Goal: Task Accomplishment & Management: Complete application form

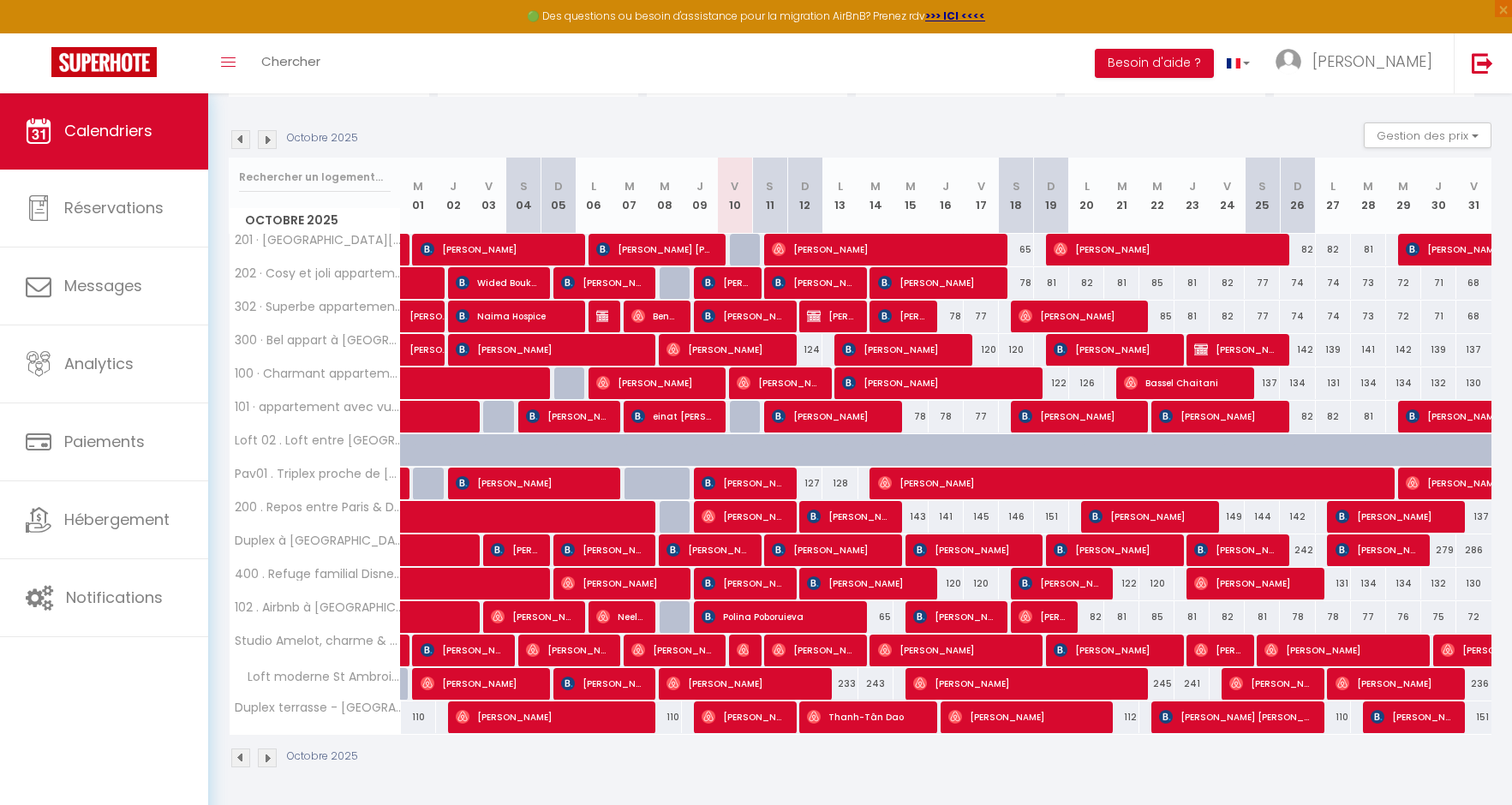
scroll to position [155, 0]
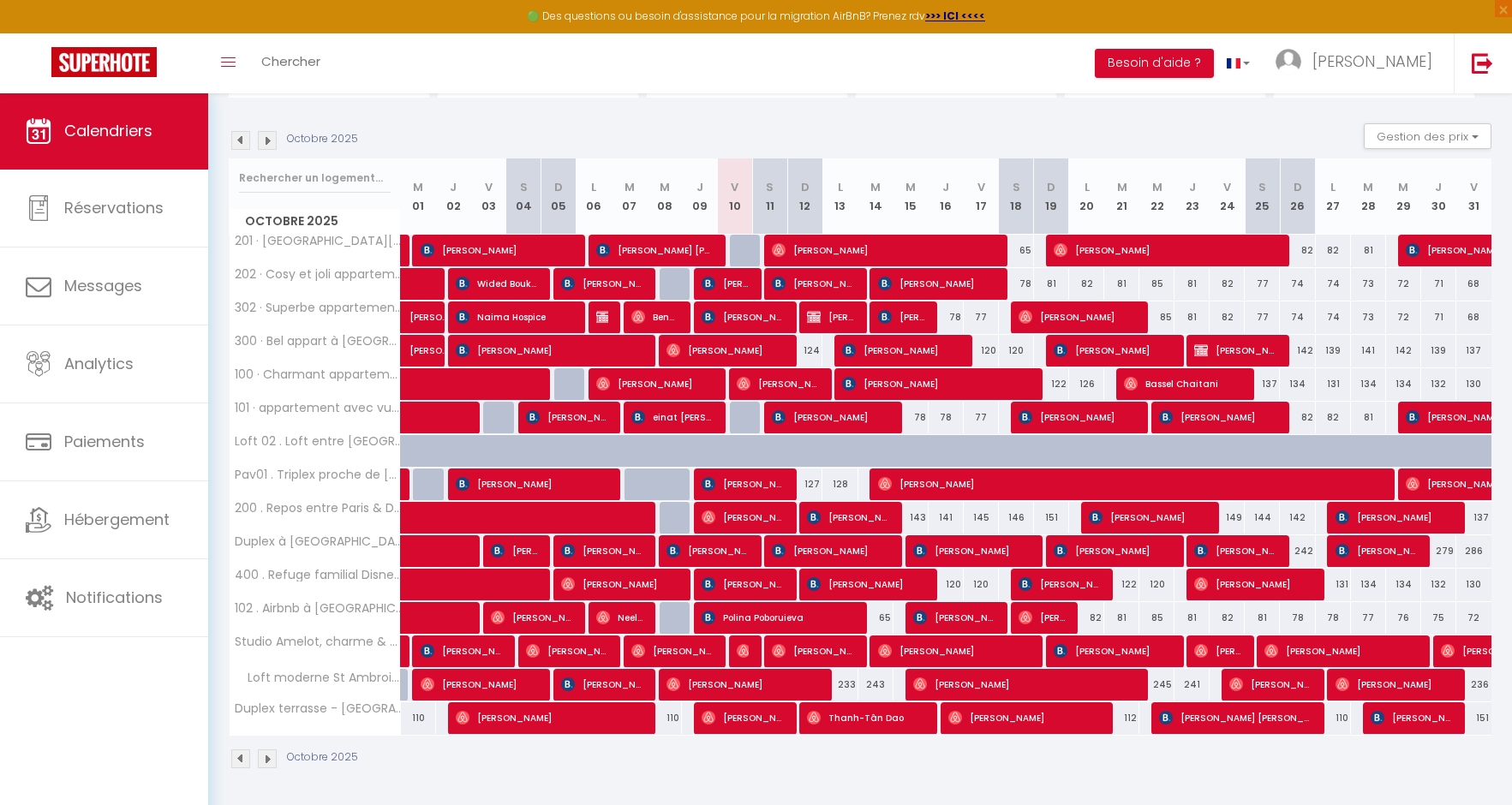
click at [238, 144] on img at bounding box center [240, 140] width 19 height 19
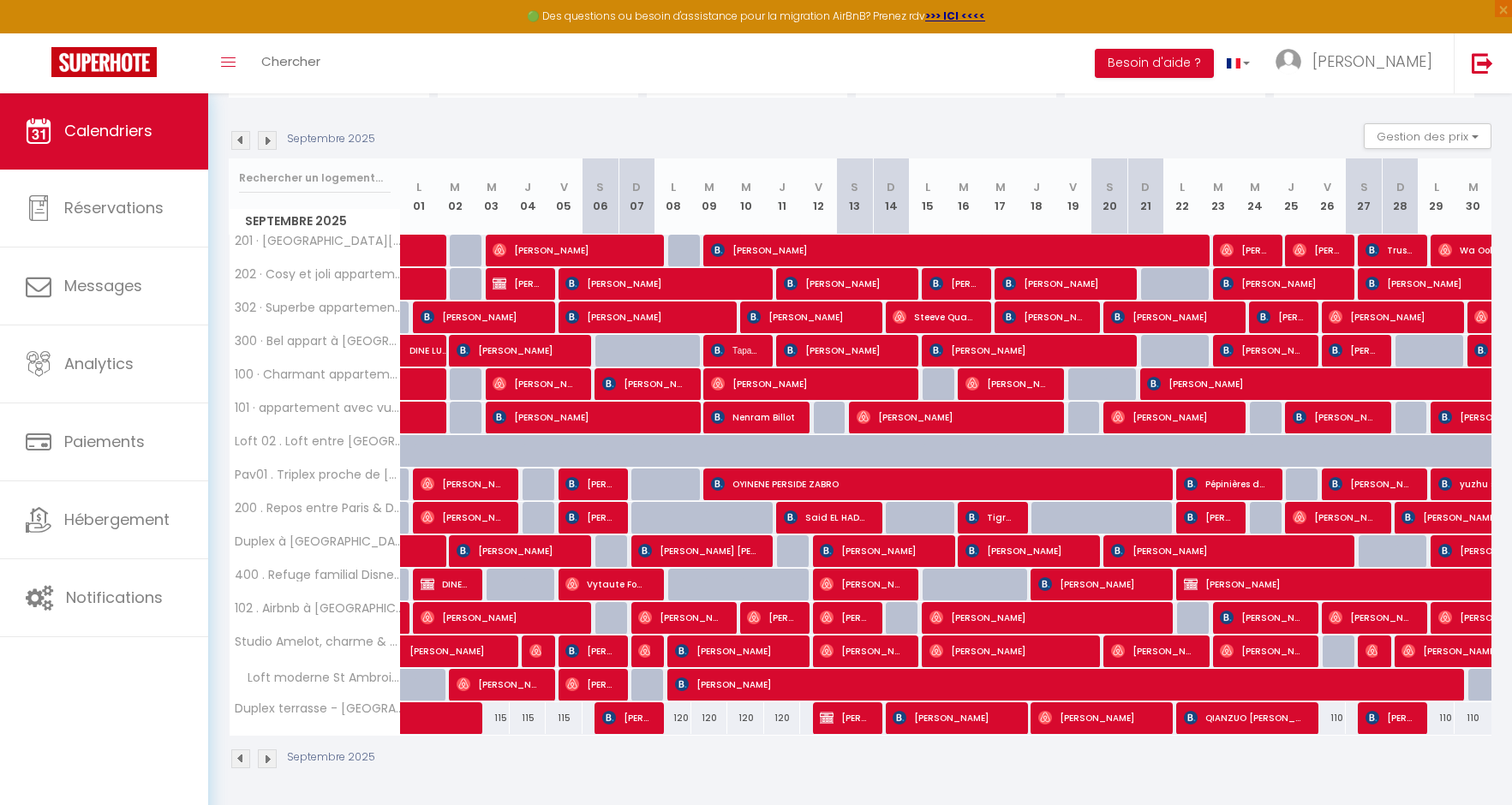
click at [847, 515] on span "Said EL HADDATI" at bounding box center [825, 517] width 84 height 33
select select "OK"
select select "KO"
select select "0"
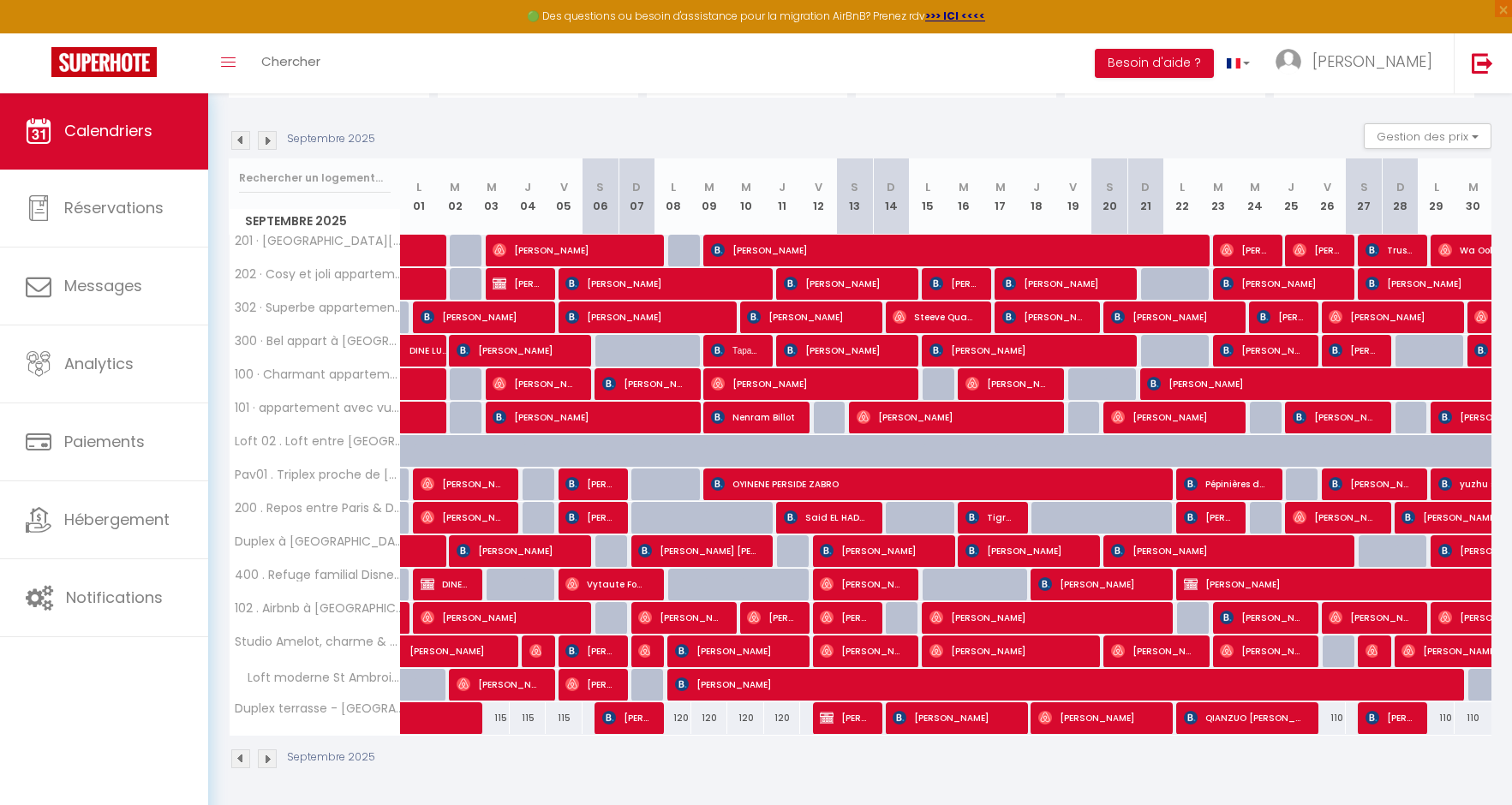
select select "1"
select select
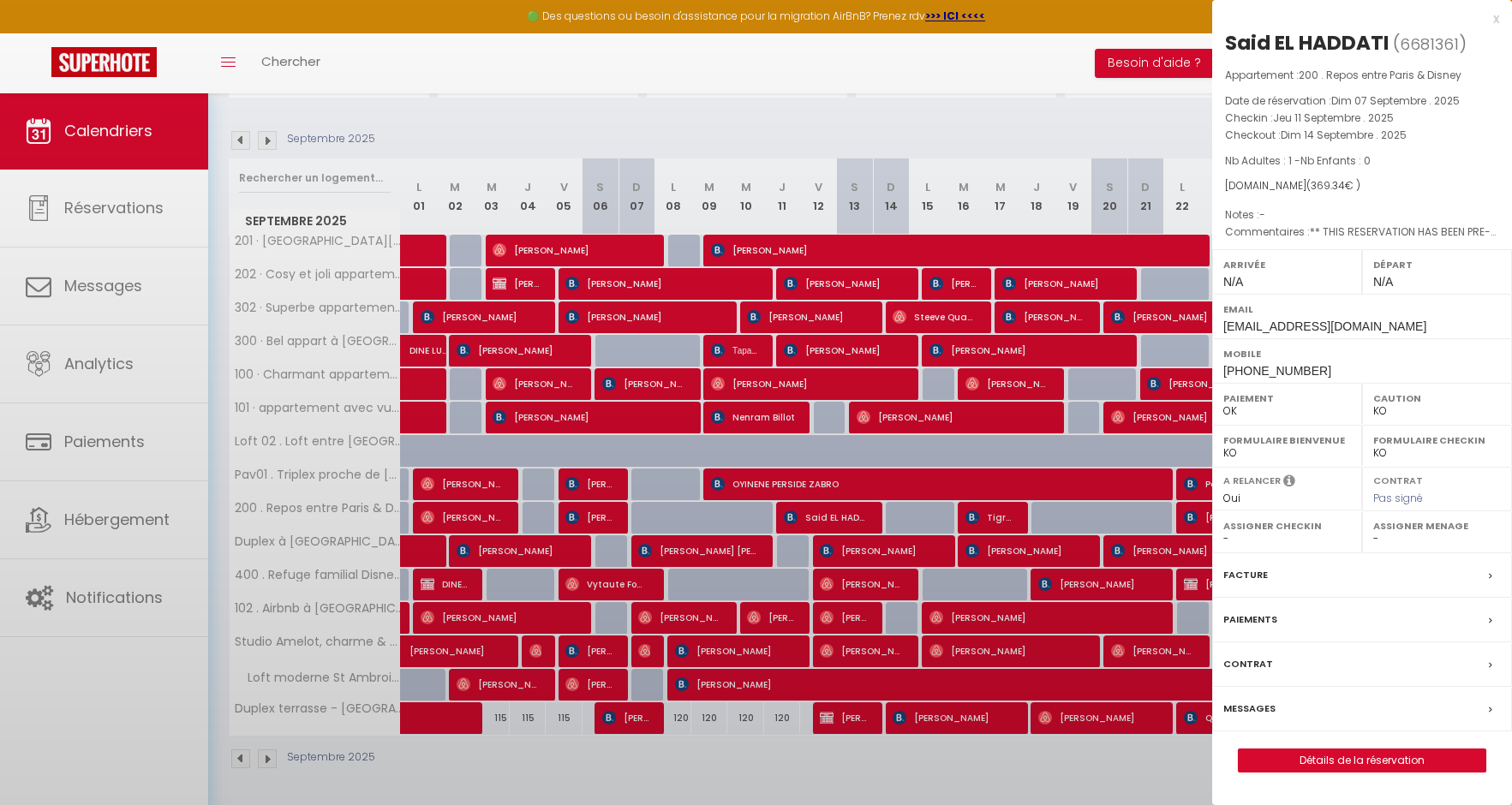
select select "52374"
select select "43033"
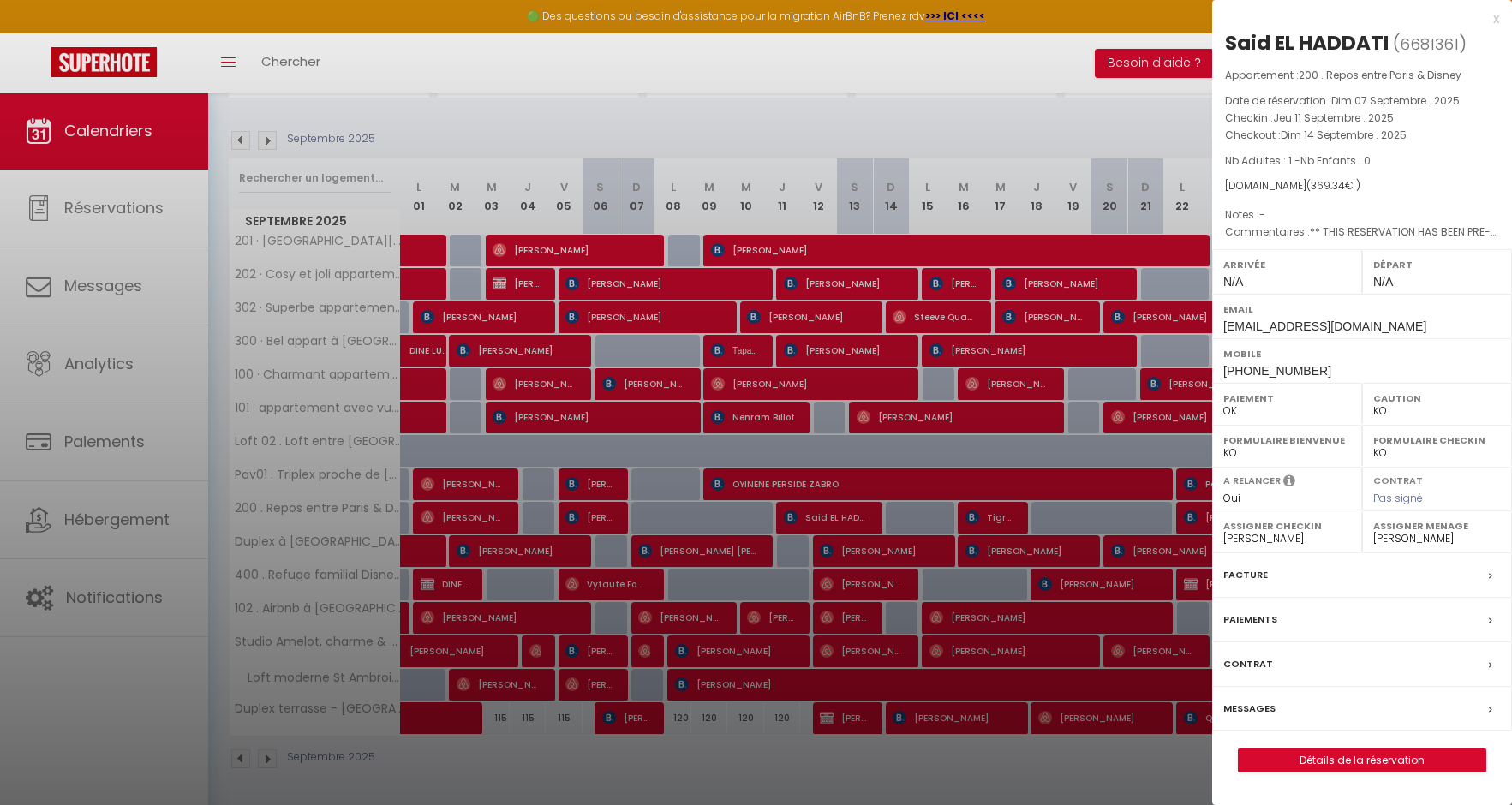
click at [1335, 755] on link "Détails de la réservation" at bounding box center [1362, 760] width 247 height 23
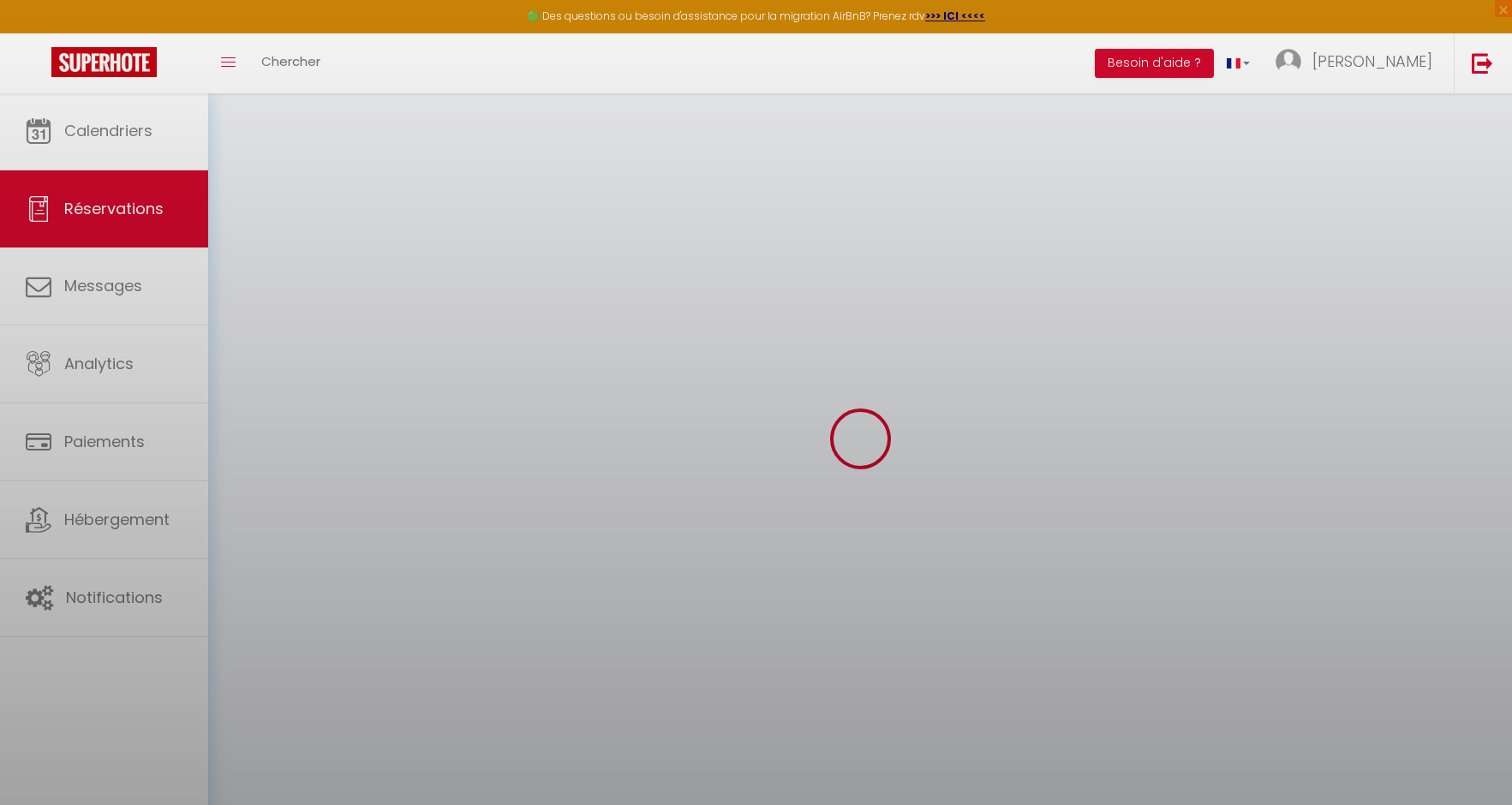
select select
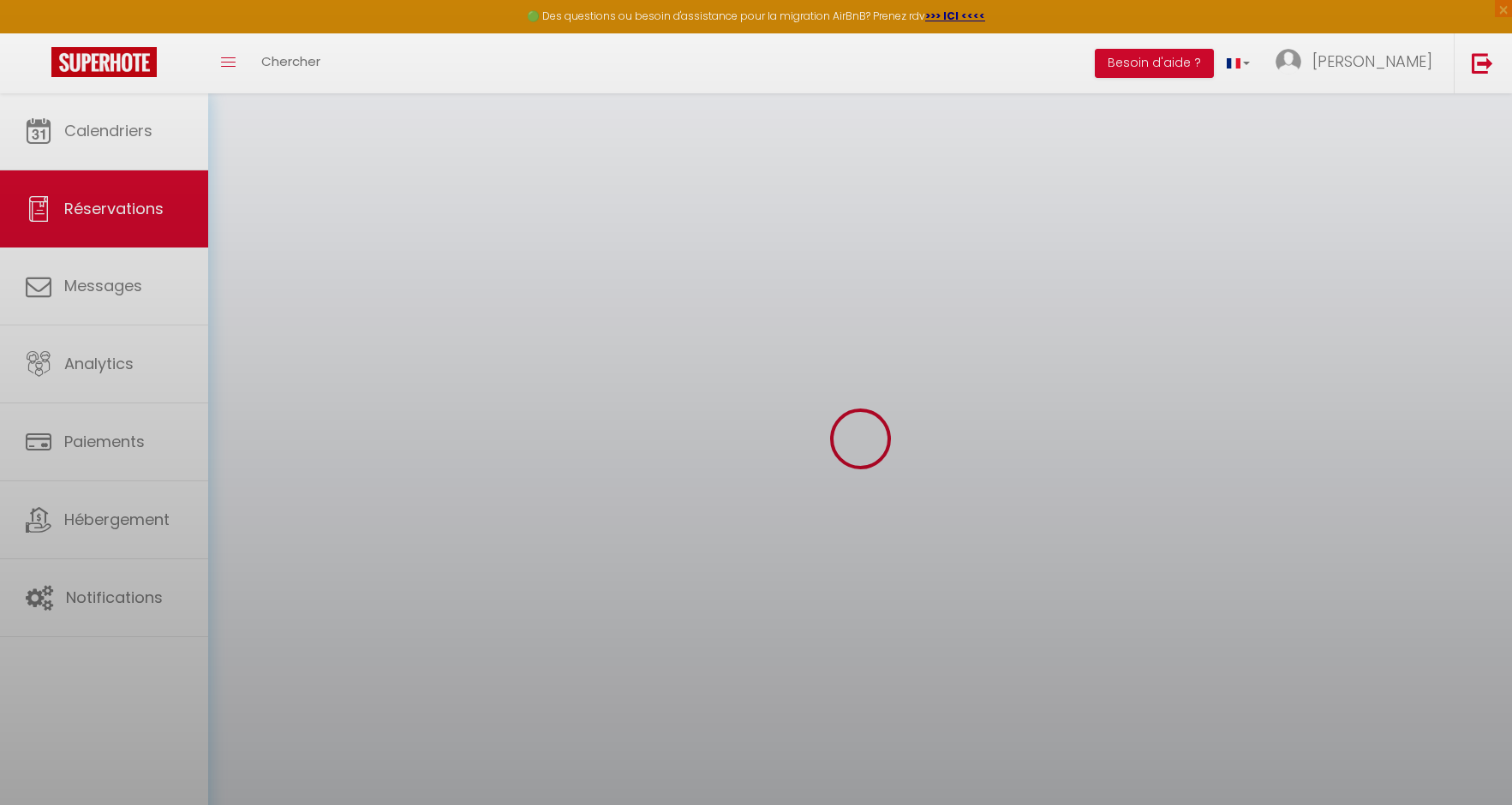
select select
checkbox input "false"
select select
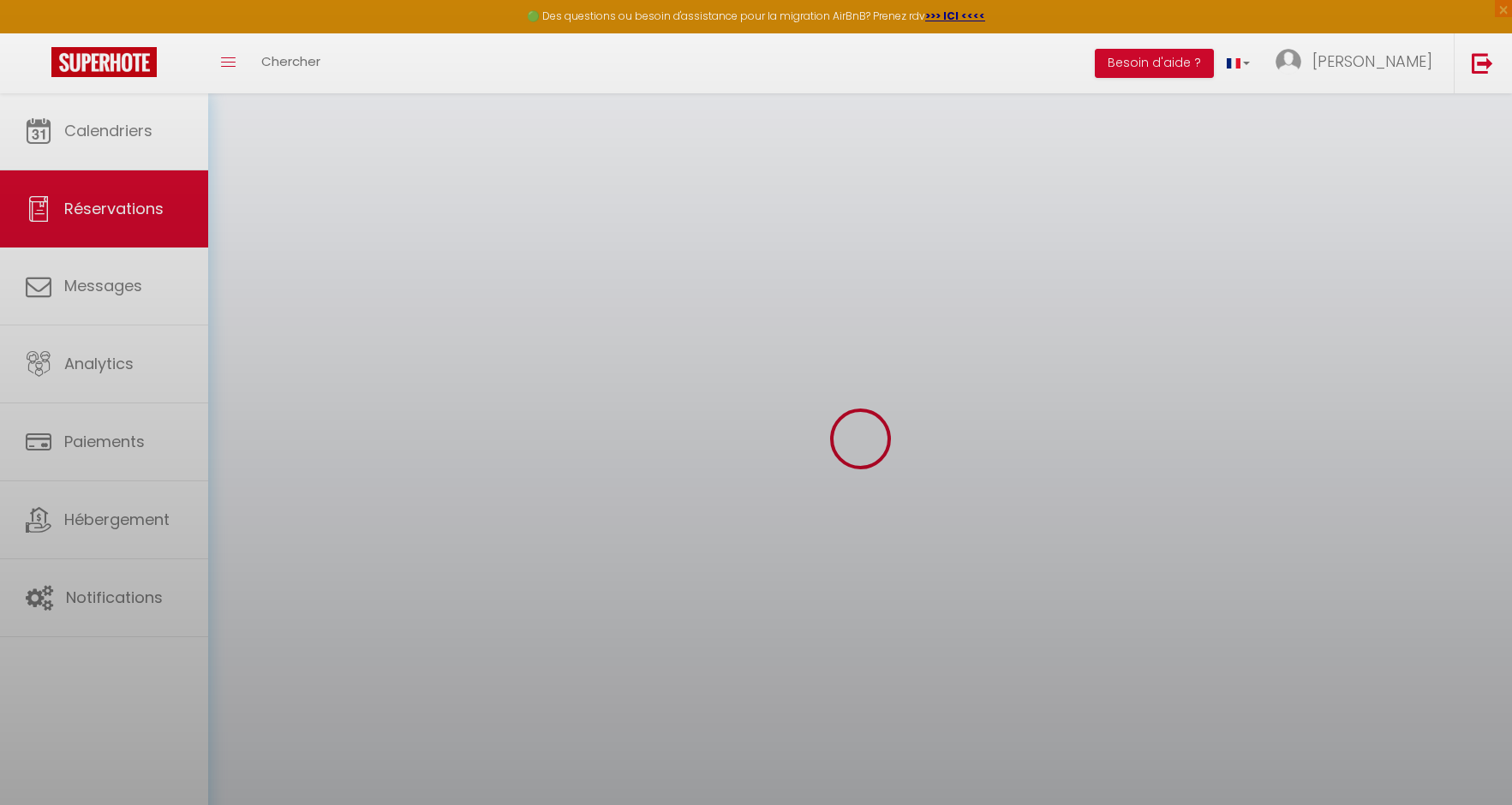
select select
checkbox input "false"
select select
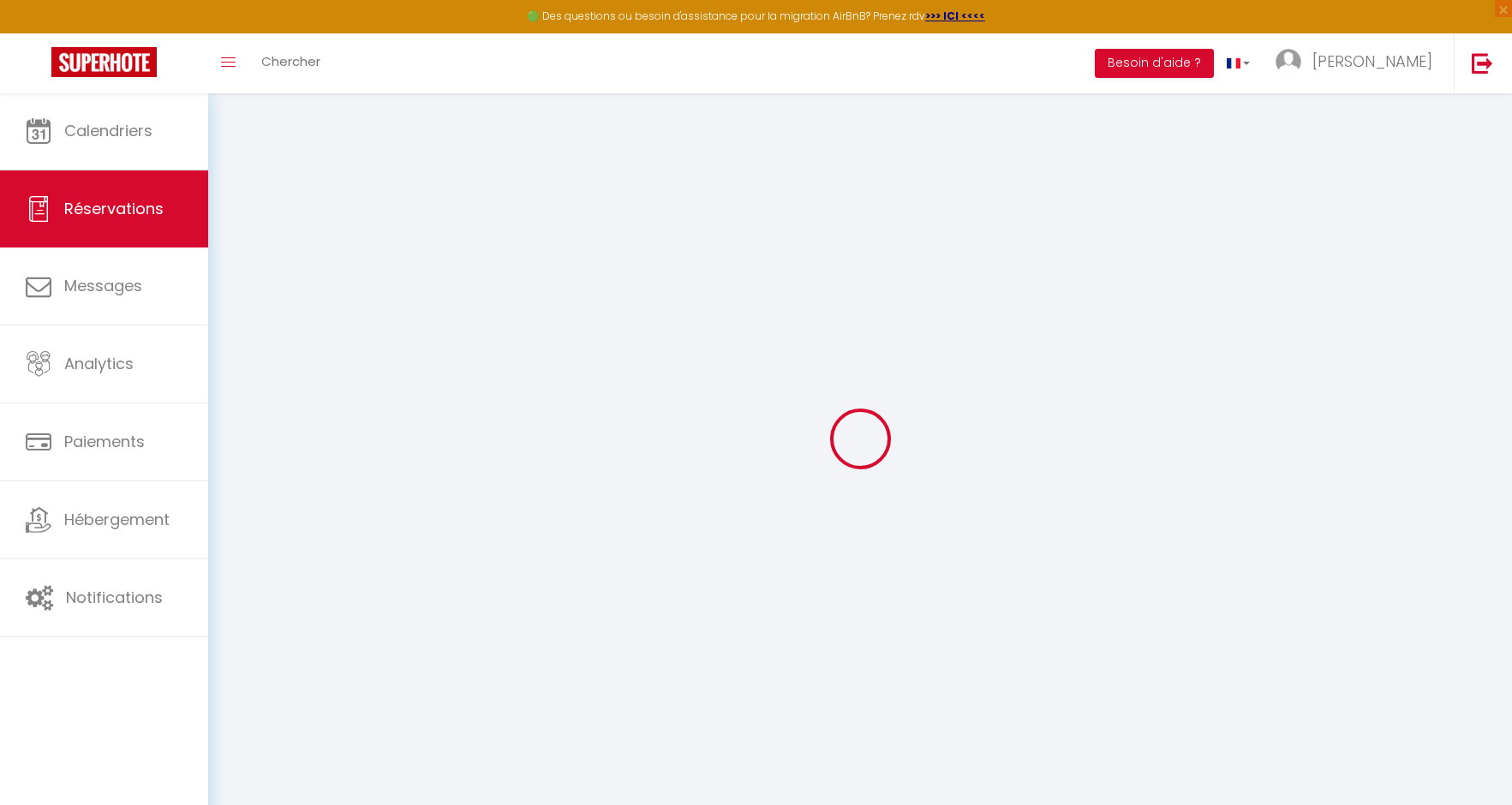
type input "Said"
type input "EL HADDATI"
type input "shadda.830321@guest.booking.com"
type input "+212662549161"
type input "."
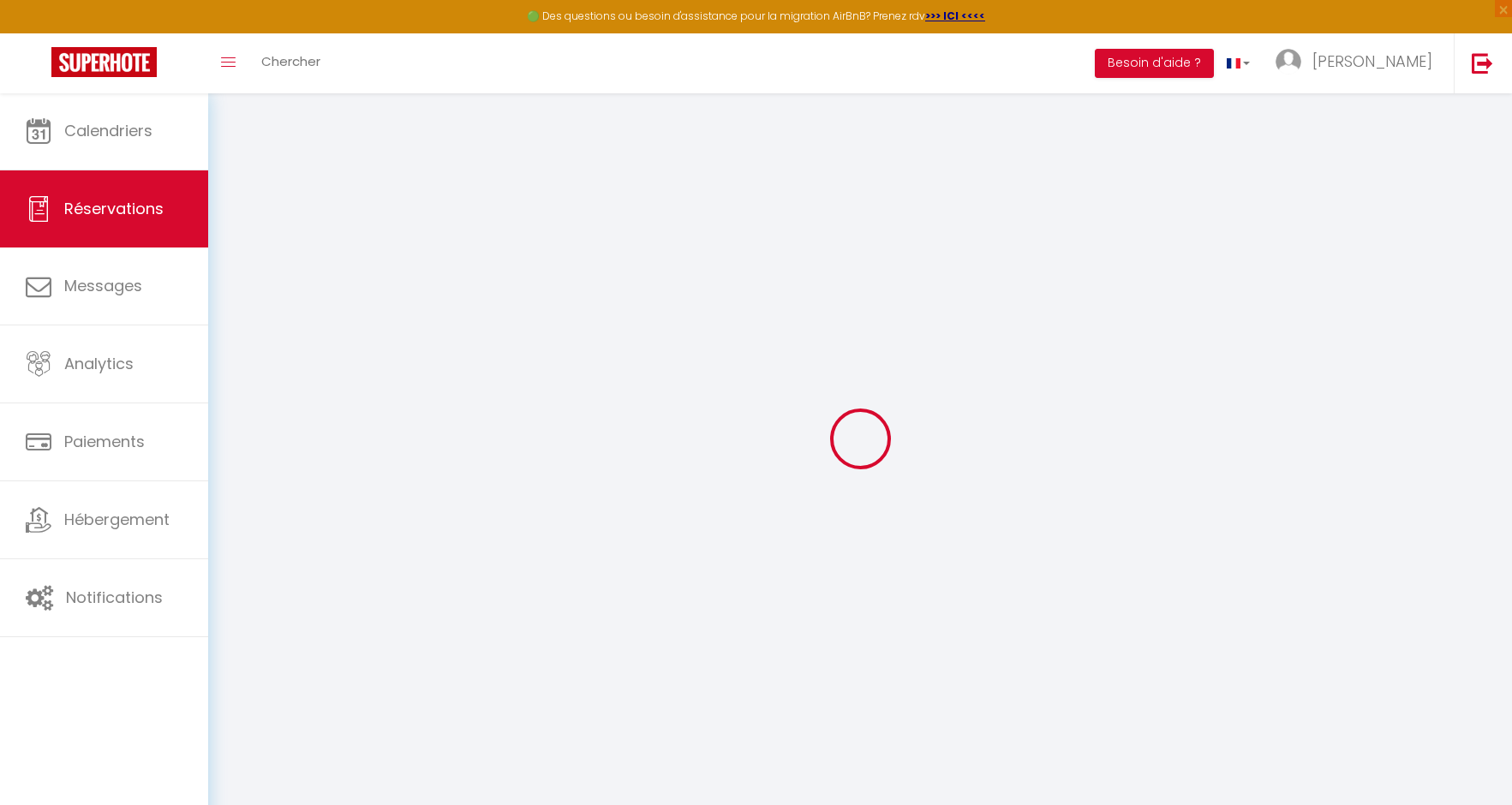
select select "FR"
type input "80"
type input "60.14"
type input "5.17"
select select "32028"
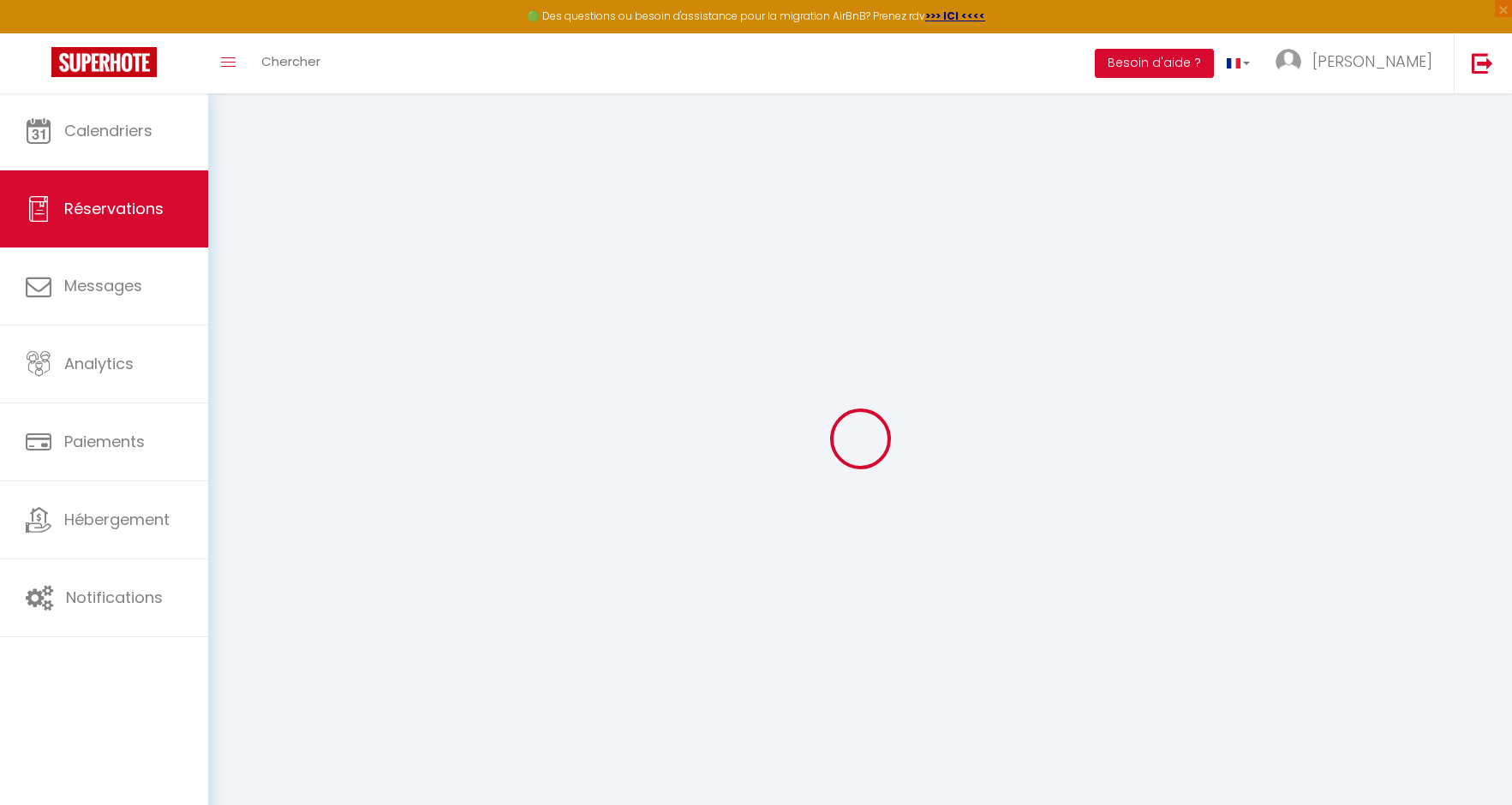
select select "1"
select select
type input "1"
select select "12"
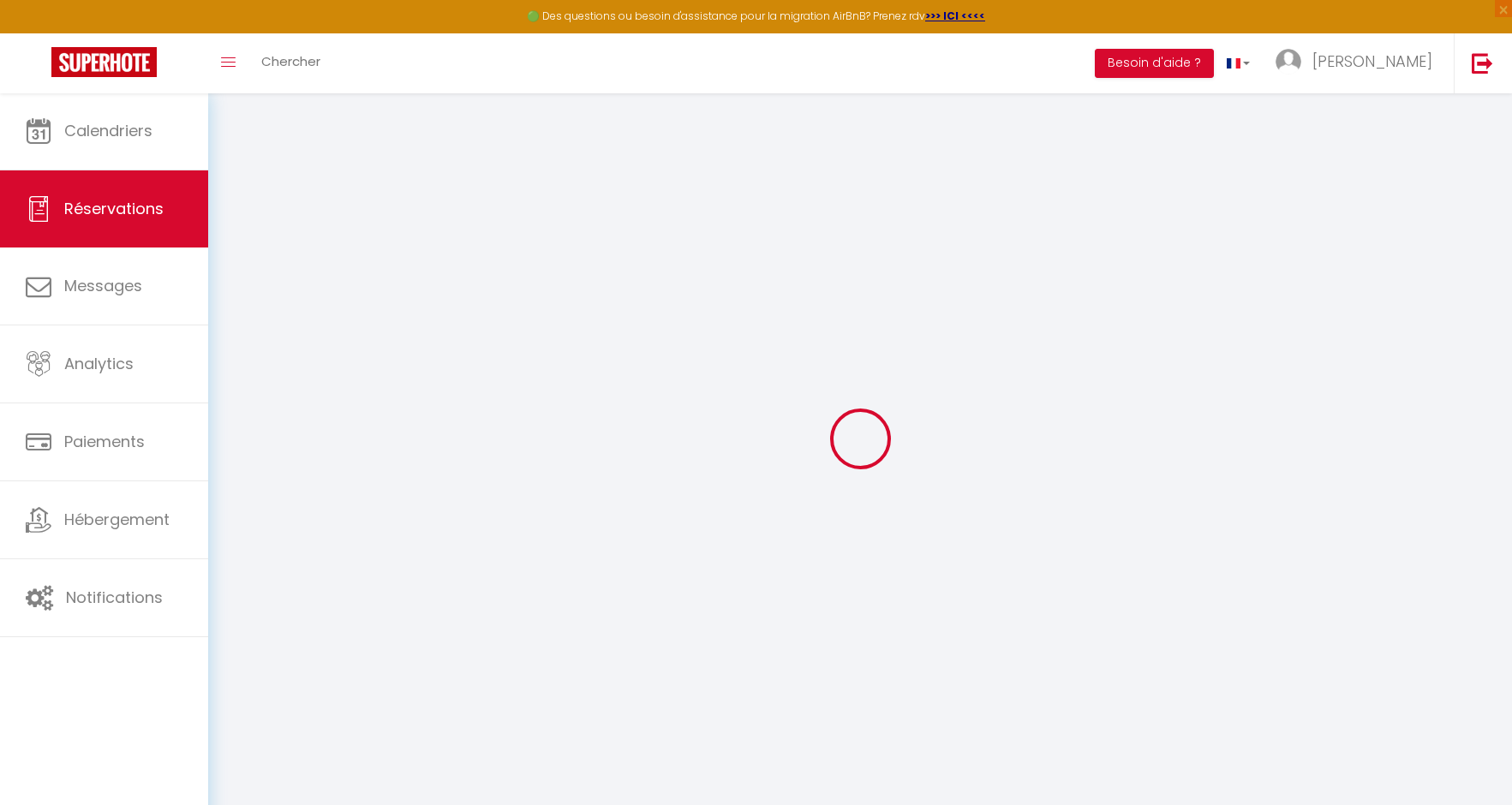
select select
type input "273.78"
checkbox input "false"
type input "0"
select select "2"
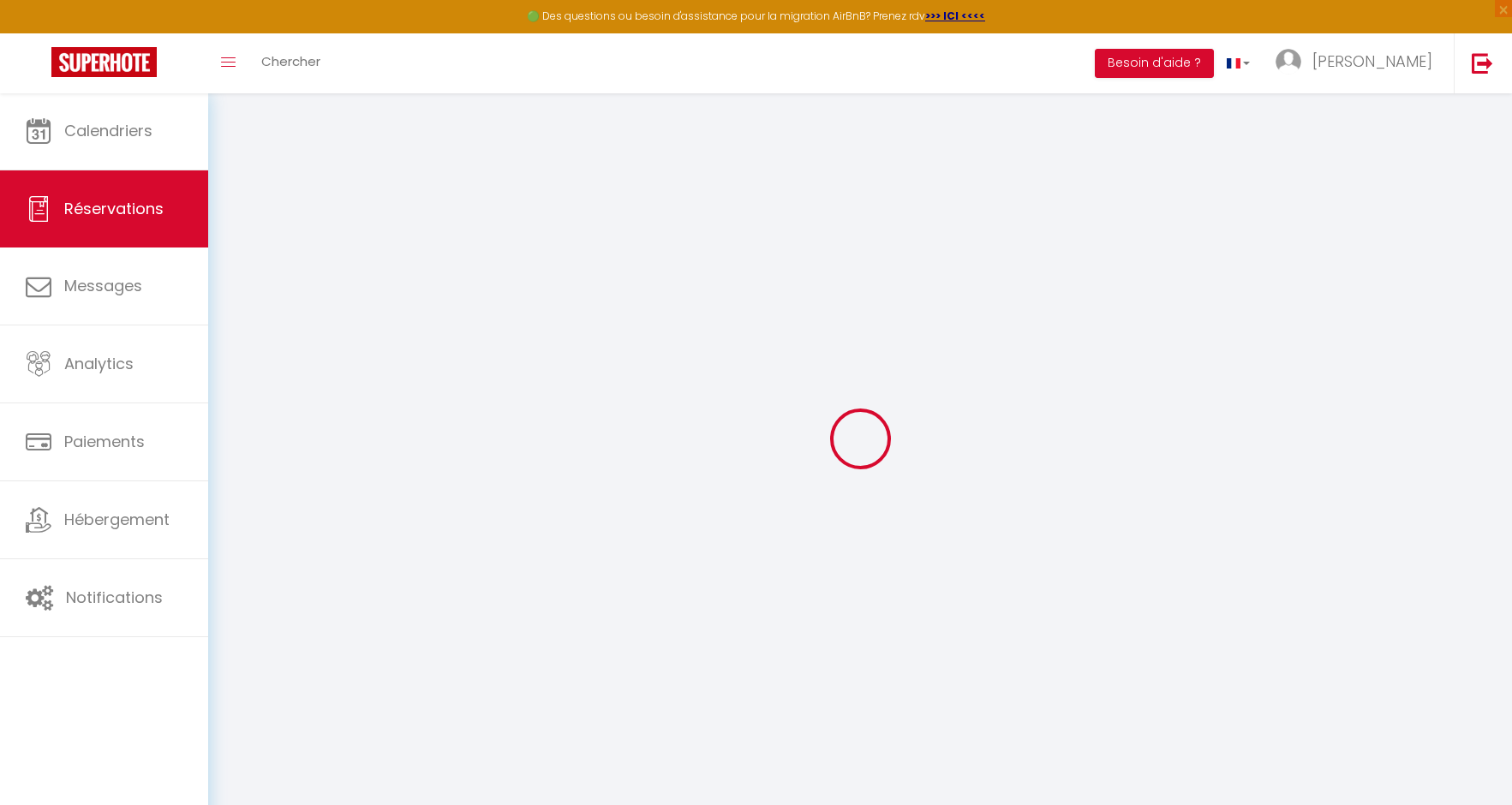
type input "0"
select select
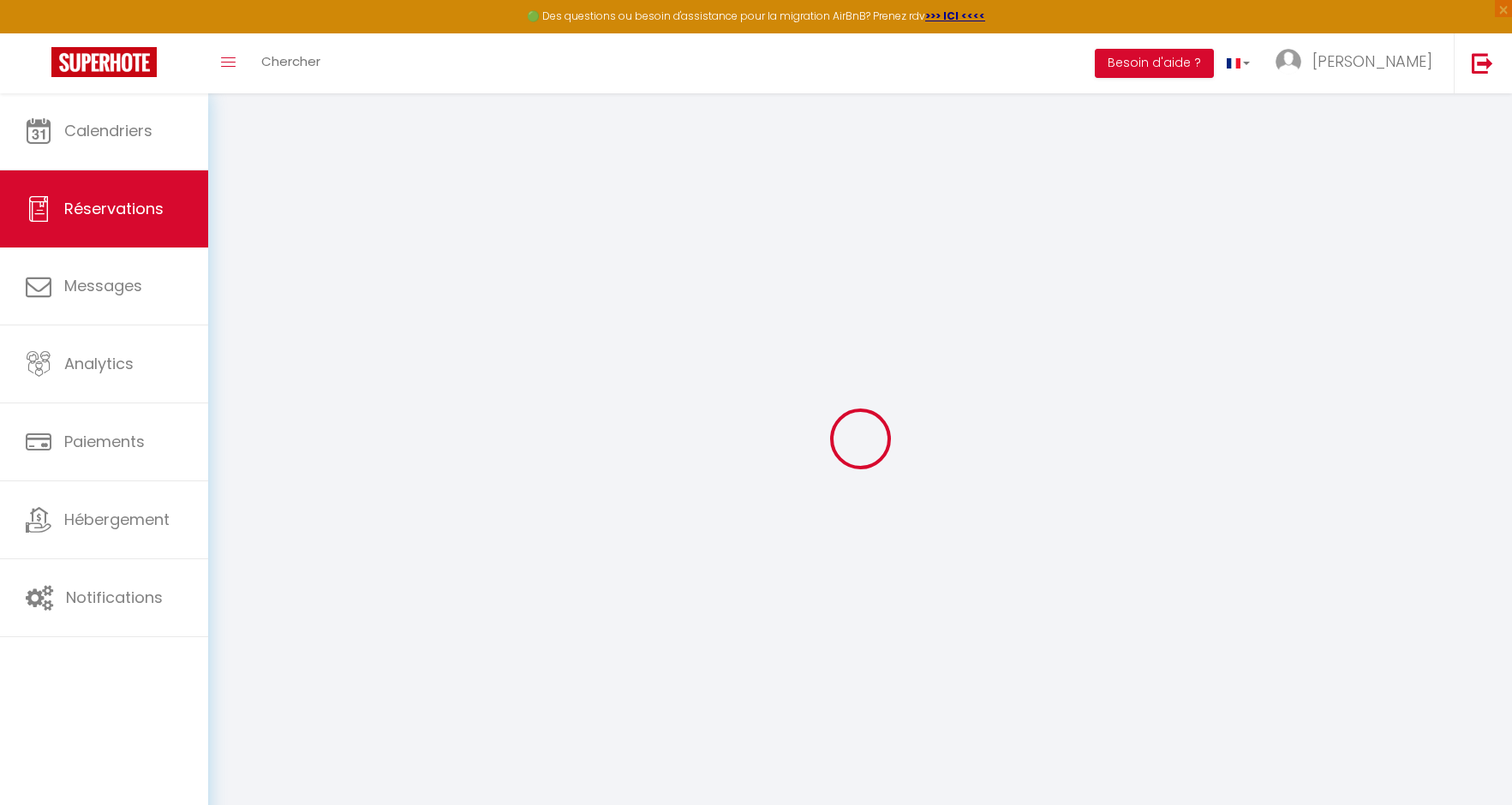
select select "14"
checkbox input "false"
select select
checkbox input "false"
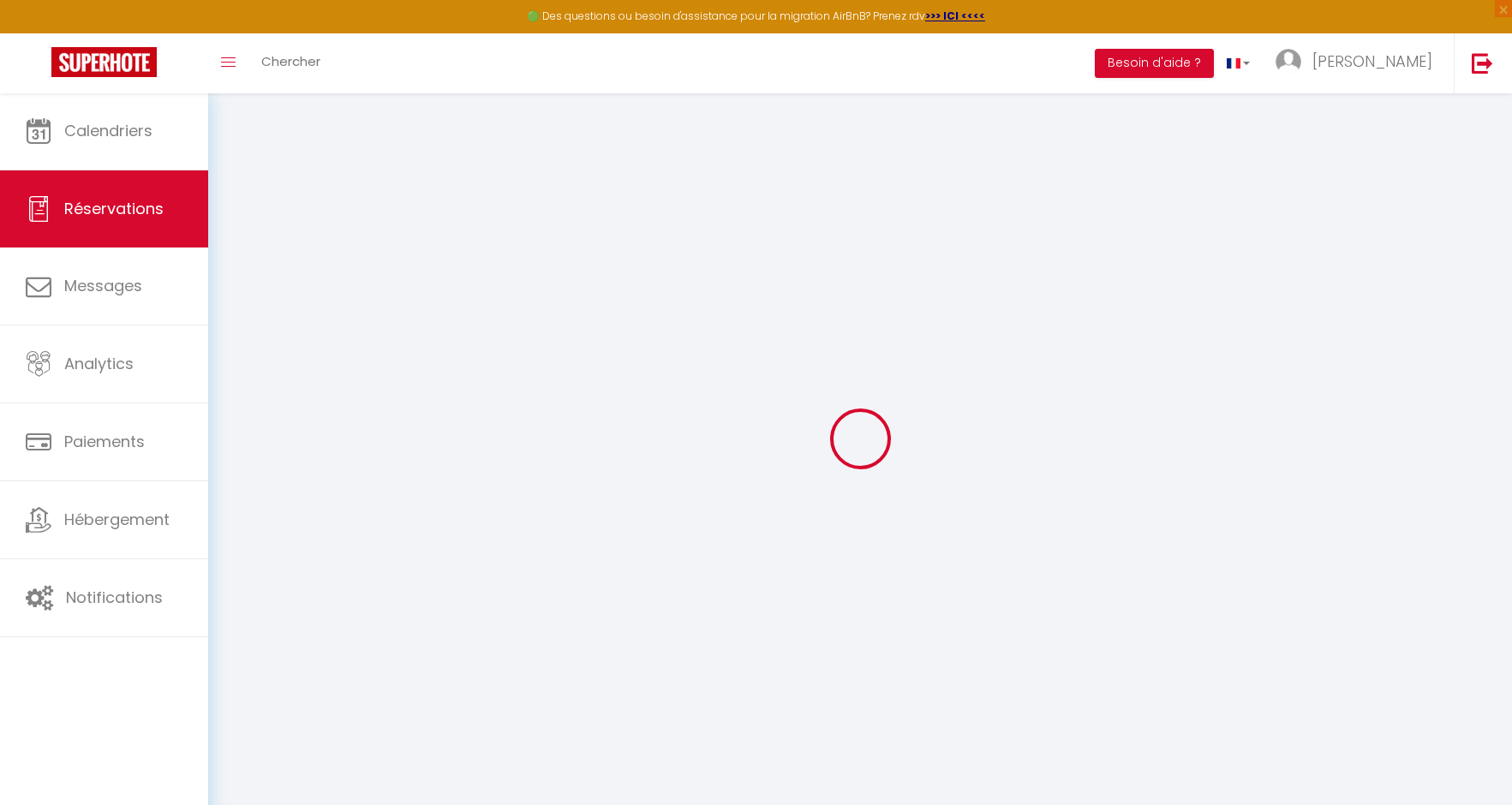
select select
checkbox input "false"
select select
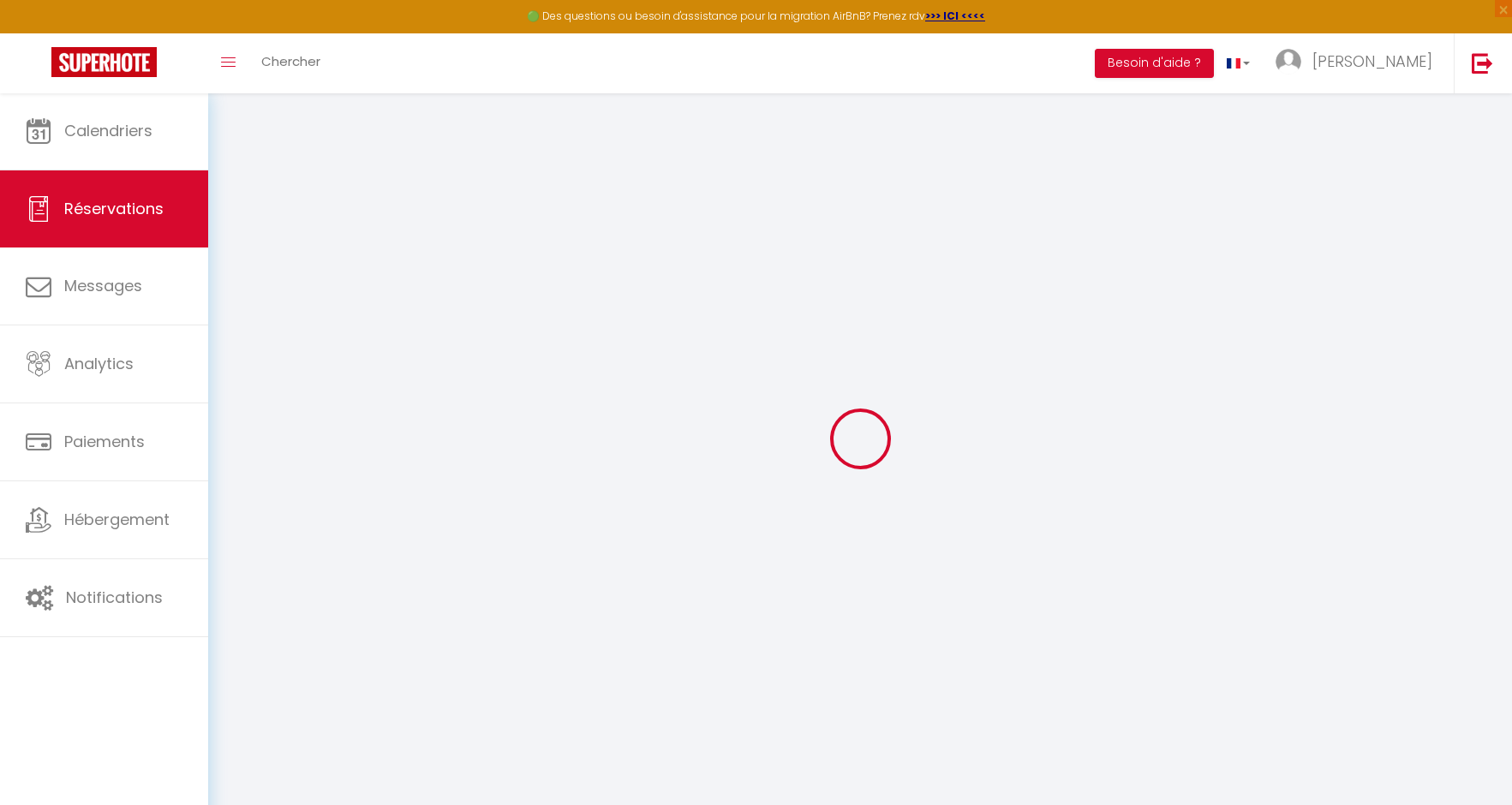
checkbox input "false"
type textarea "** THIS RESERVATION HAS BEEN PRE-PAID ** Reservation has a cancellation grace p…"
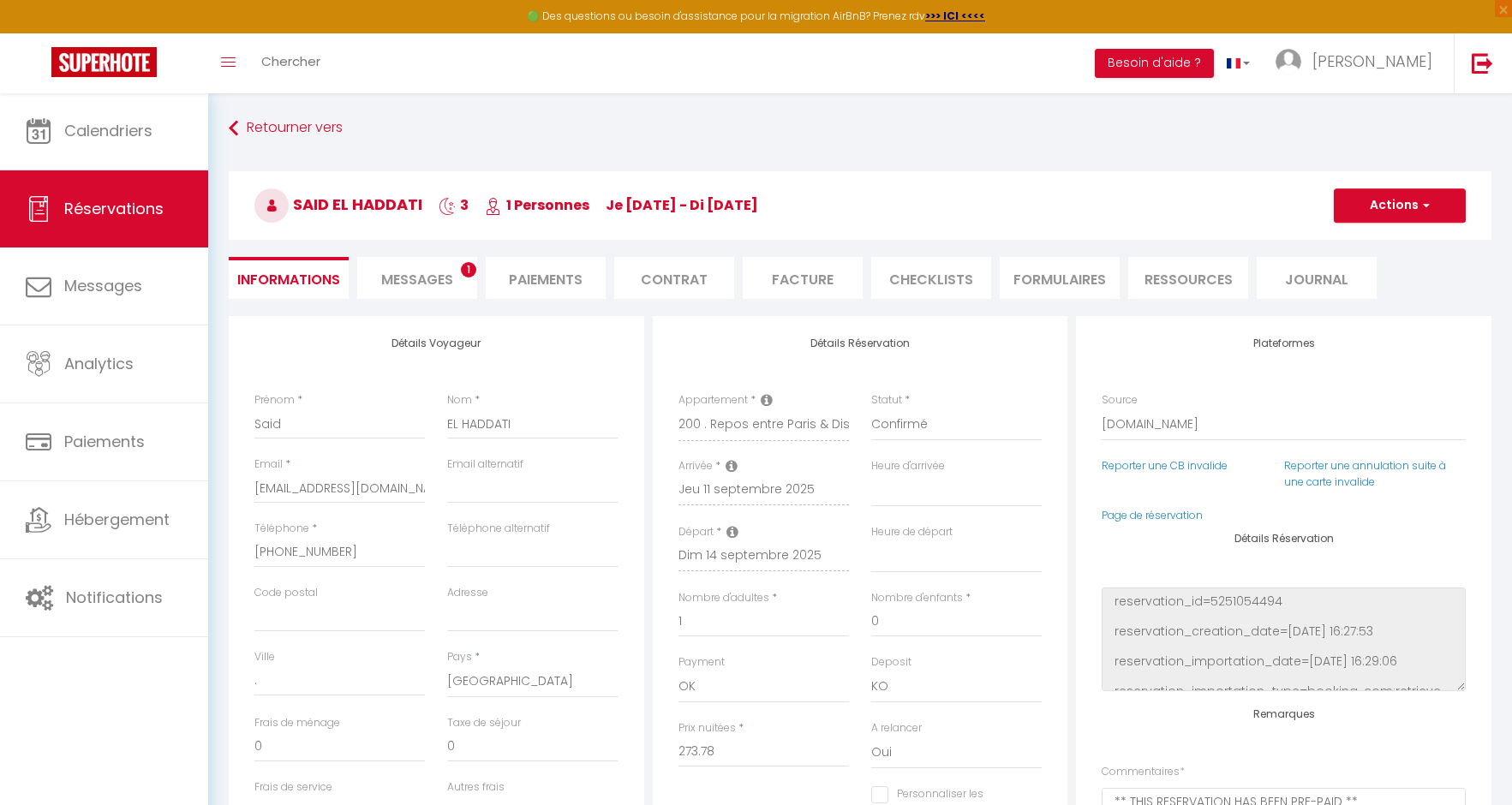
type input "15.56"
select select
checkbox input "false"
select select
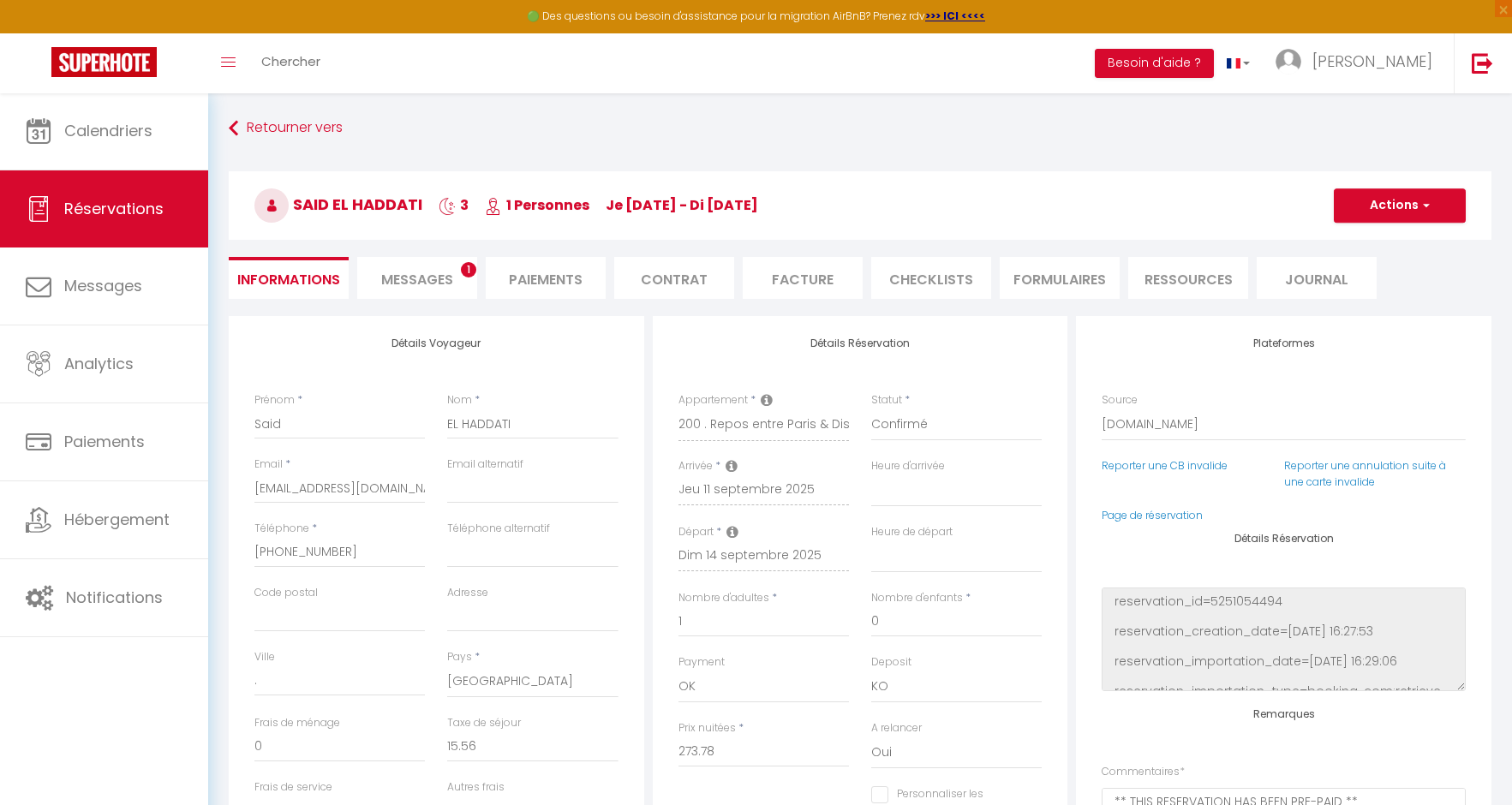
select select
click at [534, 490] on input "email" at bounding box center [532, 488] width 171 height 31
paste input "haddati@gmail.com"
type input "haddati@gmail.com"
select select
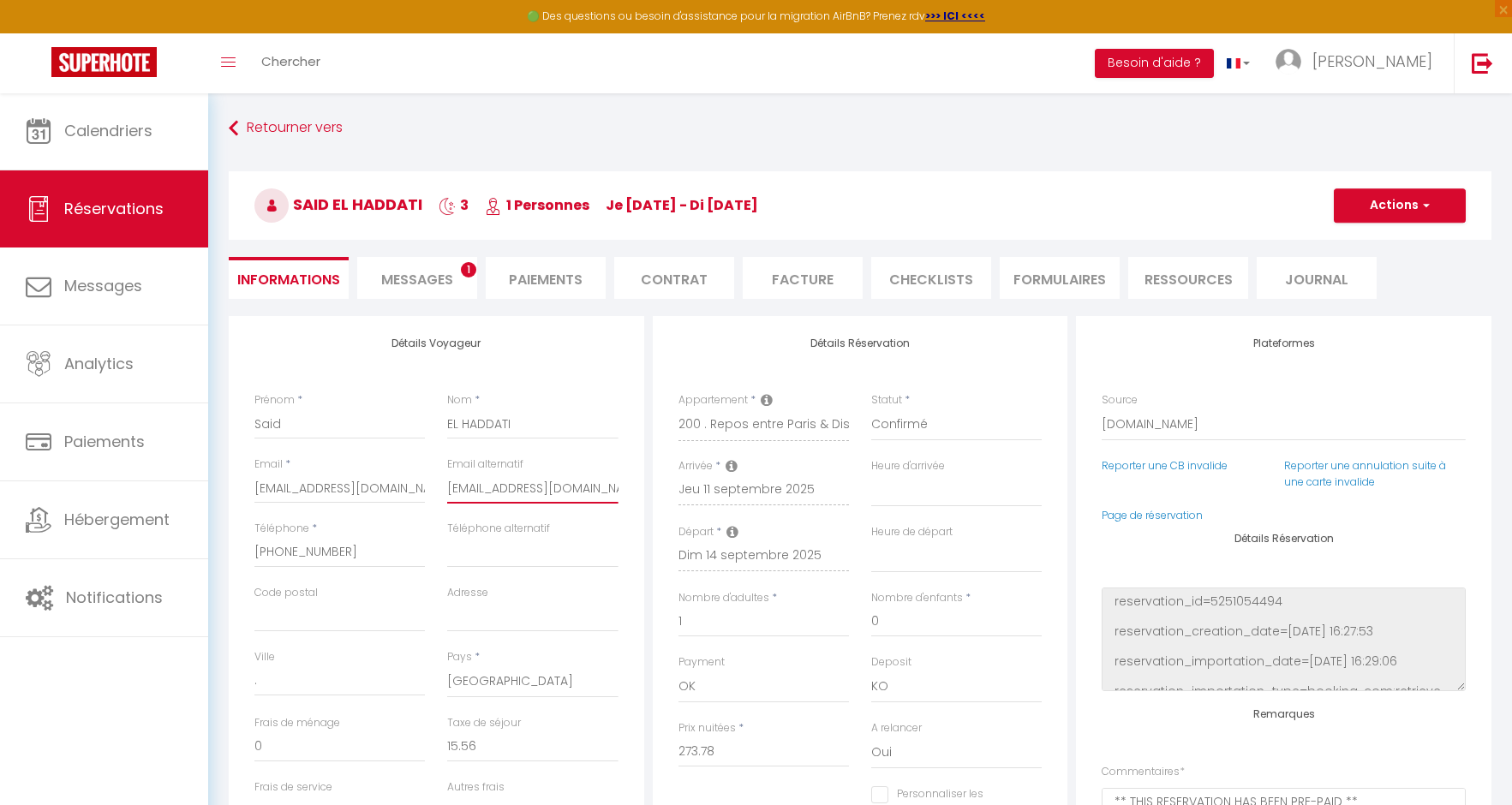
select select
checkbox input "false"
type input "haddati@gmail.com"
drag, startPoint x: 519, startPoint y: 424, endPoint x: 451, endPoint y: 419, distance: 68.2
drag, startPoint x: 528, startPoint y: 424, endPoint x: 445, endPoint y: 419, distance: 83.2
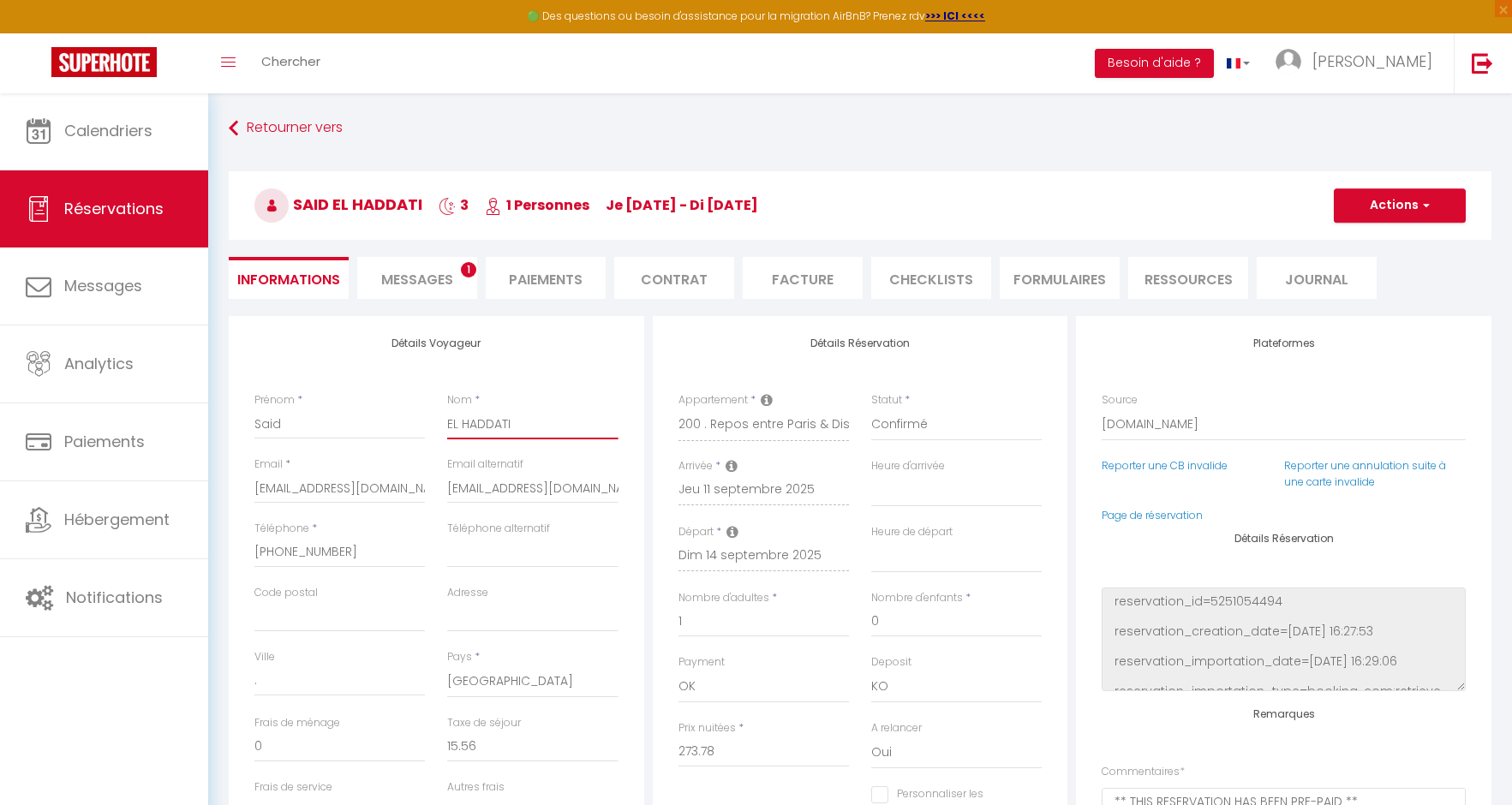
click at [445, 419] on div "Nom * EL HADDATI" at bounding box center [532, 424] width 193 height 64
select select
checkbox input "false"
click at [313, 424] on input "Said" at bounding box center [339, 424] width 171 height 31
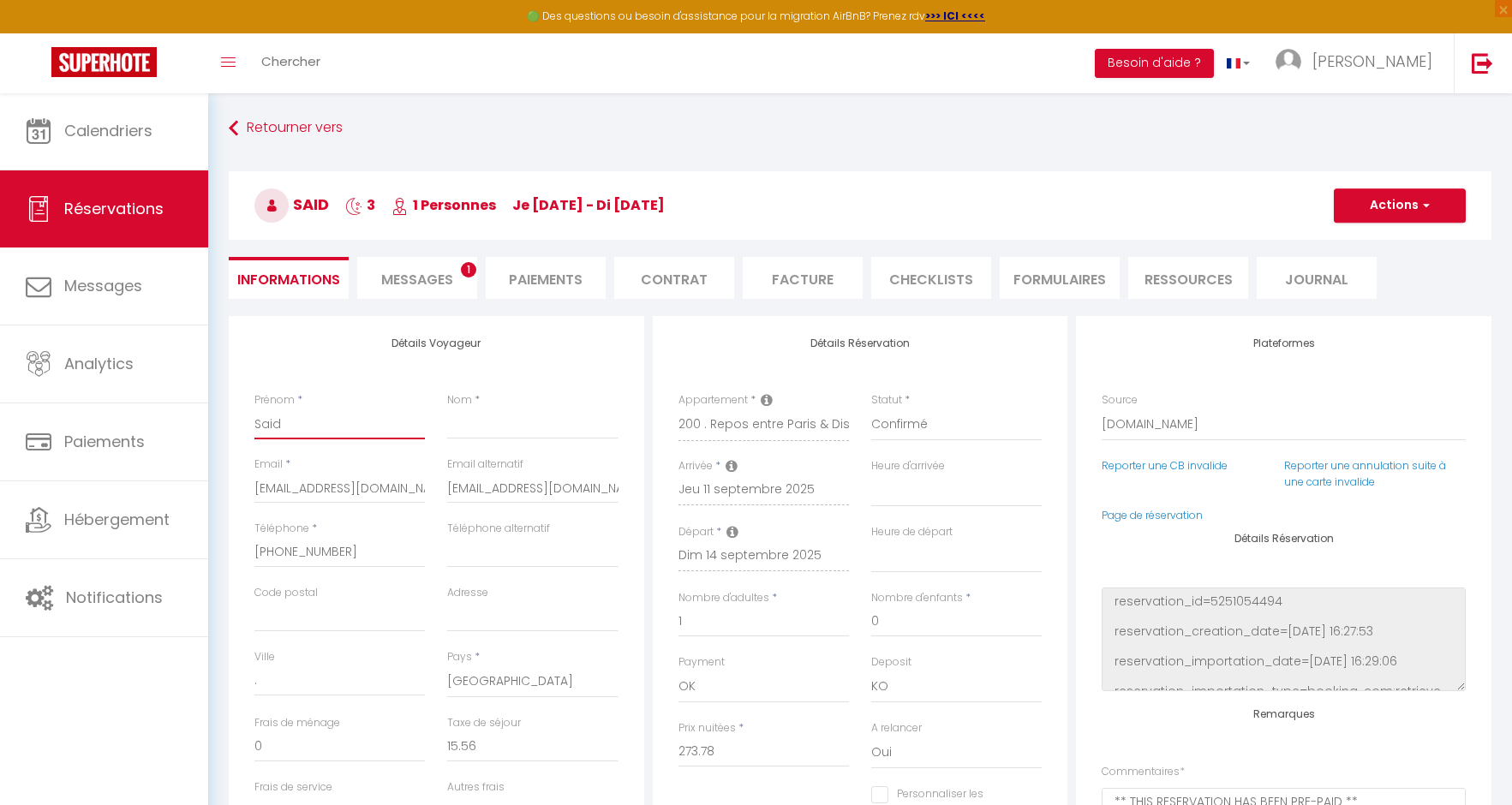
scroll to position [0, 1]
type input "Said"
select select
checkbox input "false"
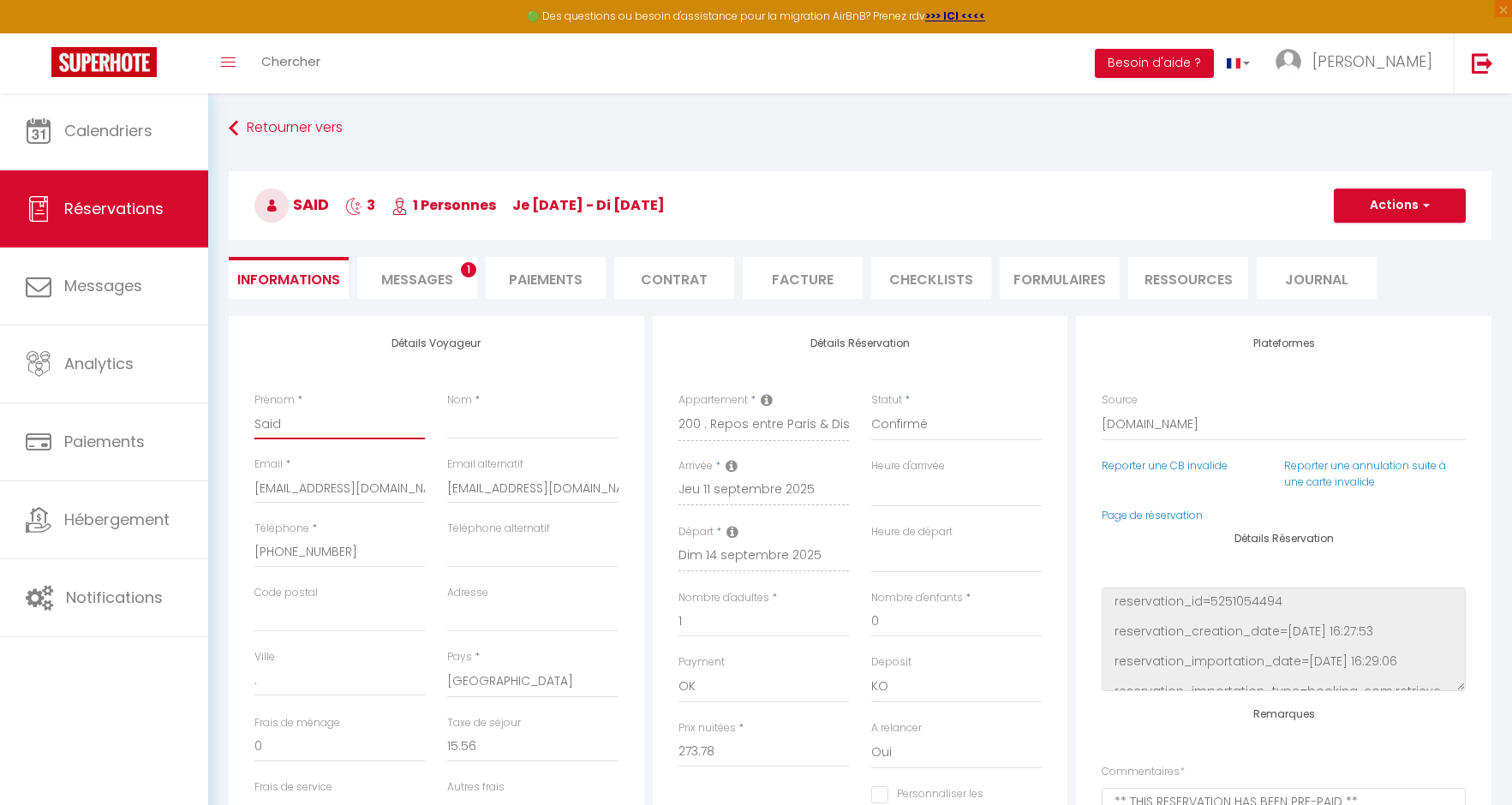
scroll to position [0, 0]
paste input "EL HADDATI"
type input "SaidEL HADDATI"
select select
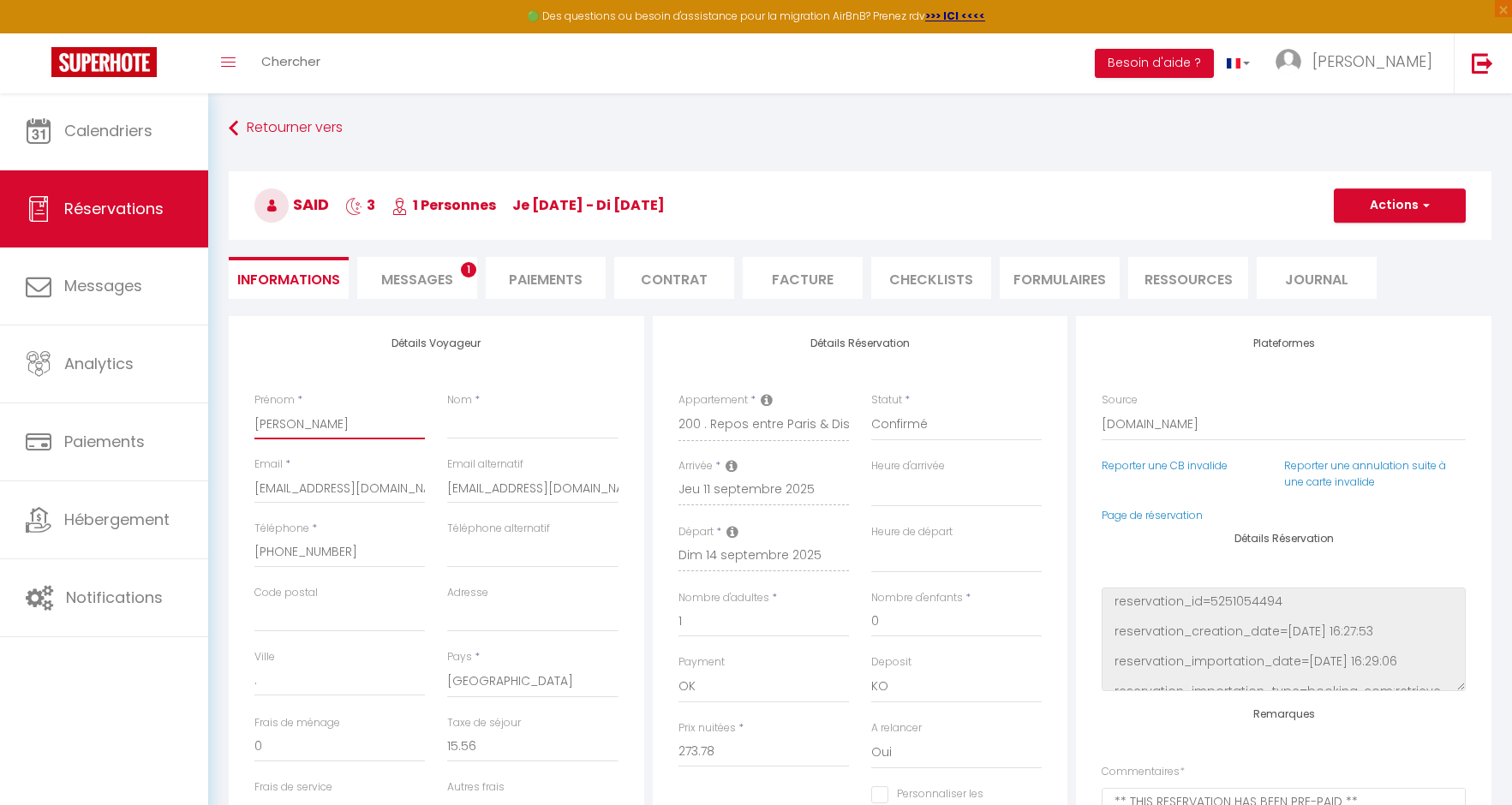
checkbox input "false"
click at [280, 422] on input "SaidEL HADDATI" at bounding box center [339, 424] width 171 height 31
type input "Said EL HADDATI"
select select
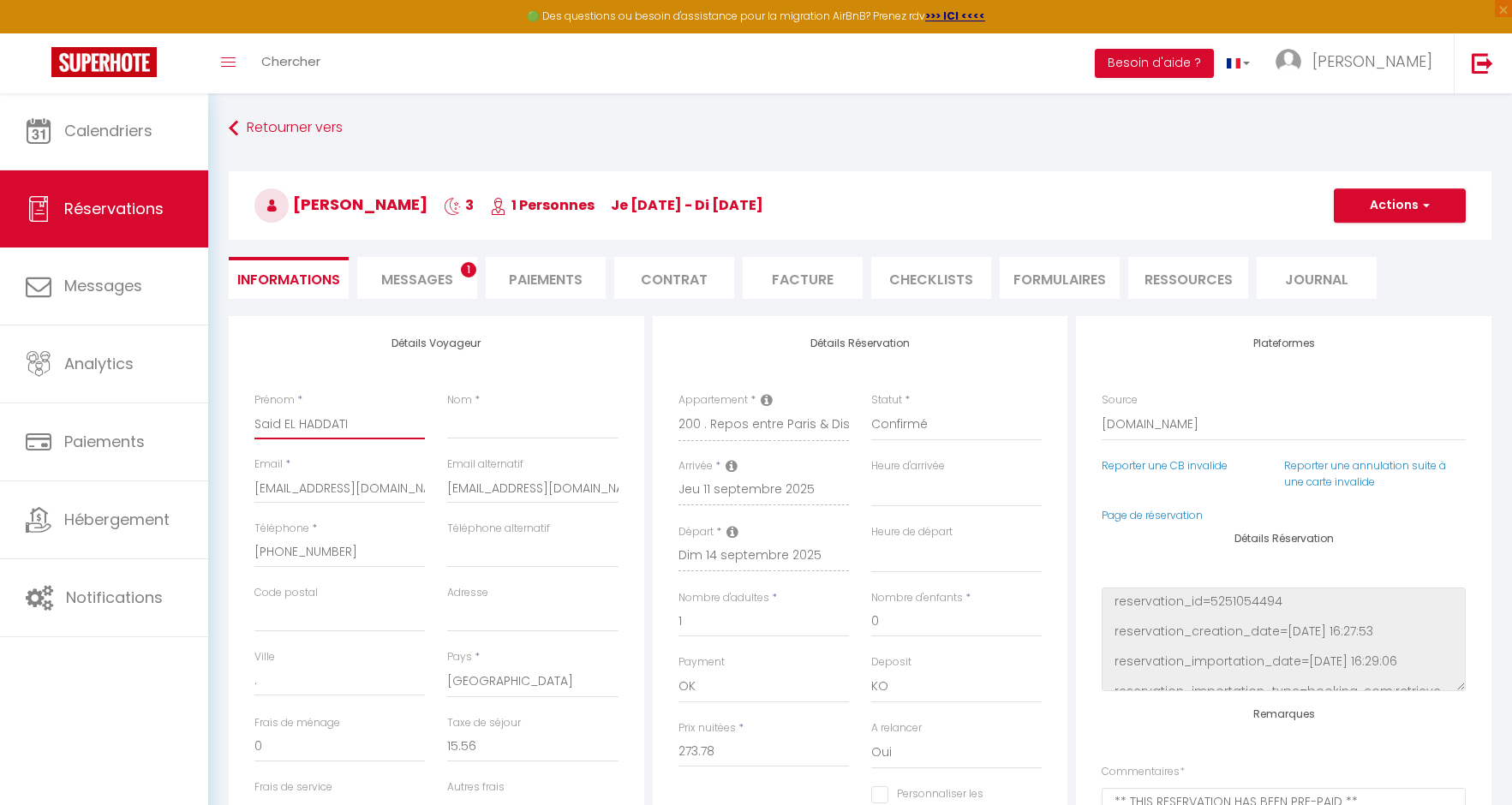
checkbox input "false"
type input "Said EL HADDATI"
click at [513, 427] on input "Nom" at bounding box center [532, 424] width 171 height 31
type input "w"
select select
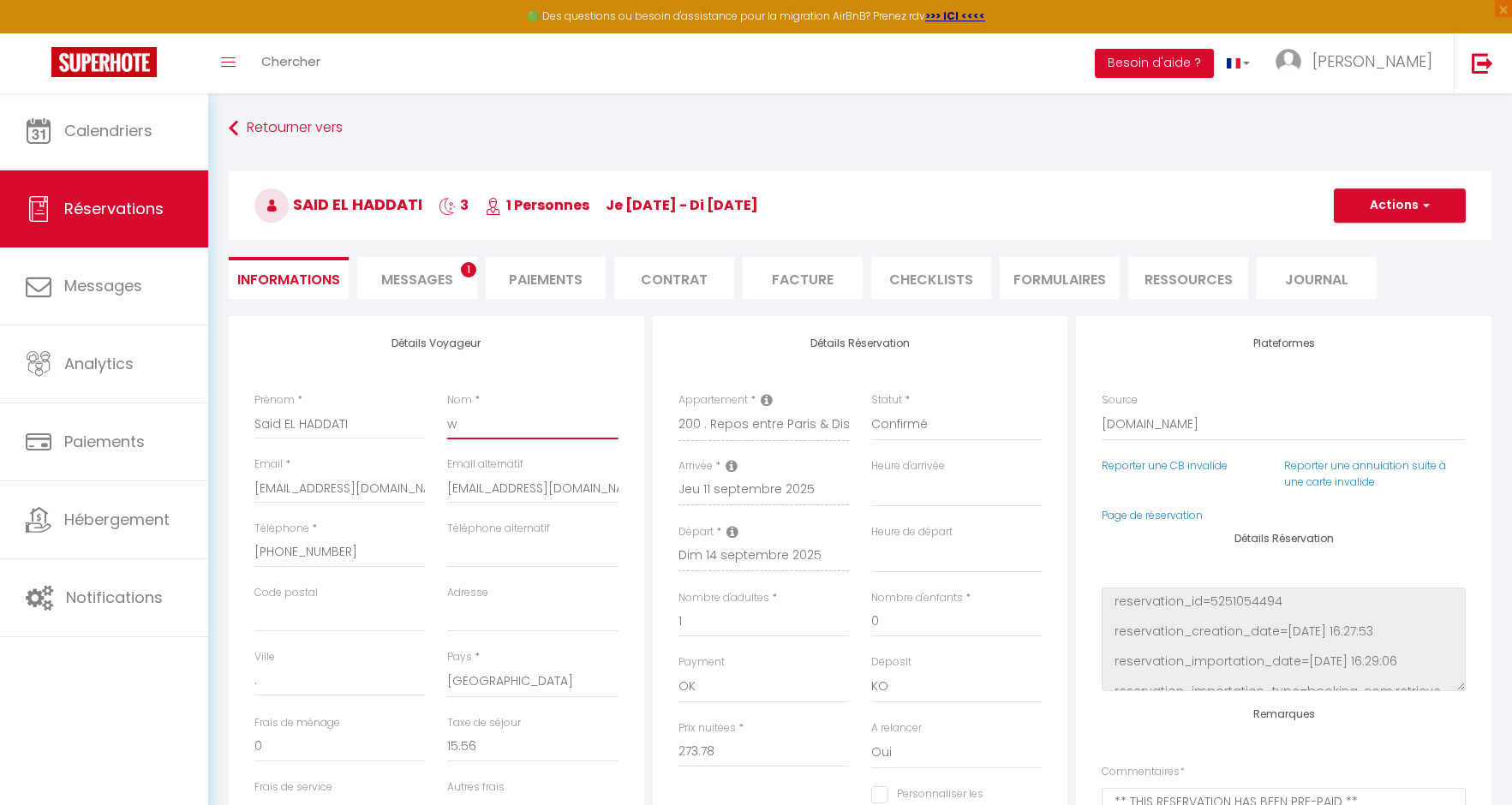
select select
checkbox input "false"
select select
checkbox input "false"
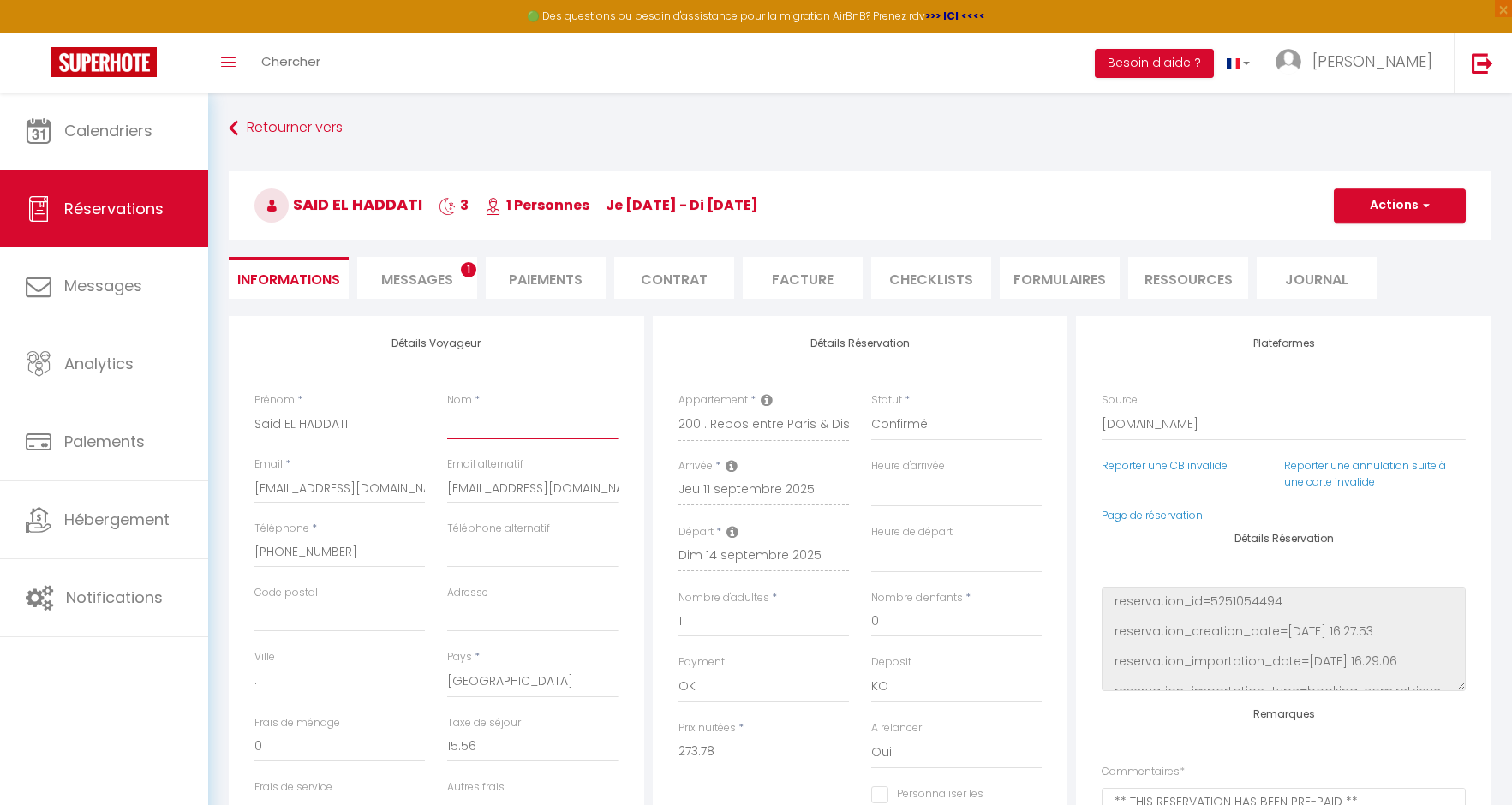
type input "W"
select select
checkbox input "false"
type input "WA"
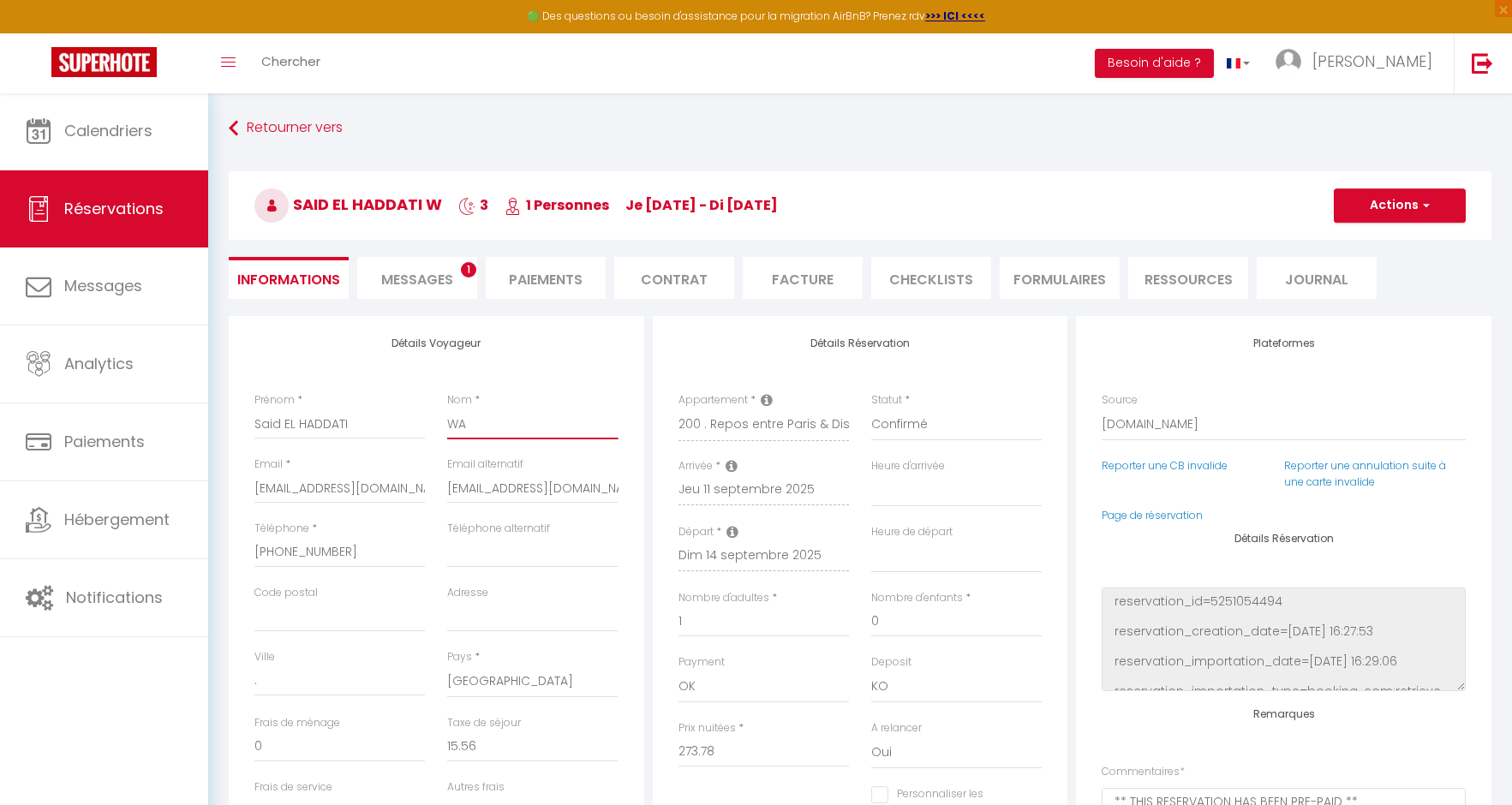
select select
checkbox input "false"
type input "WAB"
select select
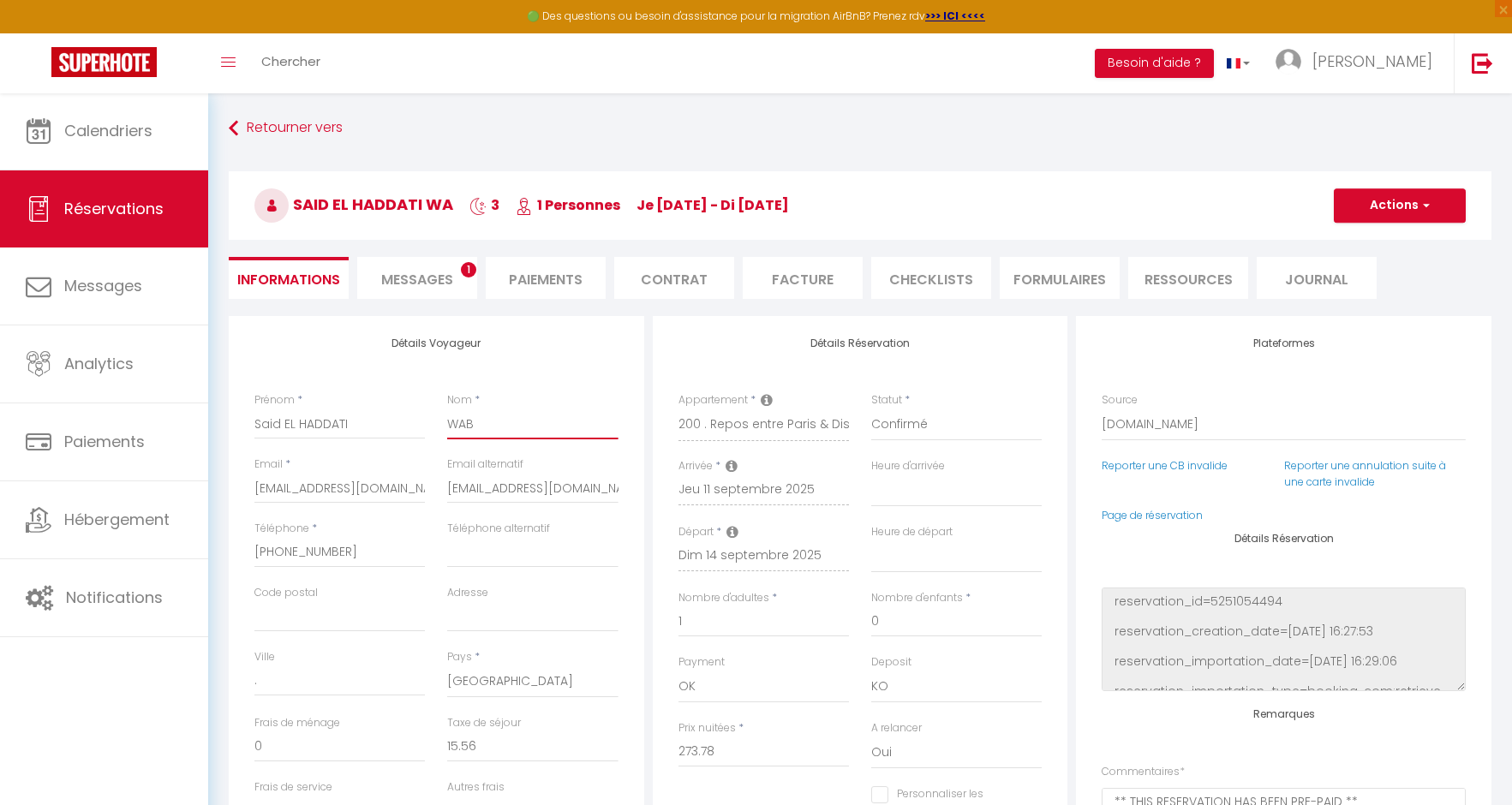
select select
checkbox input "false"
type input "WAB"
select select
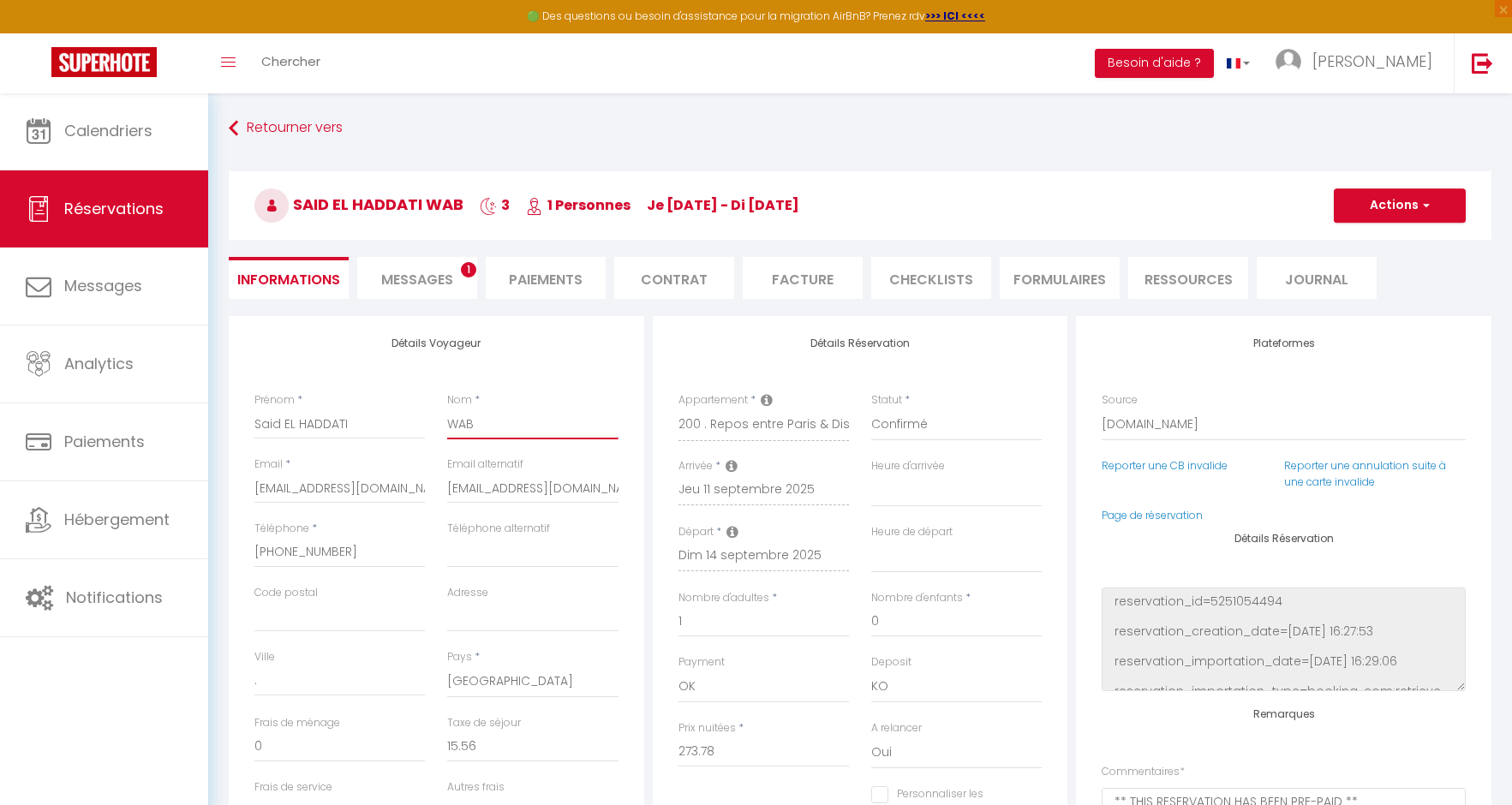
checkbox input "false"
type input "WAB E"
select select
checkbox input "false"
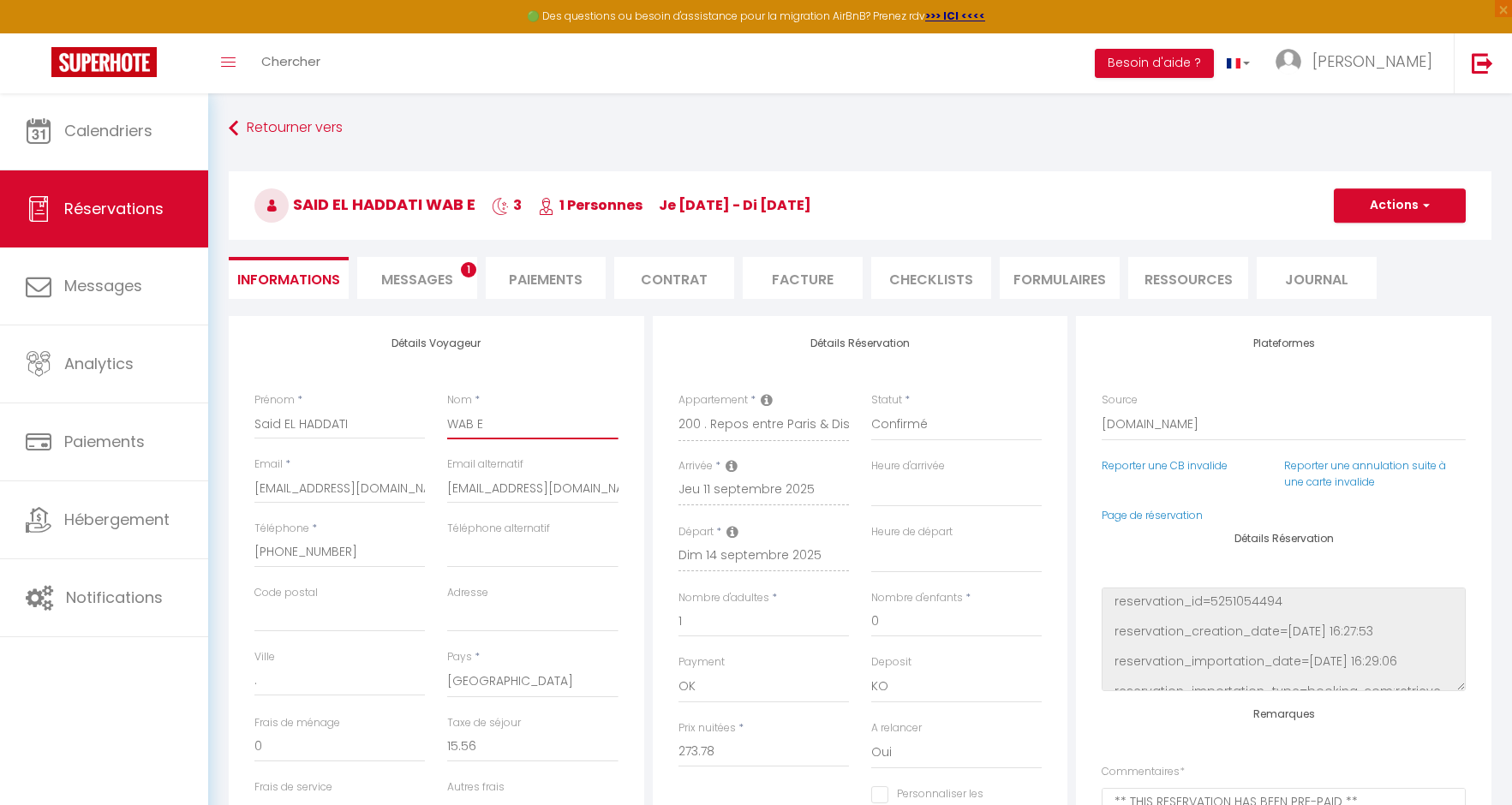
type input "WAB EU"
select select
checkbox input "false"
type input "WAB EUR"
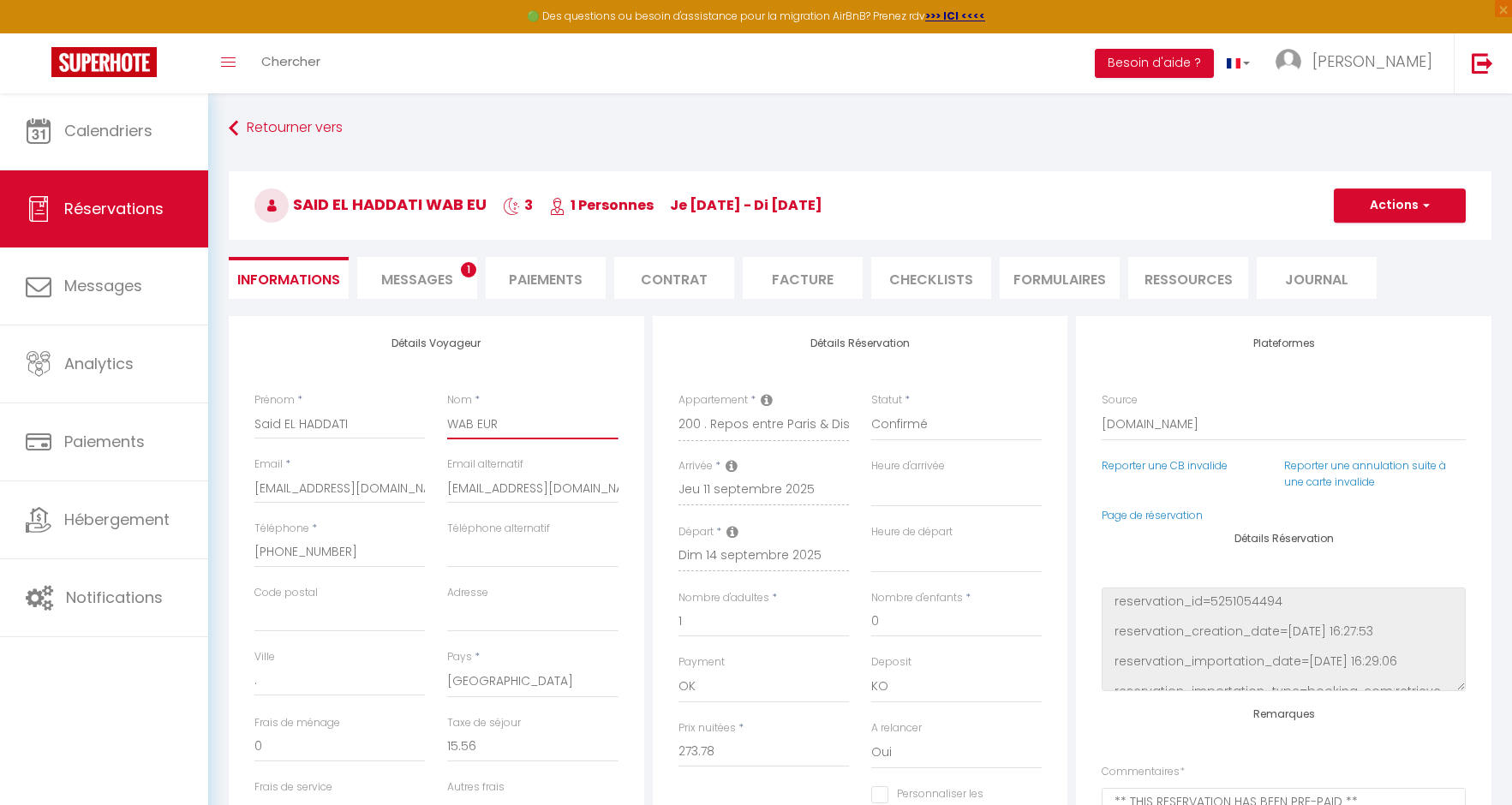
select select
checkbox input "false"
type input "WAB EURO"
select select
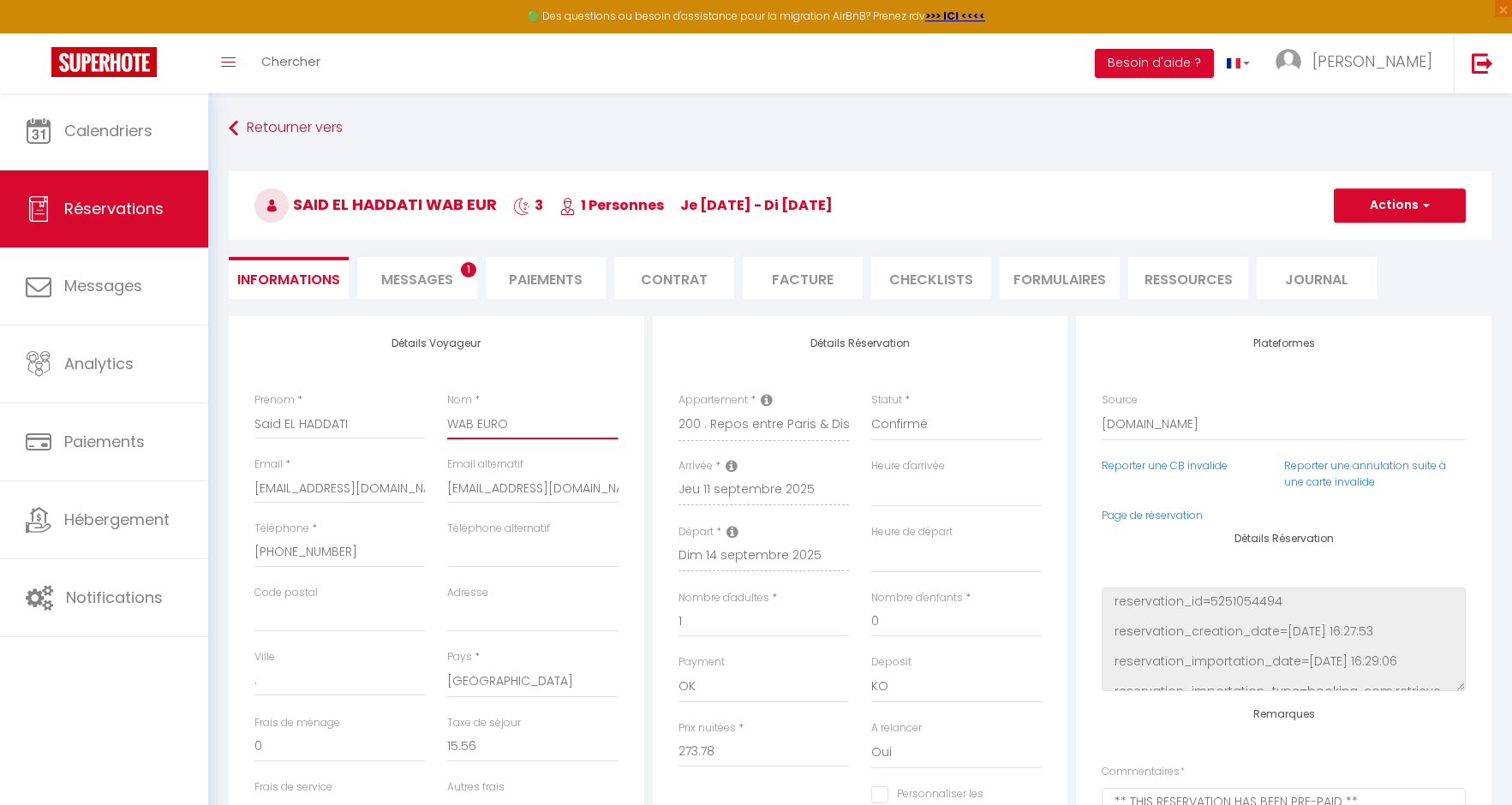
select select
checkbox input "false"
type input "WAB EUROP"
select select
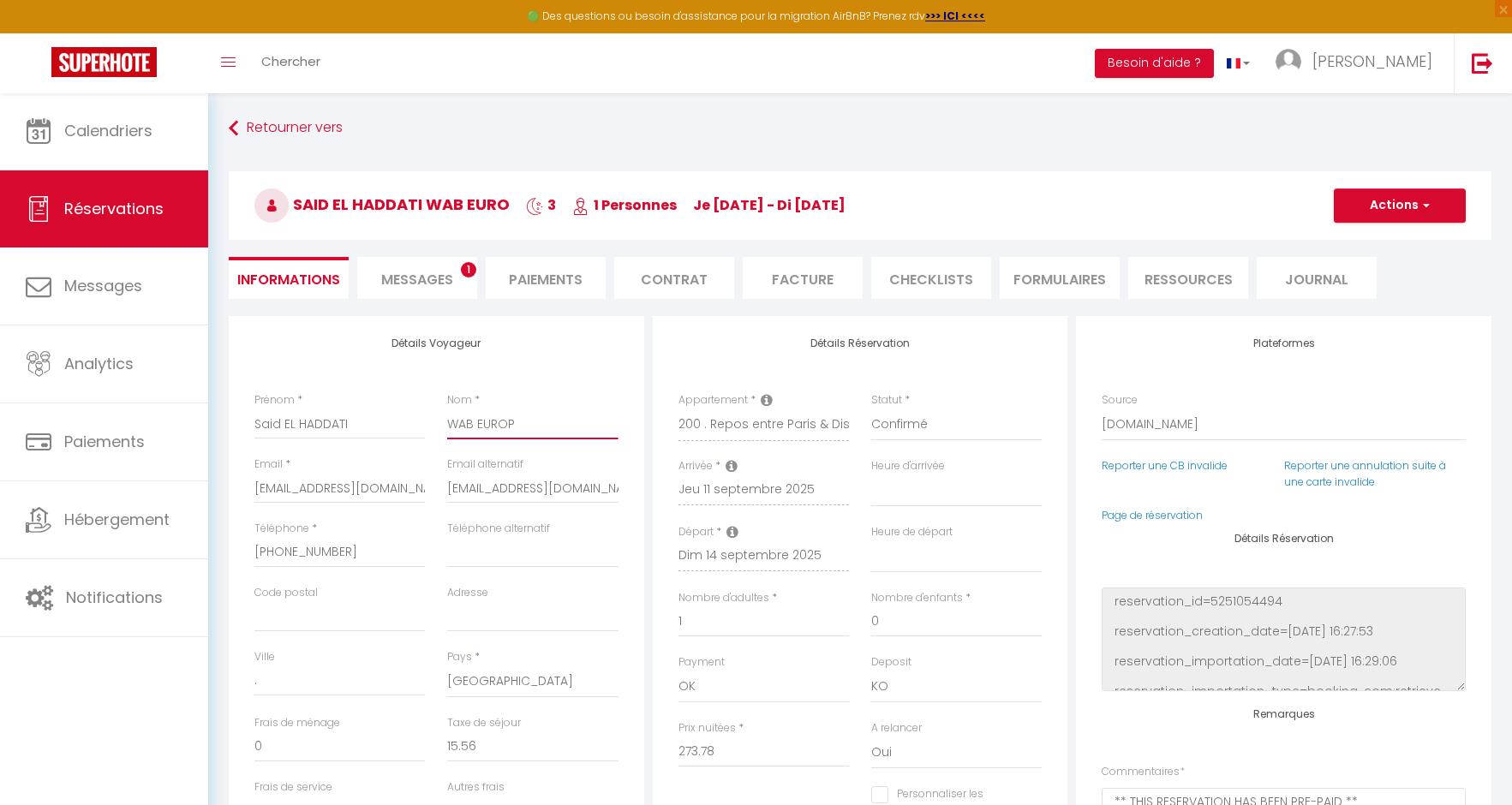
checkbox input "false"
type input "WAB [GEOGRAPHIC_DATA]"
select select
checkbox input "false"
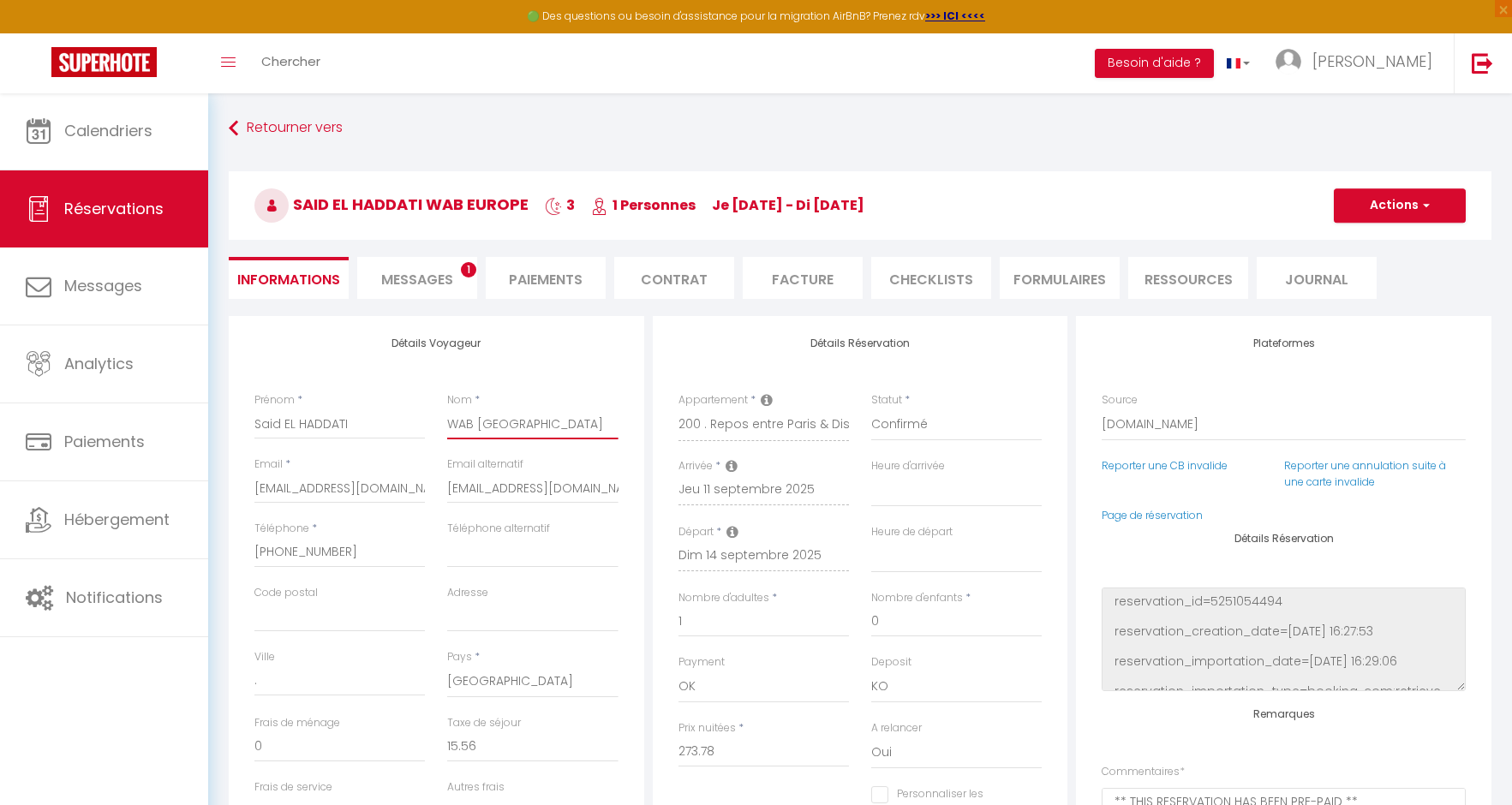
type input "WAB [GEOGRAPHIC_DATA]"
click at [612, 317] on div "Détails Voyageur Prénom * Said EL HADDATI Nom * WAB EUROPE Email * shadda.83032…" at bounding box center [436, 621] width 415 height 612
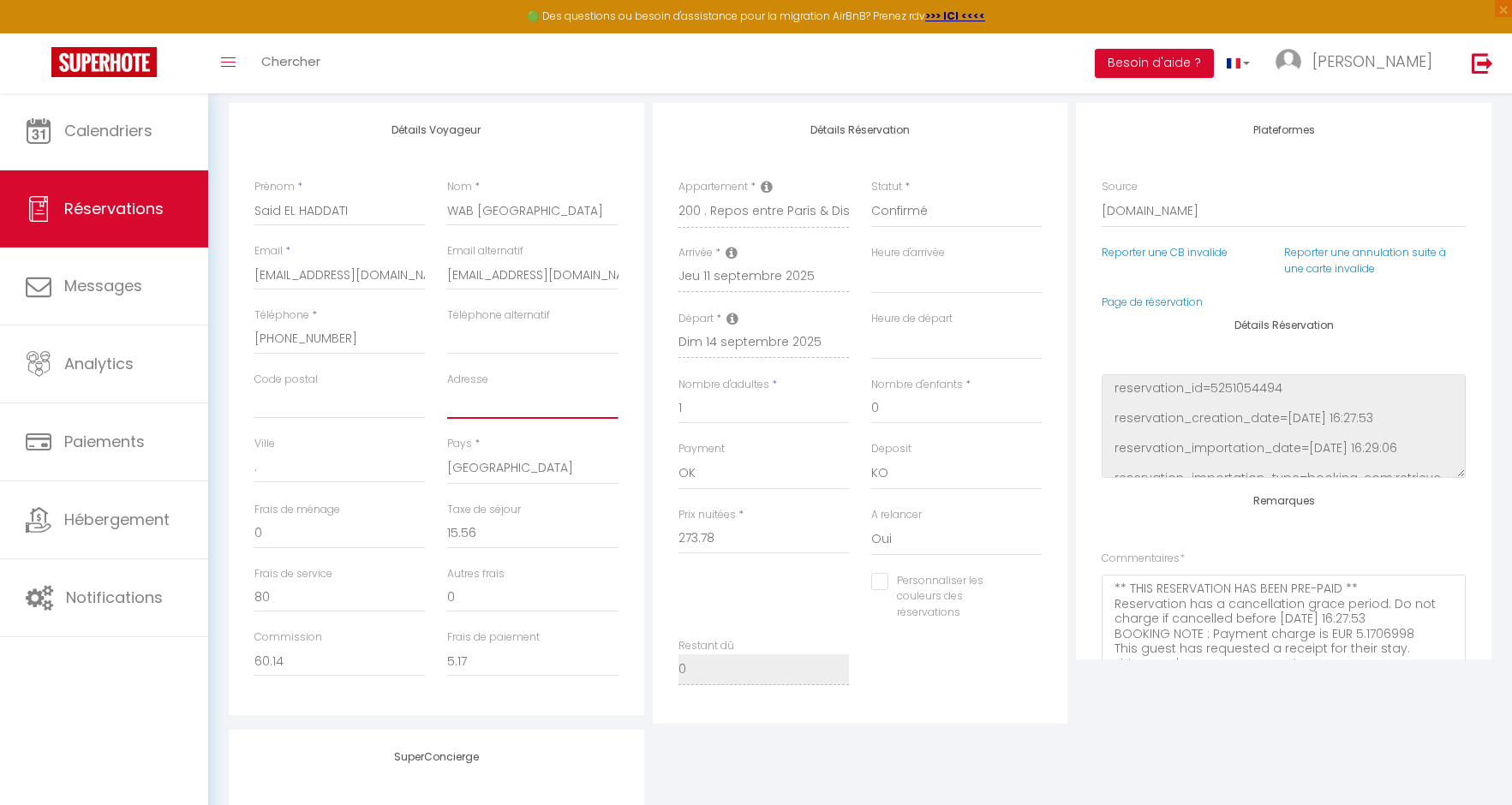
scroll to position [213, 0]
paste input "[STREET_ADDRESS]"
type input "[STREET_ADDRESS]"
select select
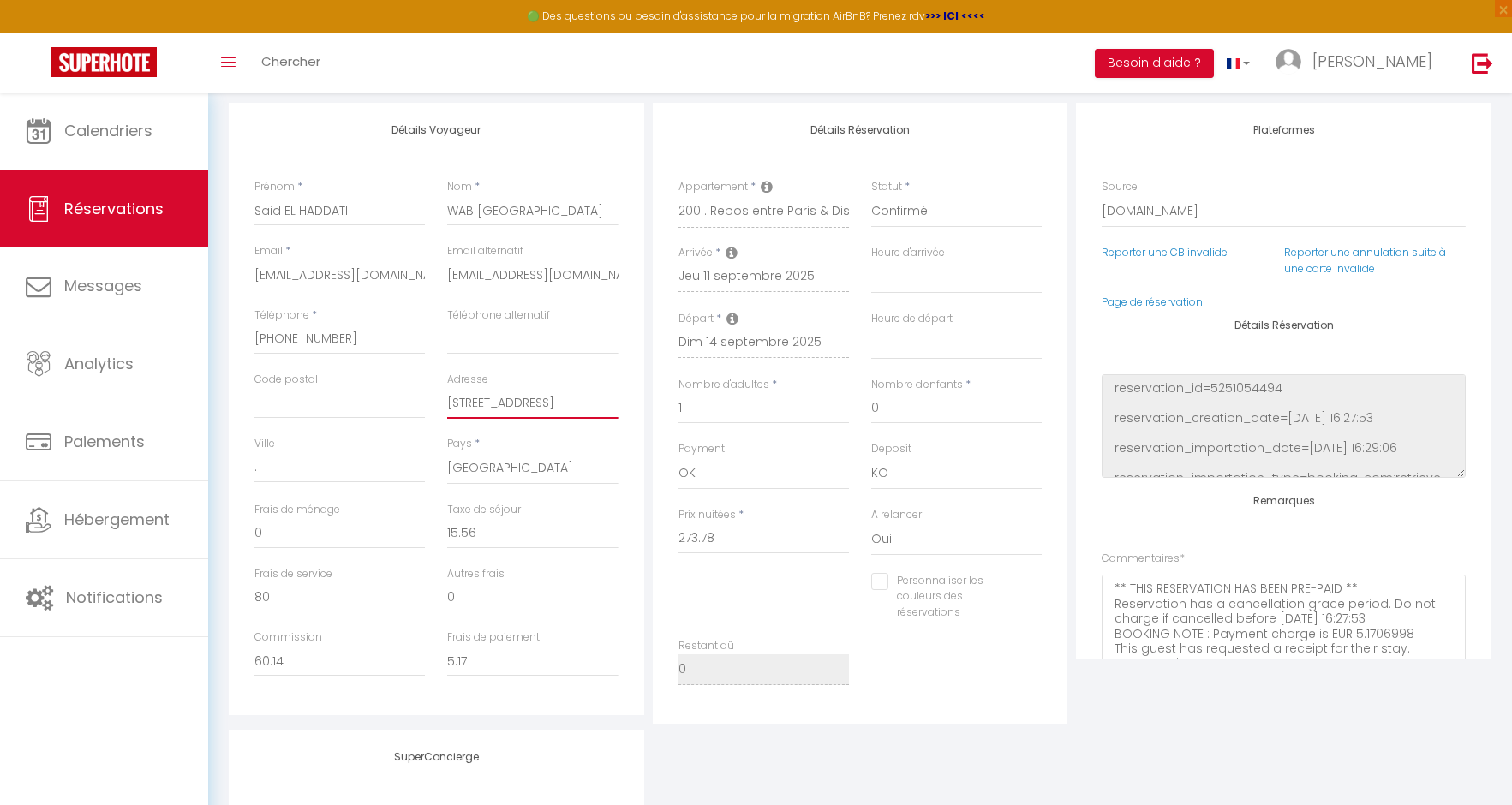
checkbox input "false"
type input "[STREET_ADDRESS]"
type input "7"
select select
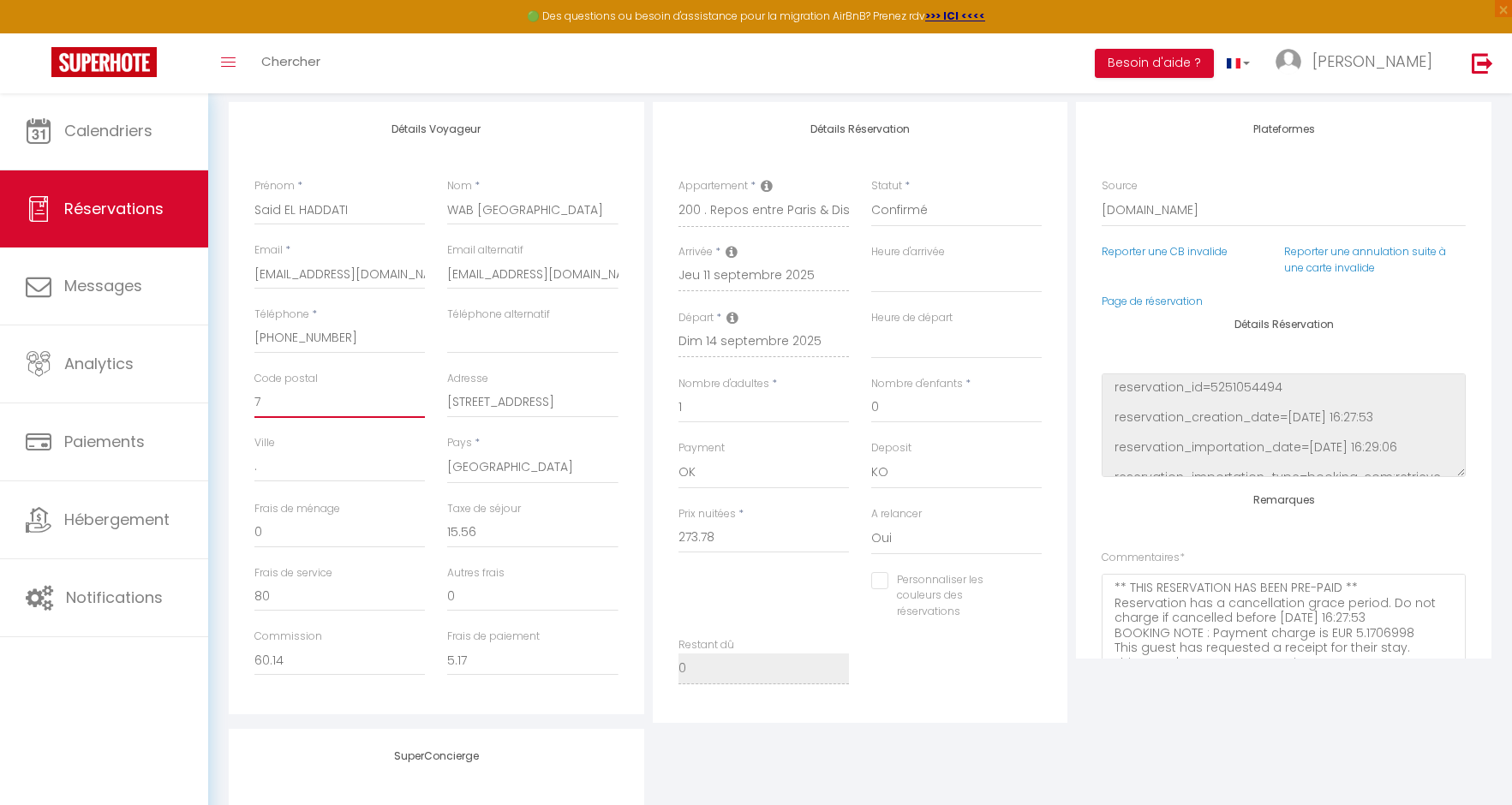
select select
checkbox input "false"
type input "75"
select select
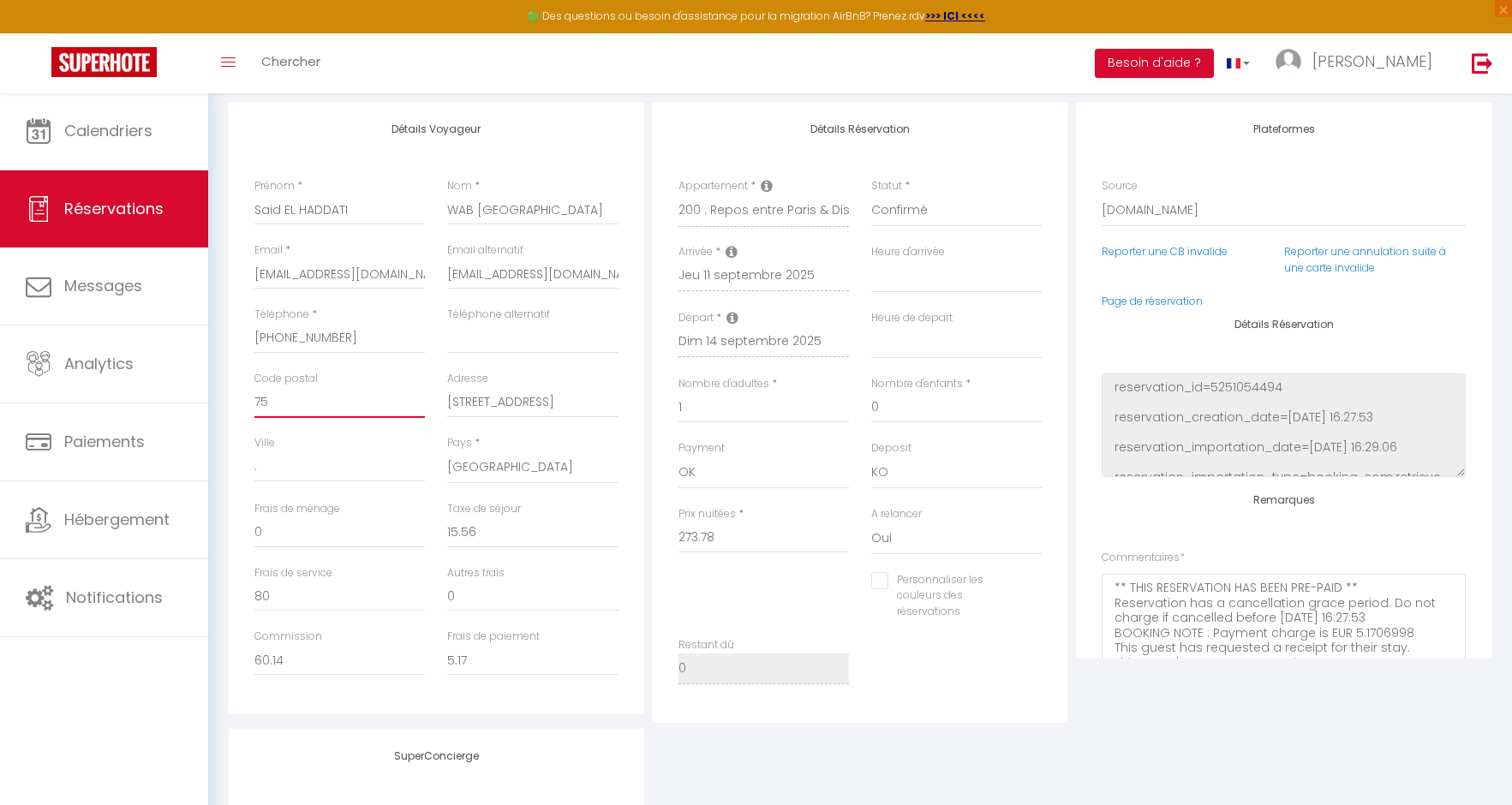
checkbox input "false"
type input "750"
select select
checkbox input "false"
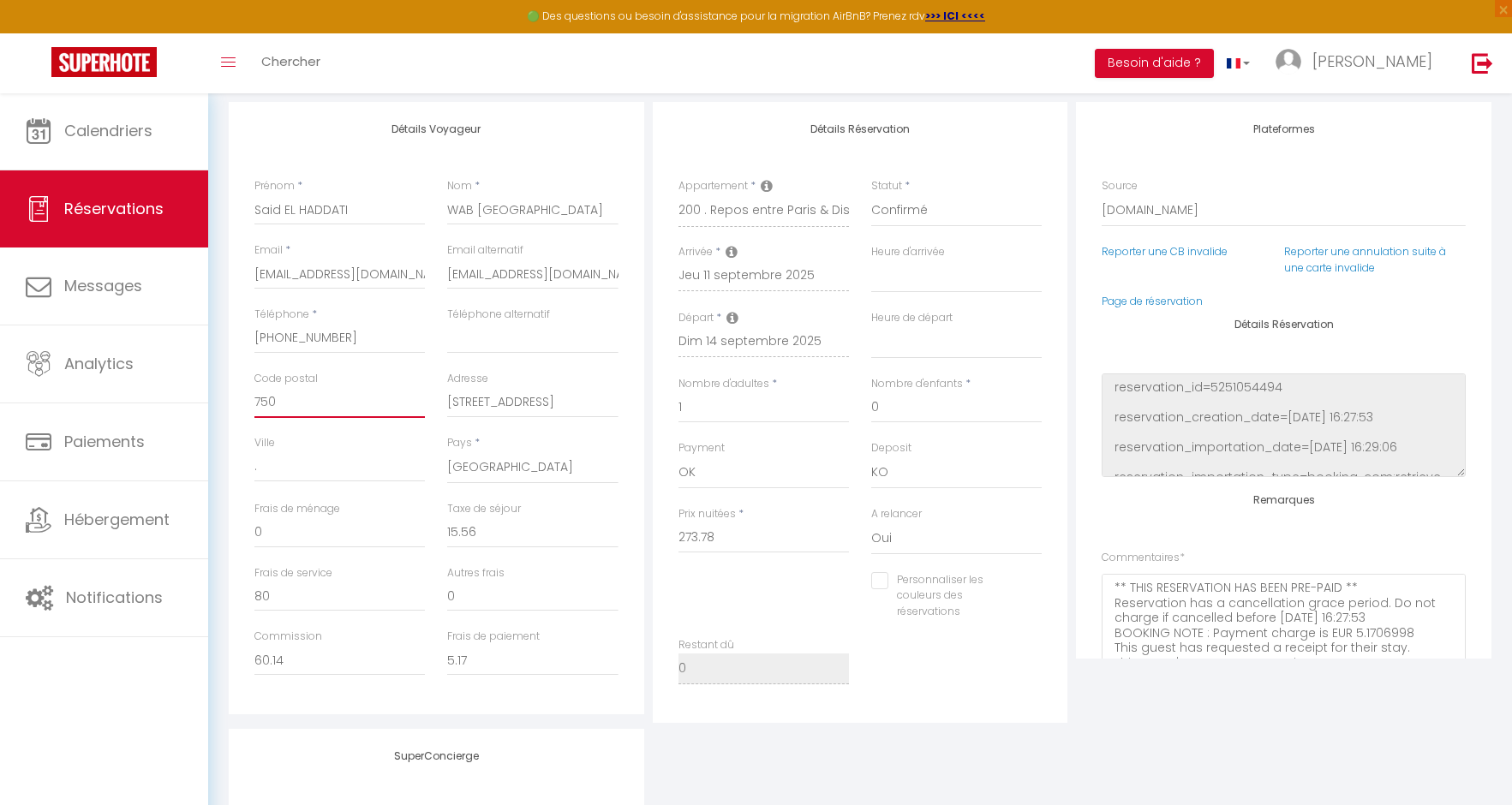
type input "7500"
select select
checkbox input "false"
type input "75000"
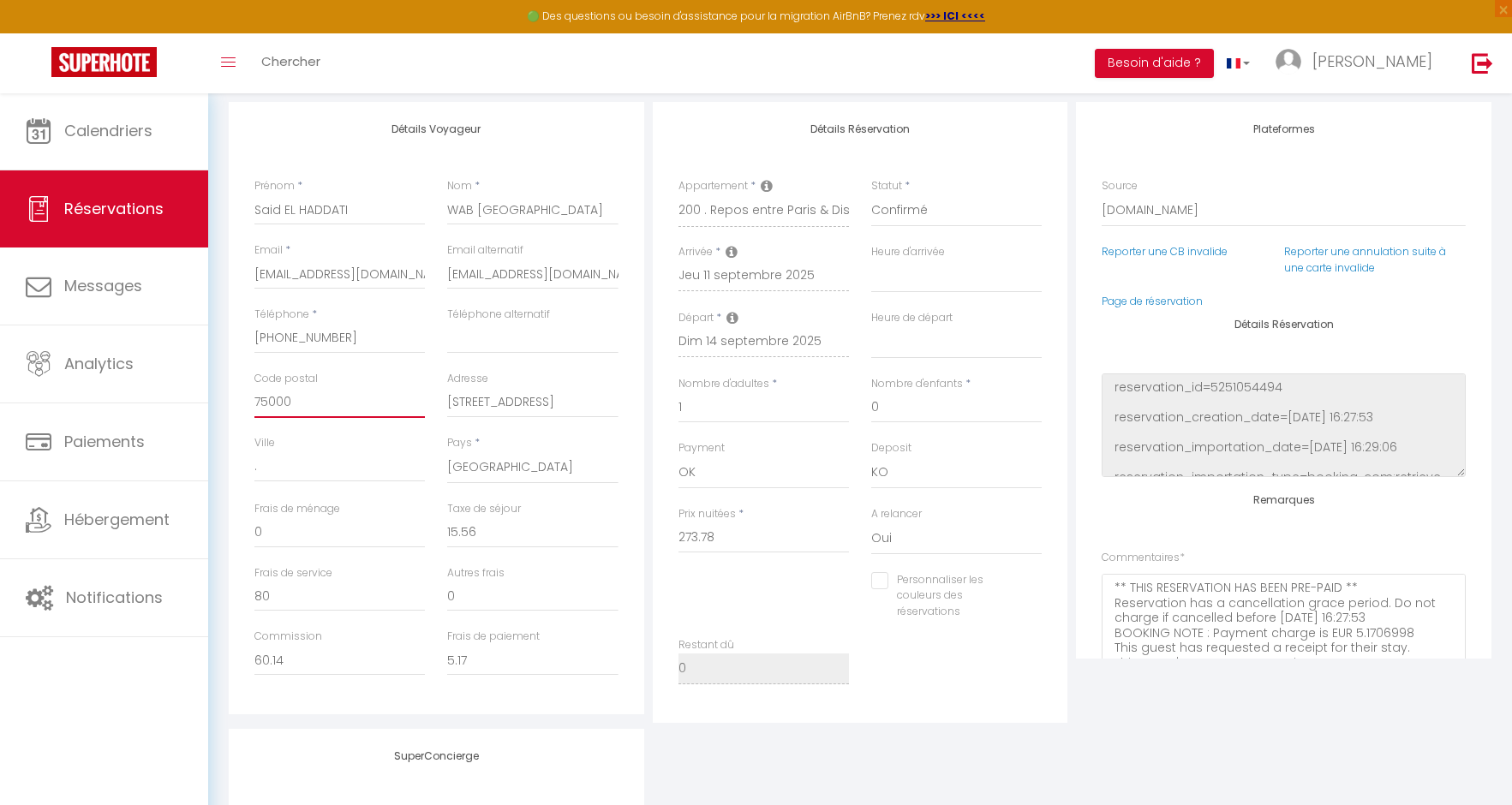
select select
checkbox input "false"
type input "7500"
select select
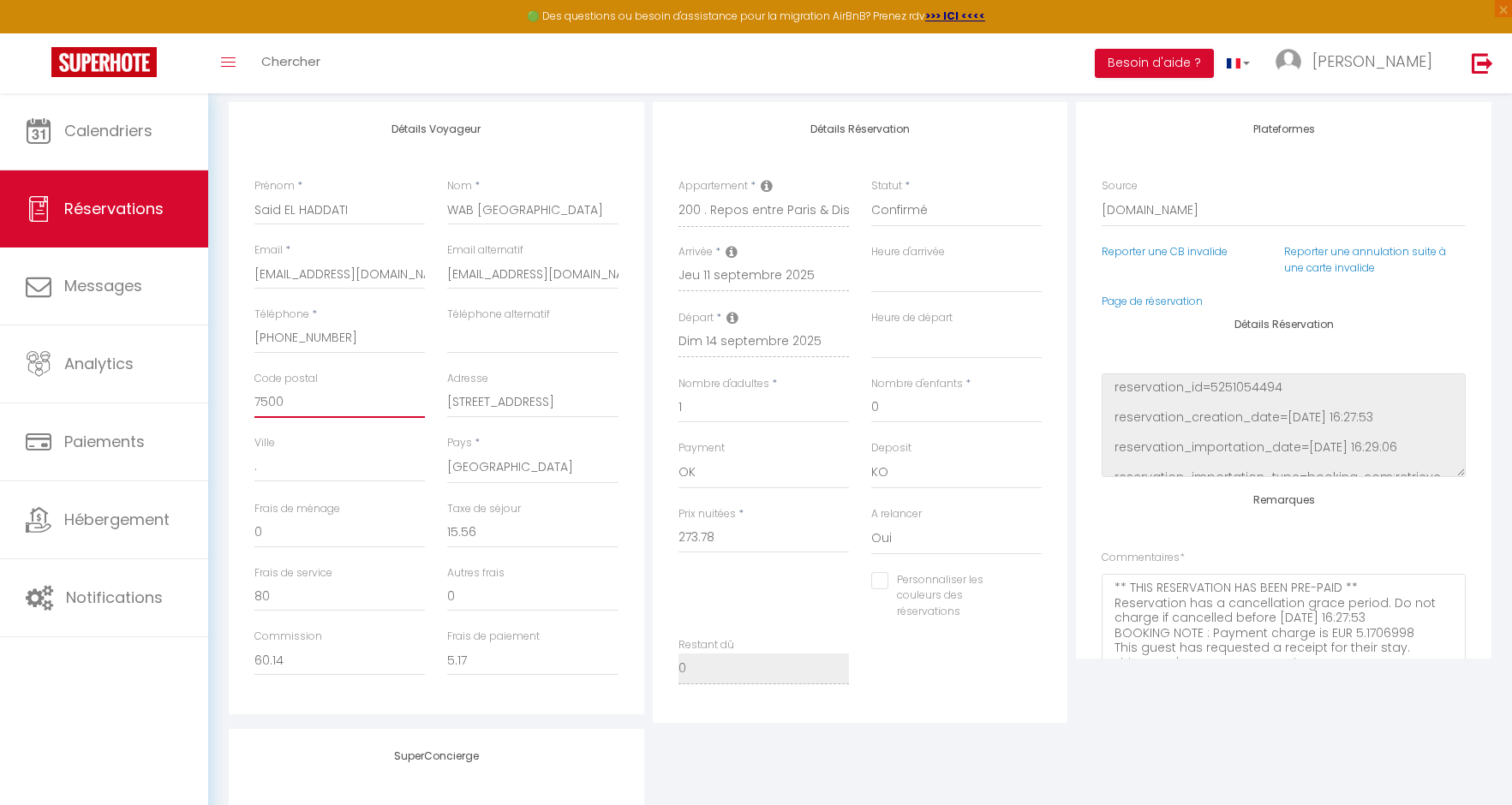
select select
checkbox input "false"
type input "75008"
select select
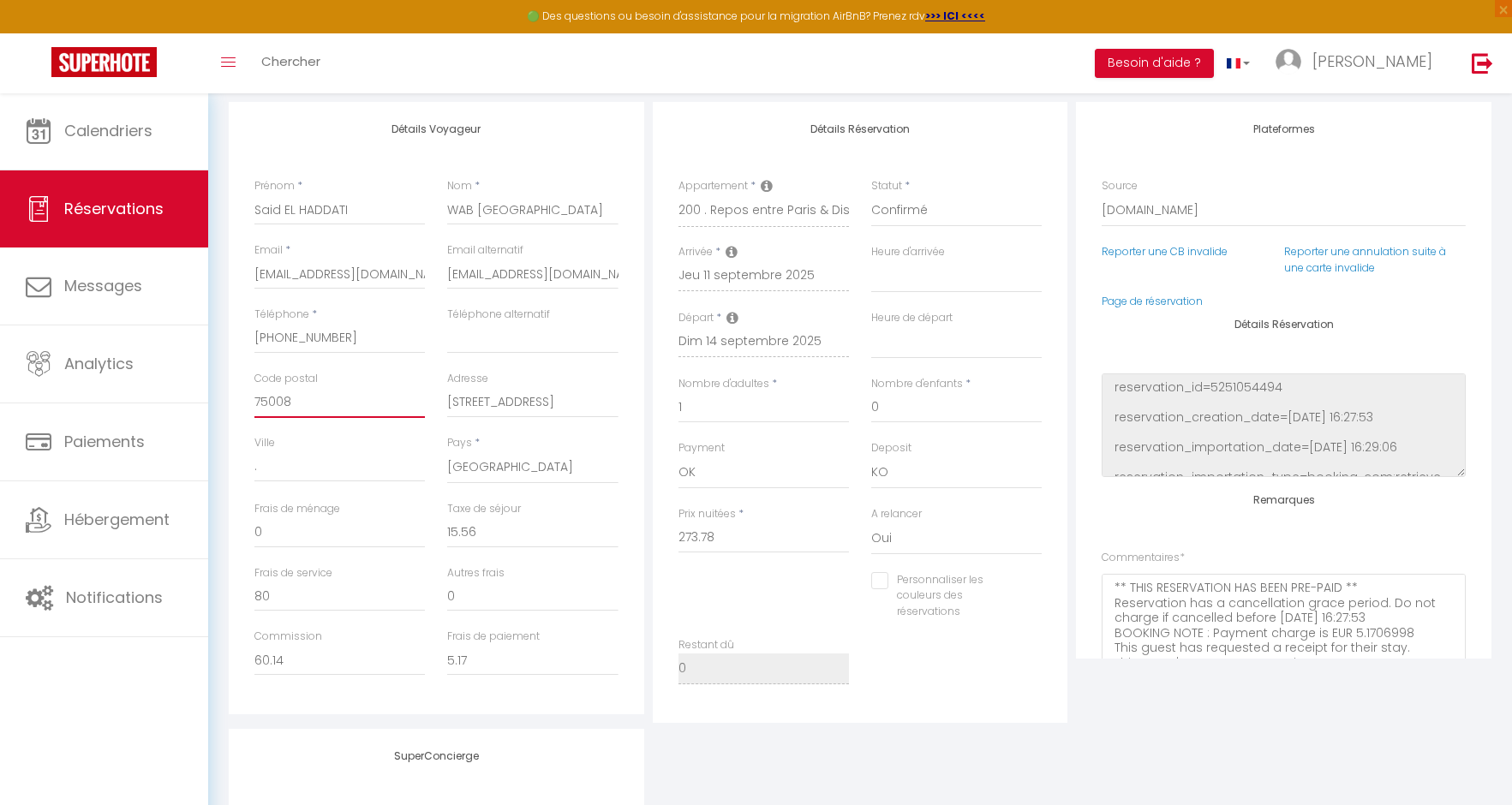
checkbox input "false"
type input "75008"
type input ".P"
select select
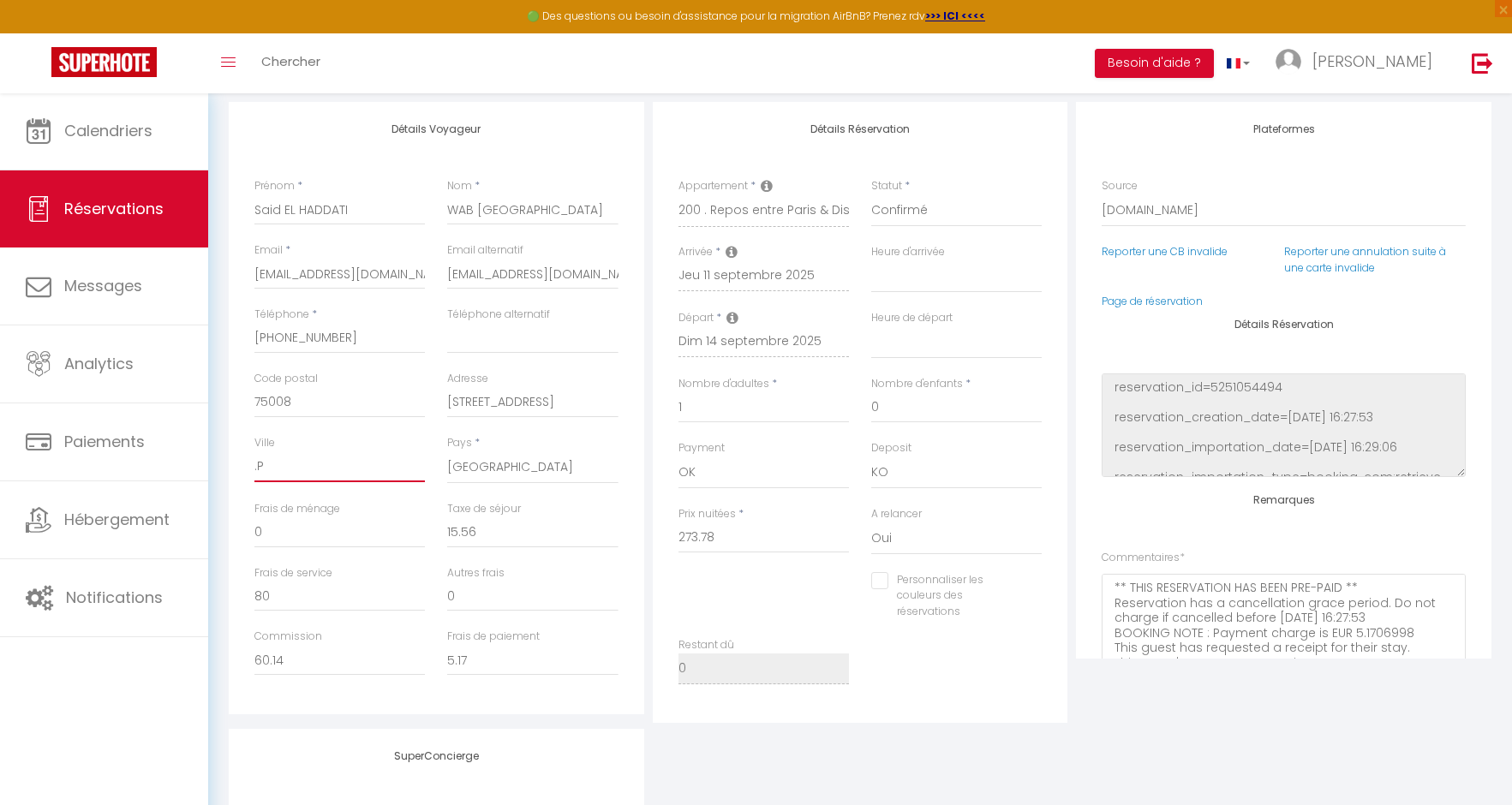
checkbox input "false"
type input ".PA"
select select
checkbox input "false"
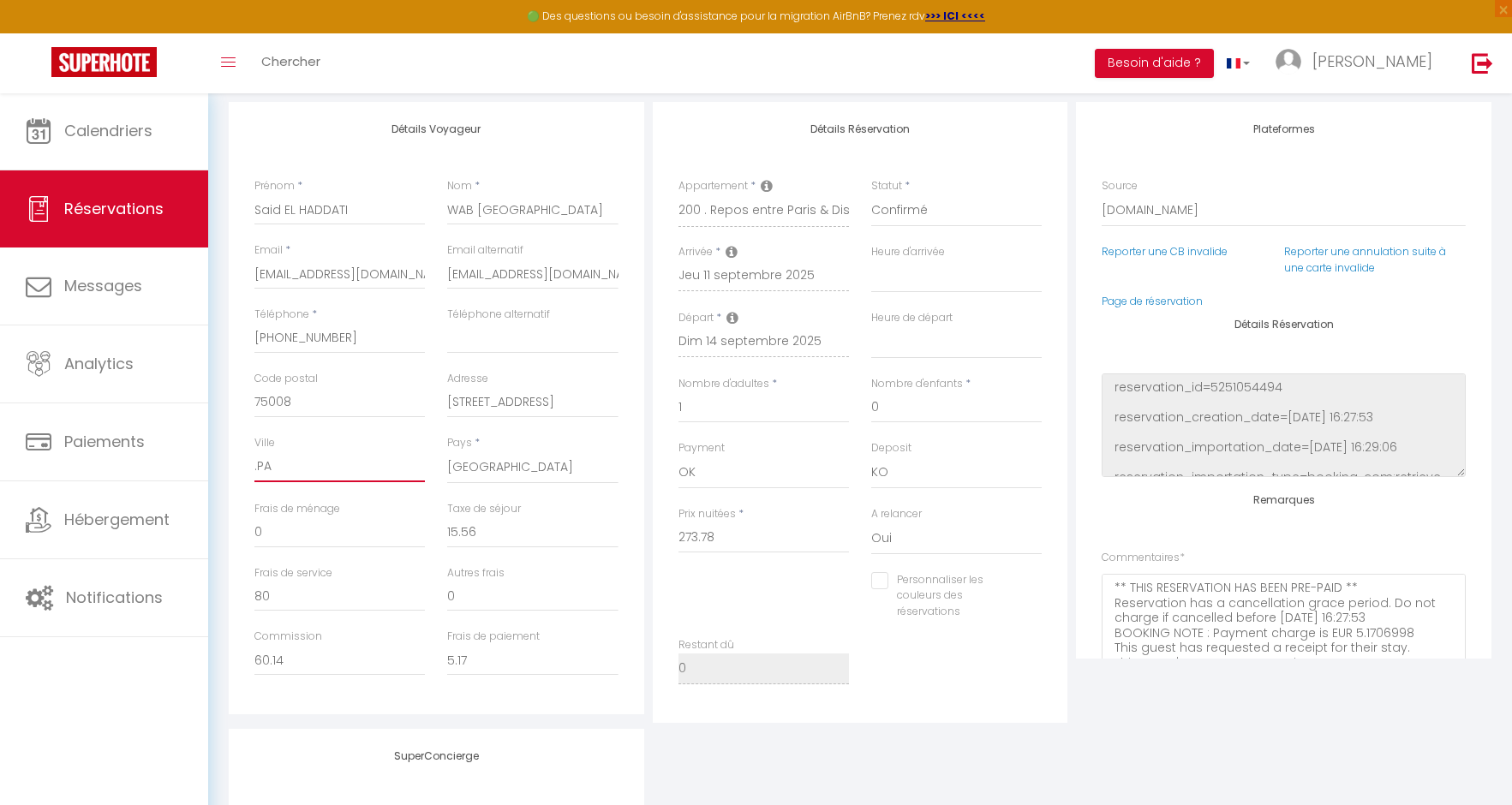
type input ".PAR"
select select
checkbox input "false"
type input ".PARI"
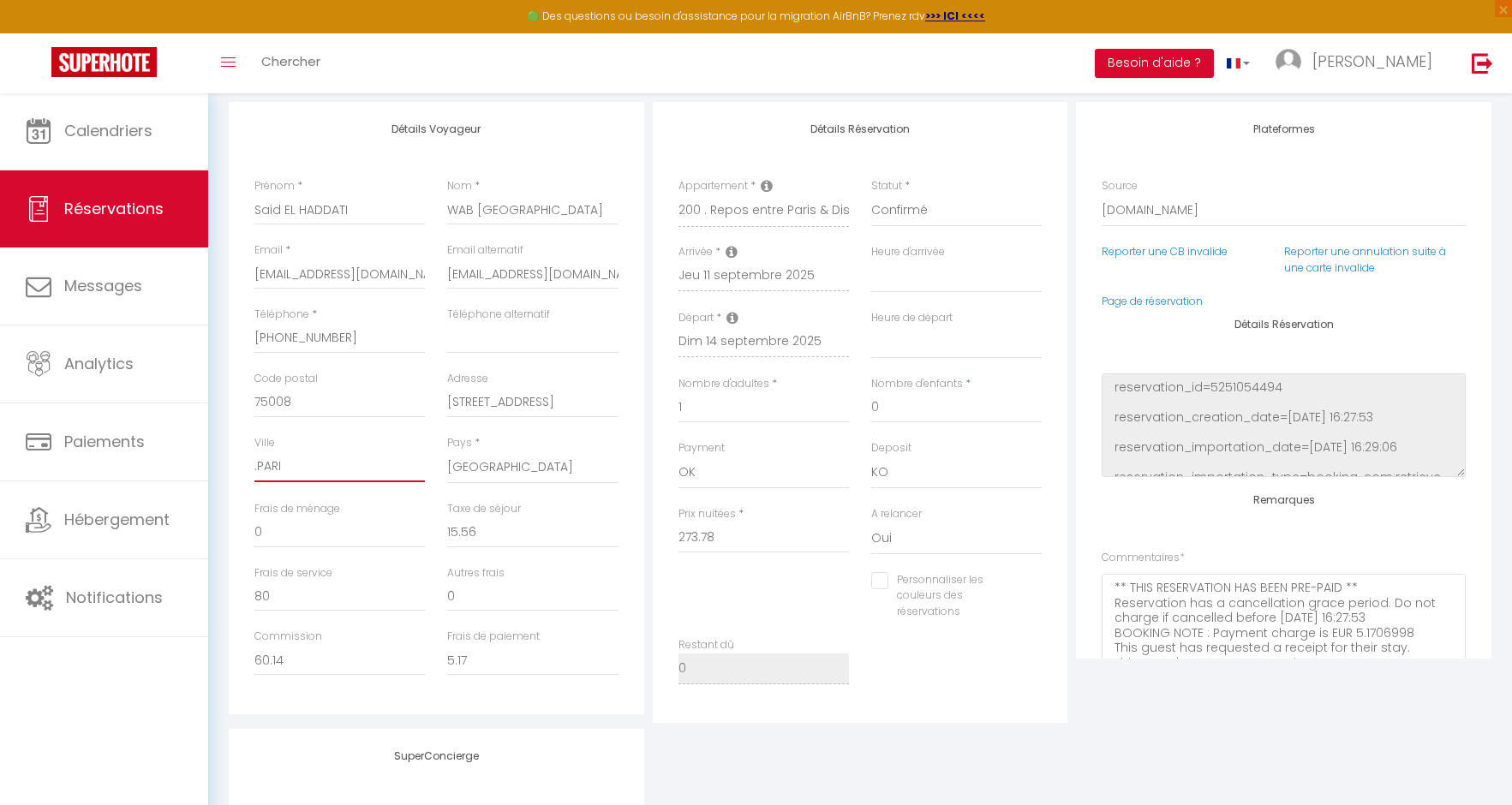
select select
checkbox input "false"
type input ".[GEOGRAPHIC_DATA]"
select select
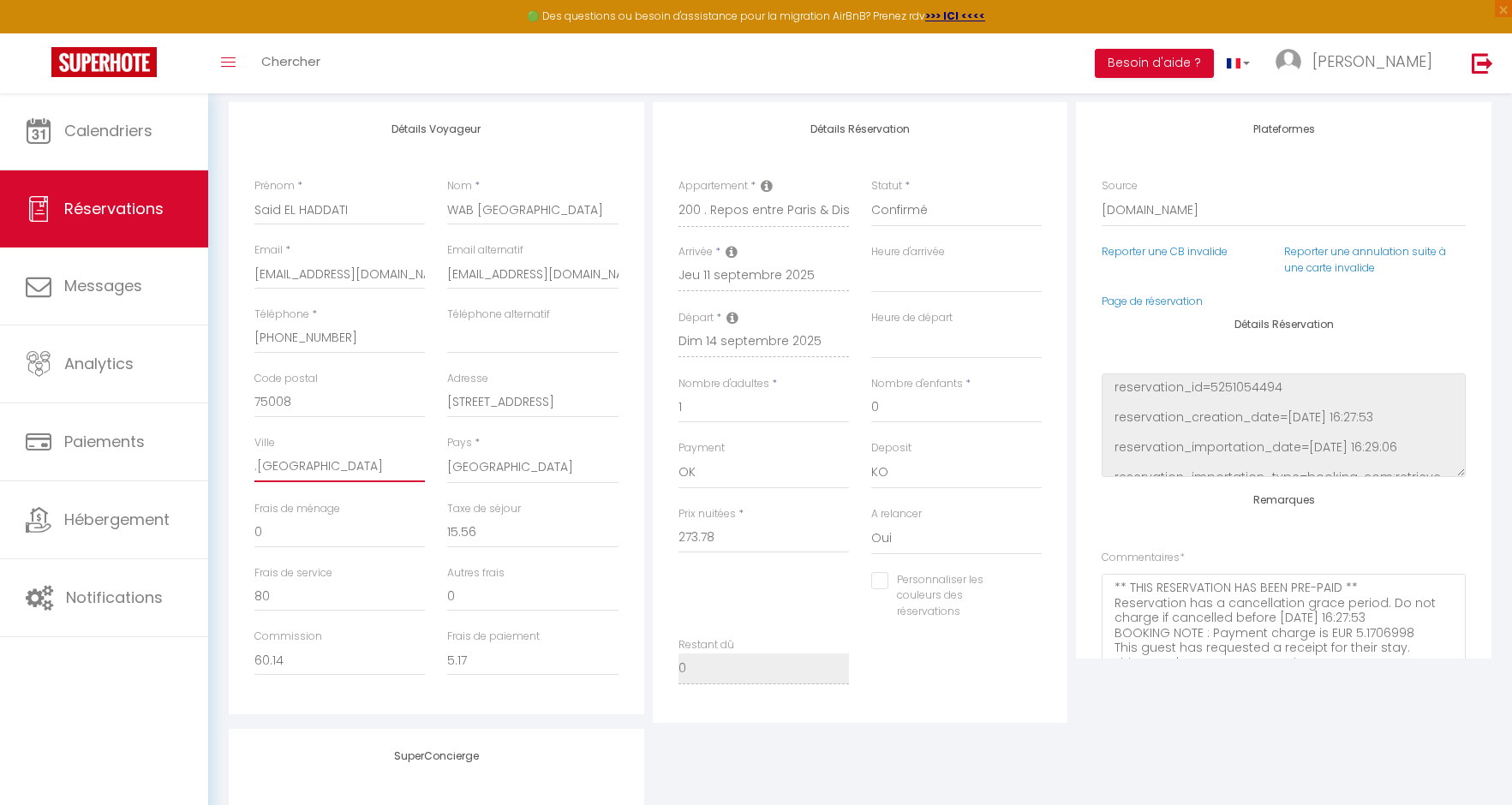
select select
checkbox input "false"
type input ".[GEOGRAPHIC_DATA]"
click at [627, 501] on div "Taxe de séjour 15.56" at bounding box center [532, 533] width 193 height 64
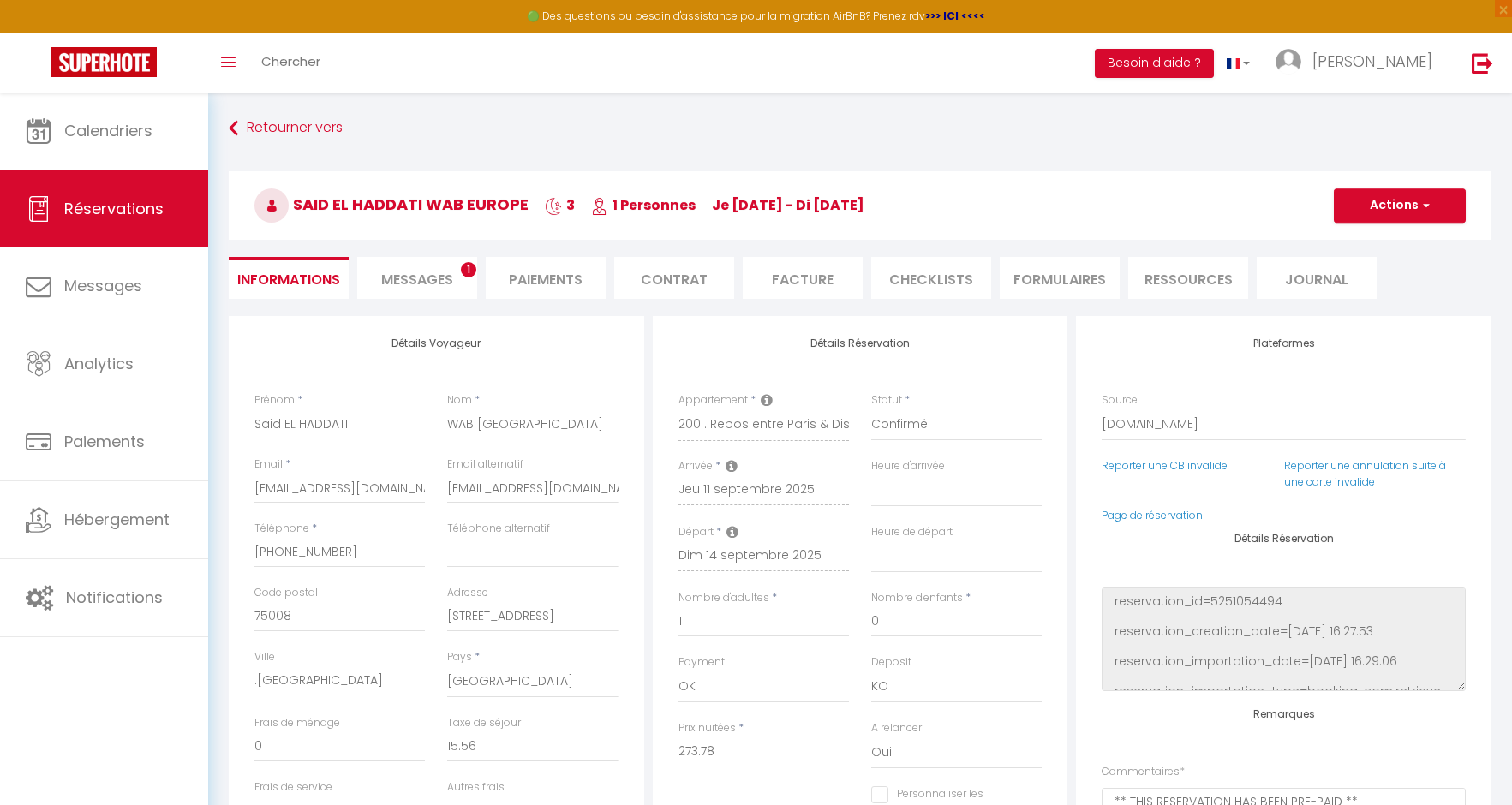
scroll to position [0, 0]
click at [1427, 200] on span "button" at bounding box center [1423, 205] width 10 height 15
click at [1380, 244] on link "Enregistrer" at bounding box center [1382, 243] width 136 height 23
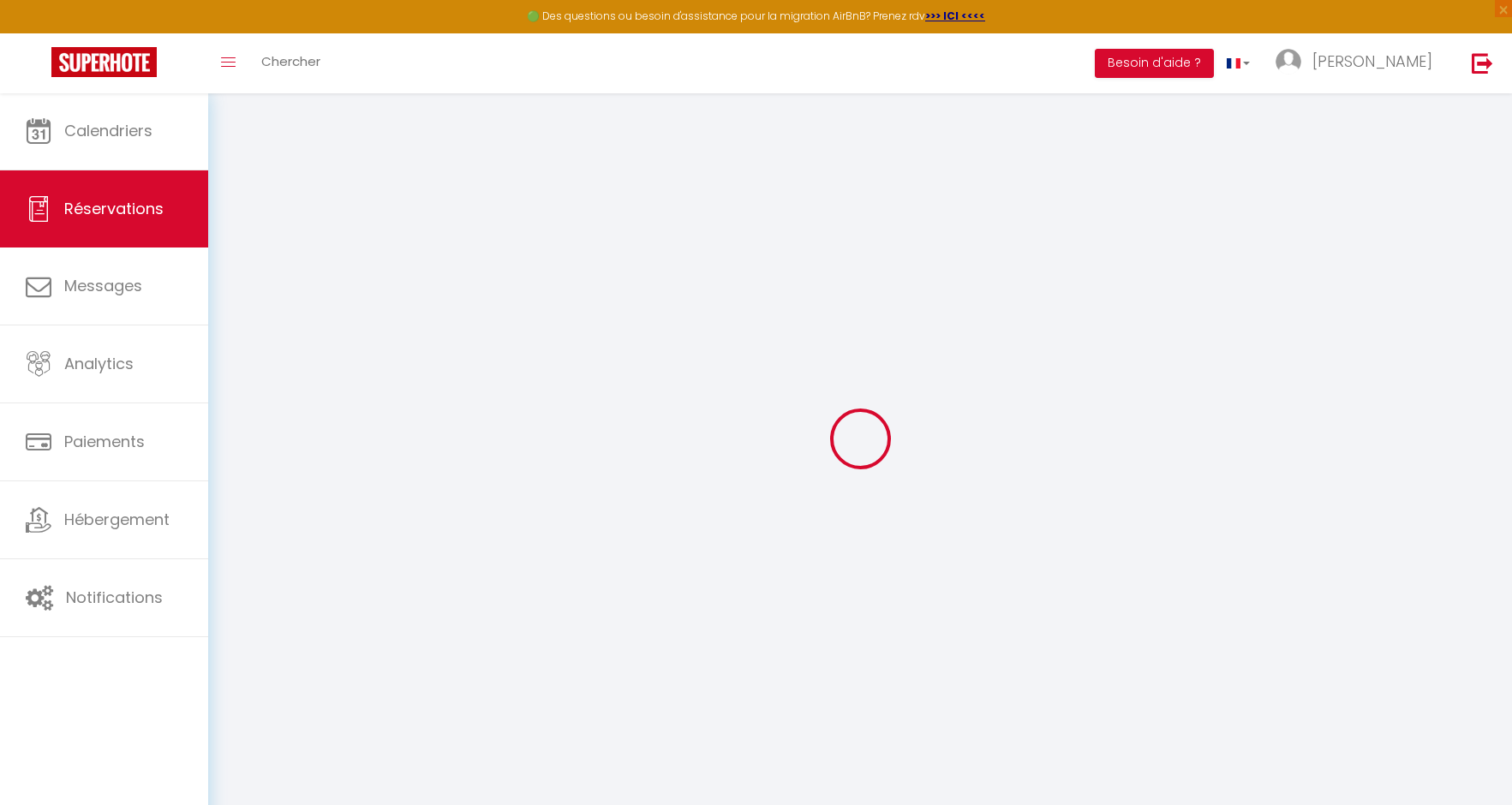
select select "not_cancelled"
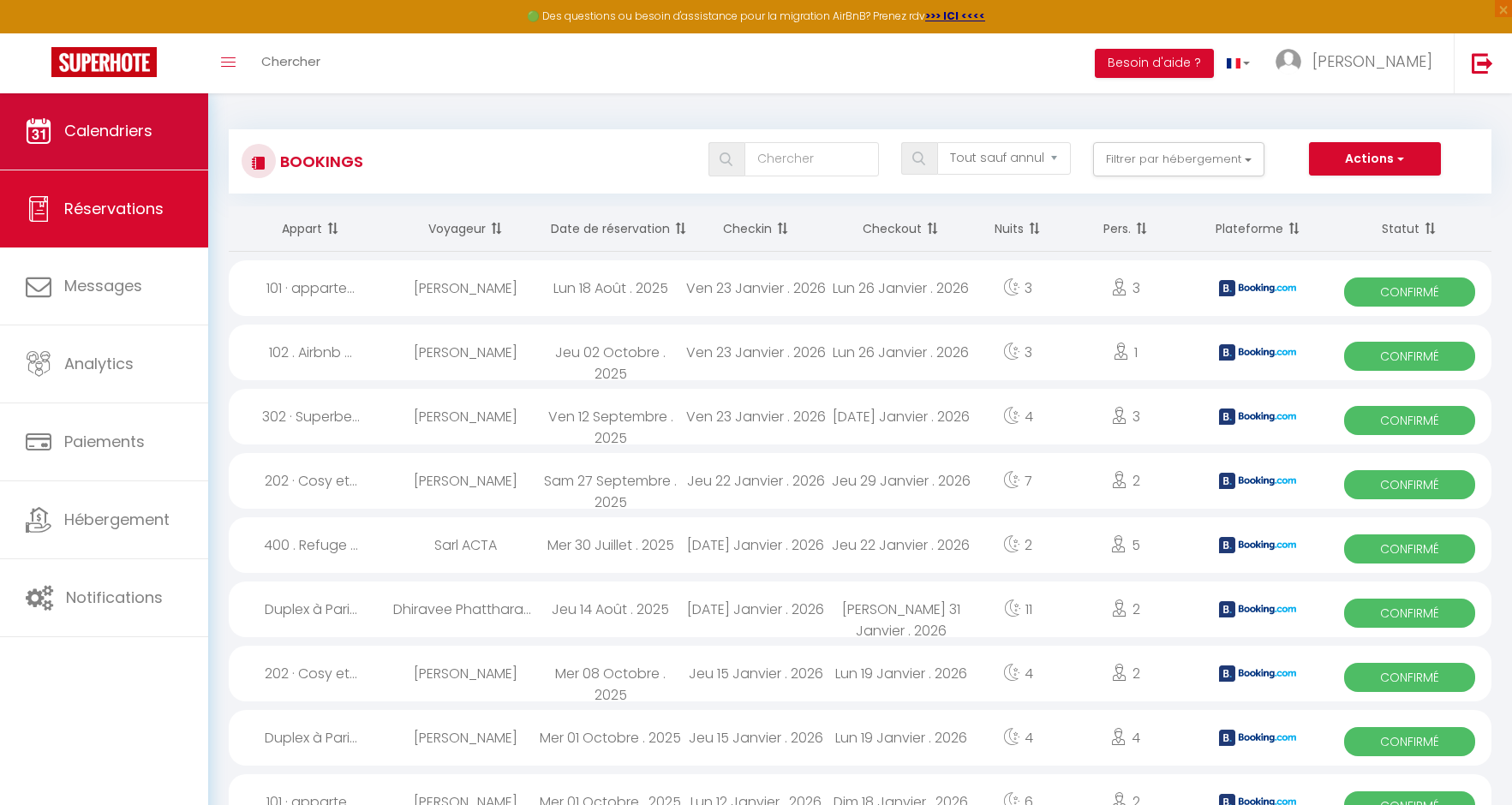
click at [116, 140] on span "Calendriers" at bounding box center [108, 130] width 89 height 22
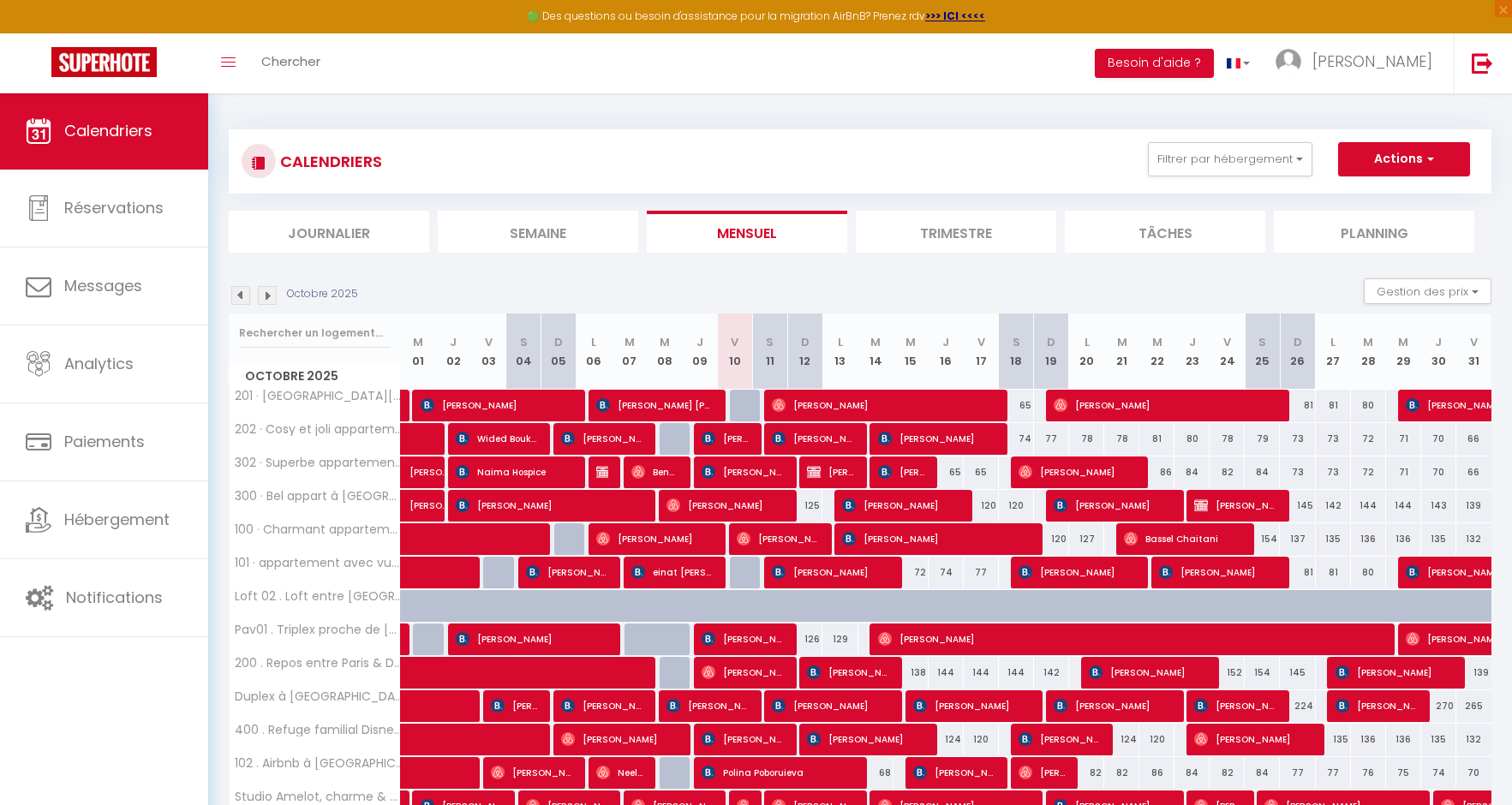
click at [238, 294] on img at bounding box center [240, 296] width 19 height 19
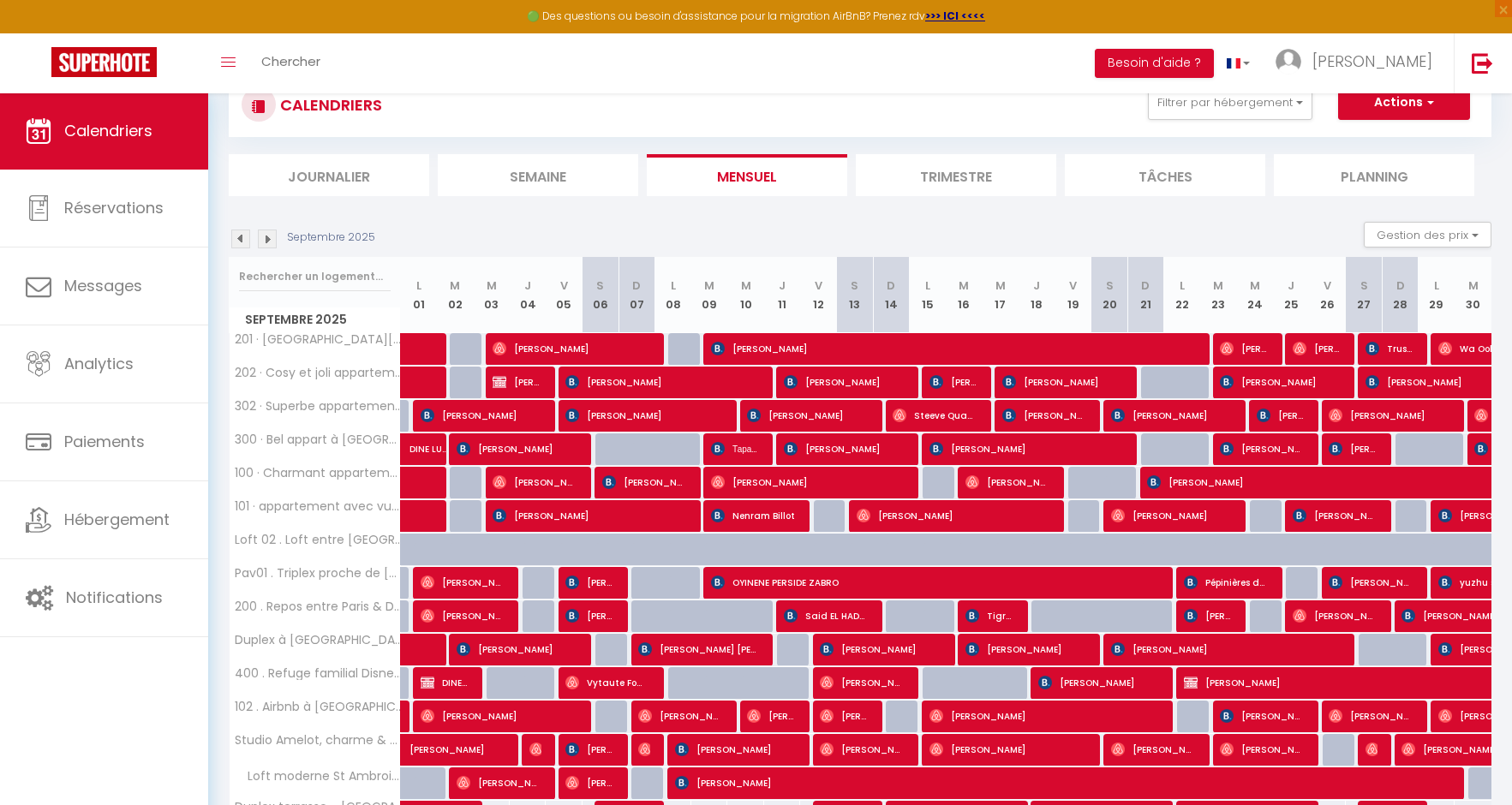
scroll to position [120, 0]
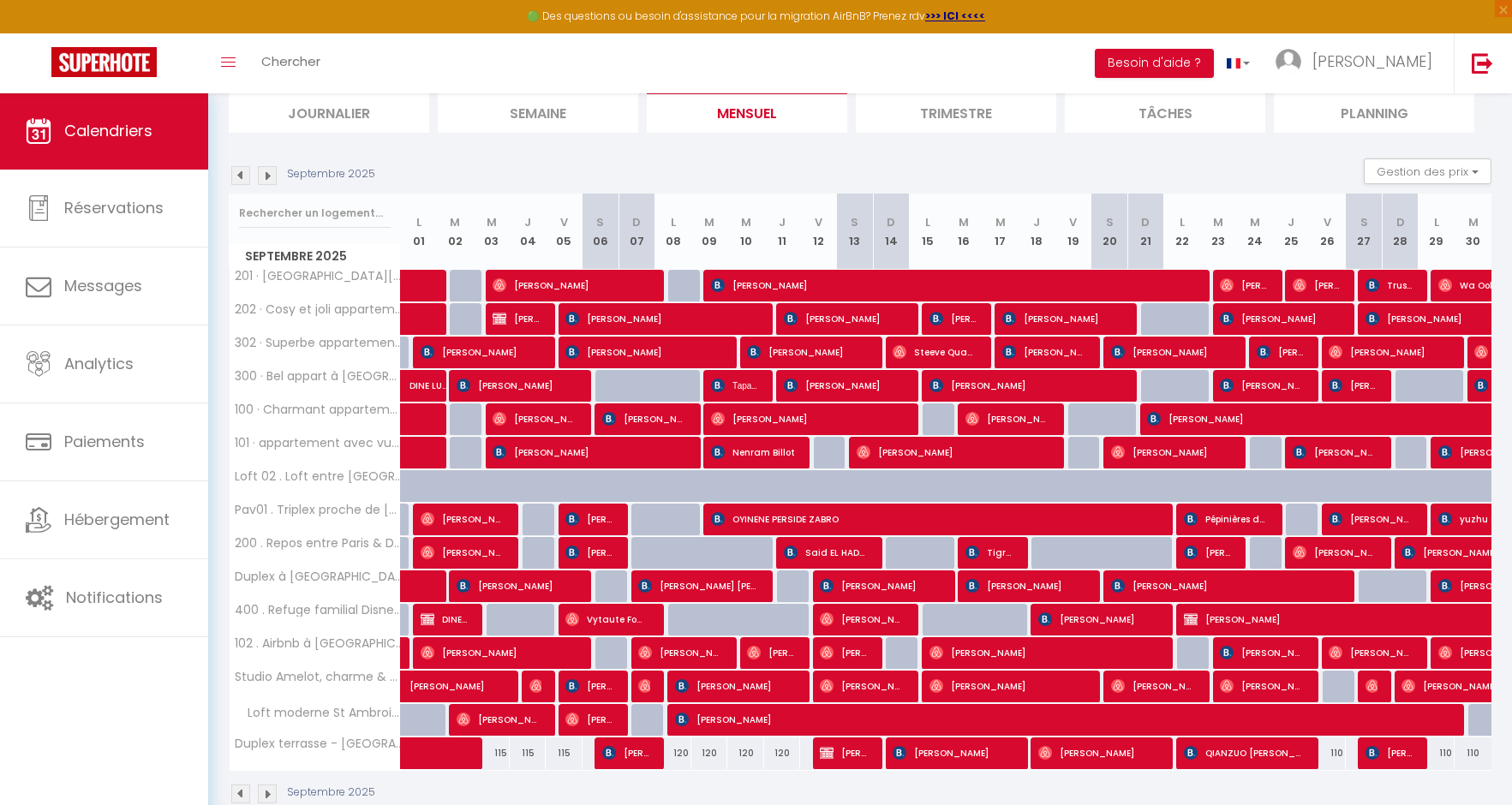
click at [870, 546] on div at bounding box center [854, 553] width 36 height 33
type input "120"
type input "Sam 13 Septembre 2025"
type input "Dim 14 Septembre 2025"
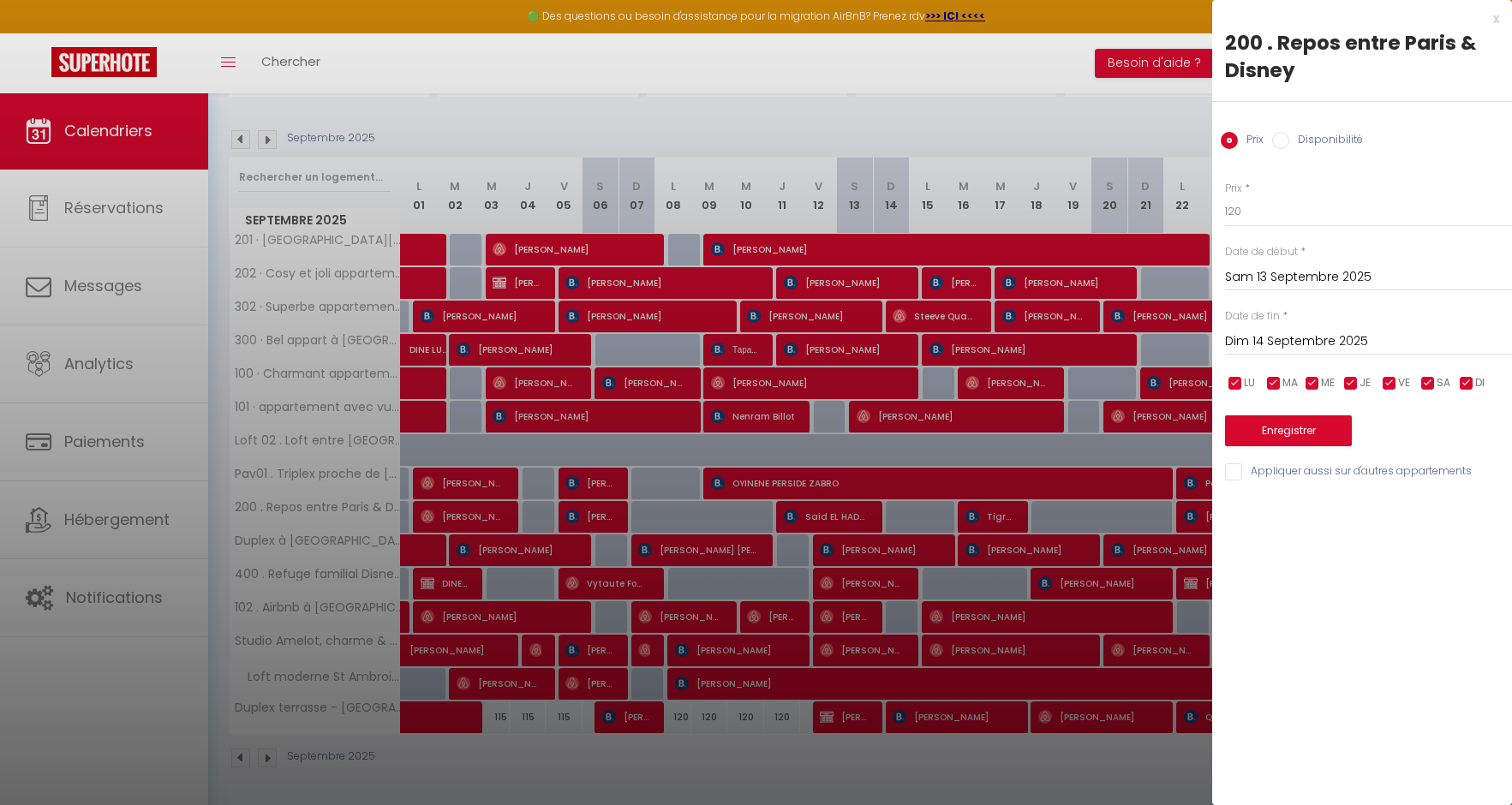
scroll to position [155, 0]
click at [815, 511] on div at bounding box center [756, 402] width 1512 height 805
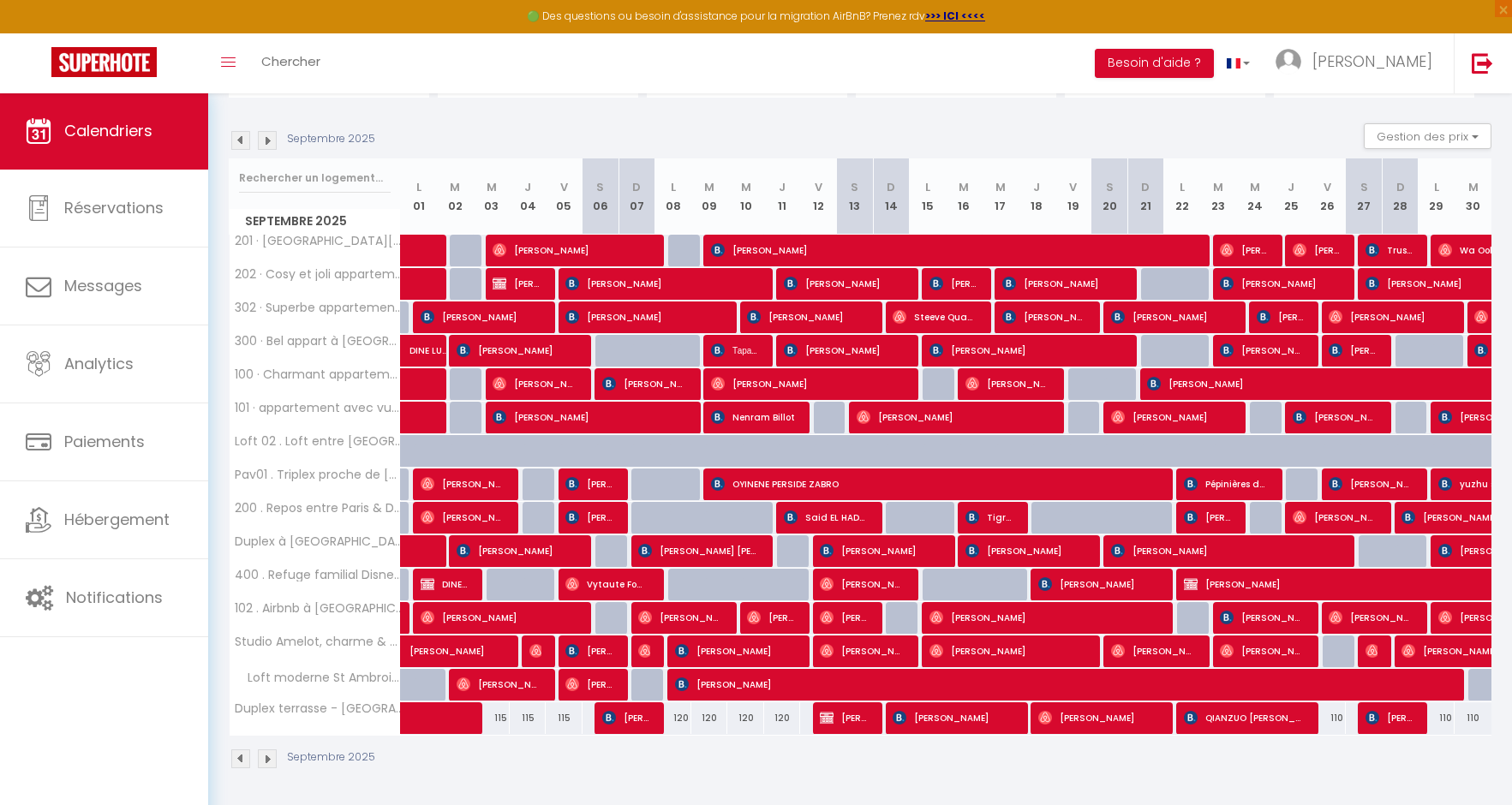
click at [821, 515] on span "Said EL HADDATI WAB EUROPE" at bounding box center [825, 517] width 84 height 33
select select "OK"
select select "KO"
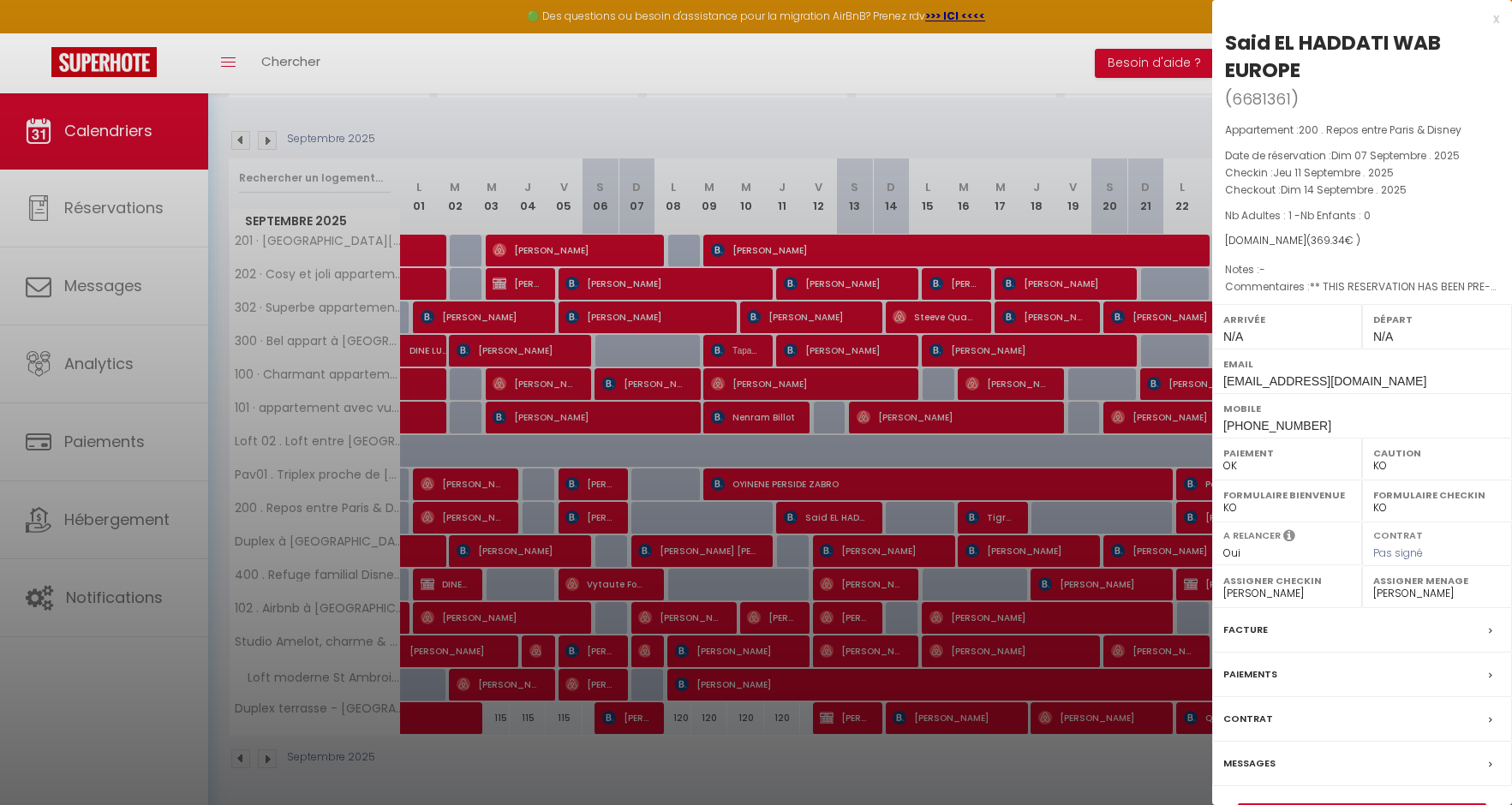
click at [1316, 804] on link "Détails de la réservation" at bounding box center [1362, 815] width 247 height 23
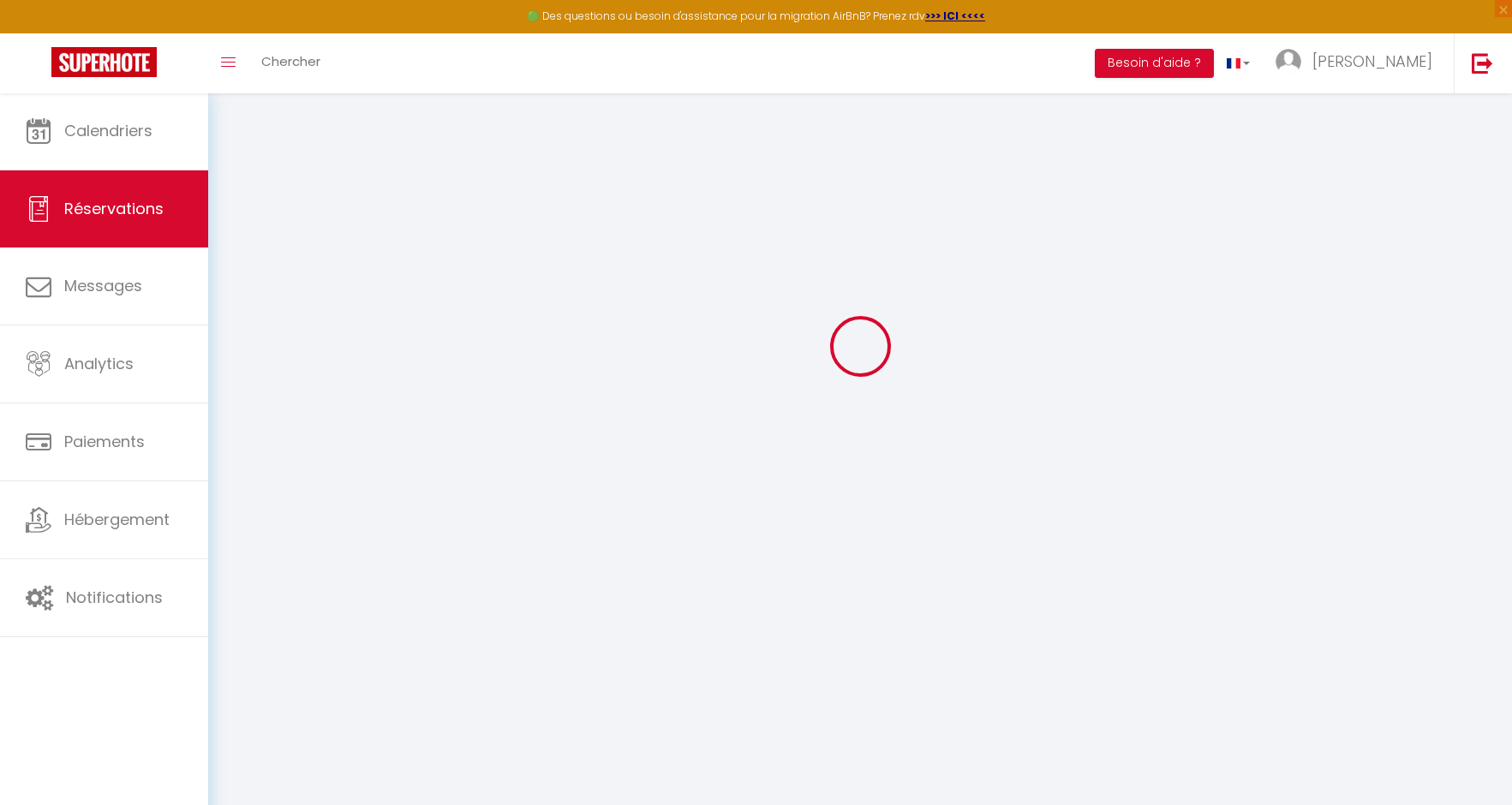
scroll to position [92, 0]
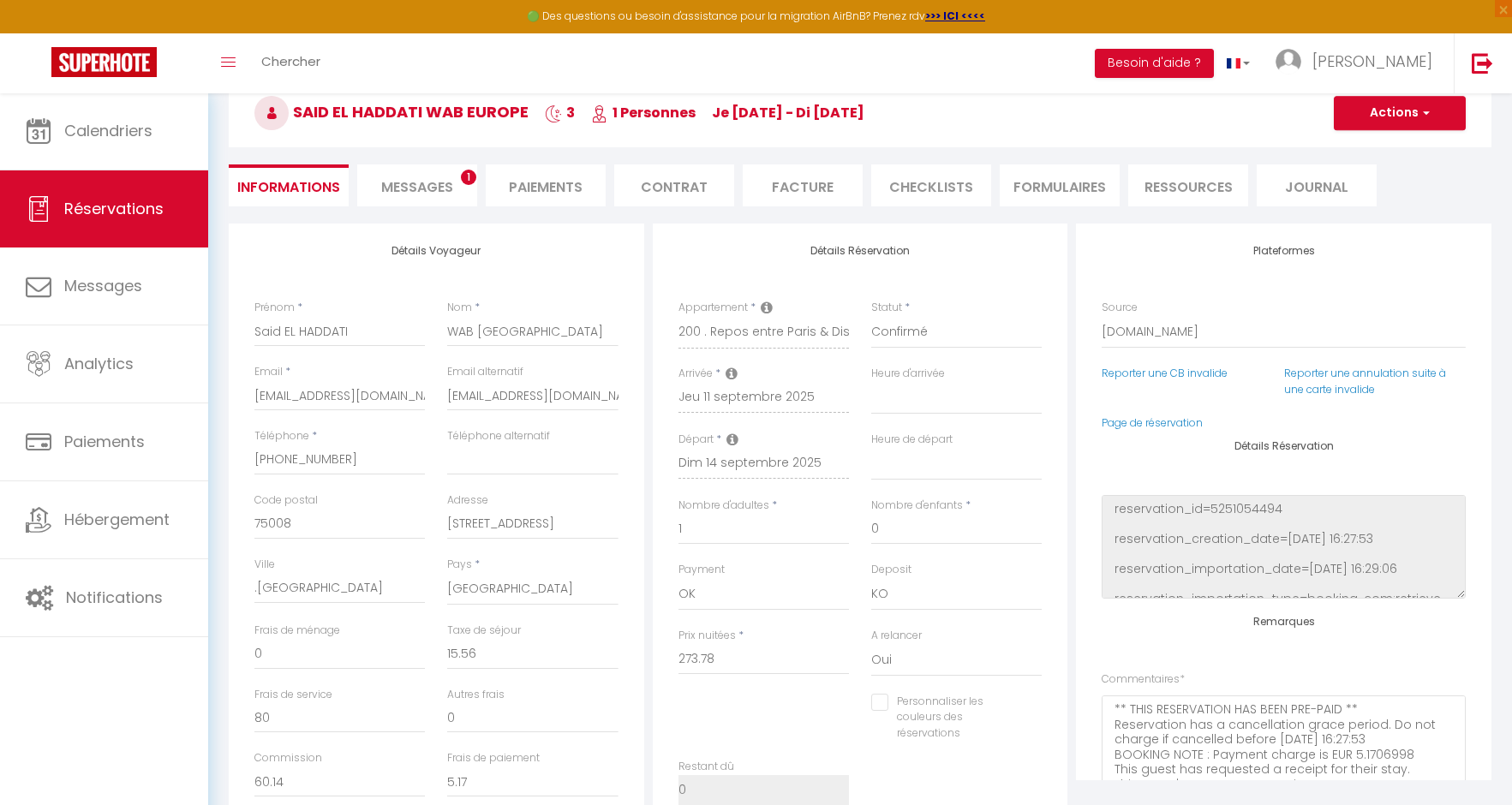
click at [787, 180] on li "Facture" at bounding box center [802, 185] width 120 height 42
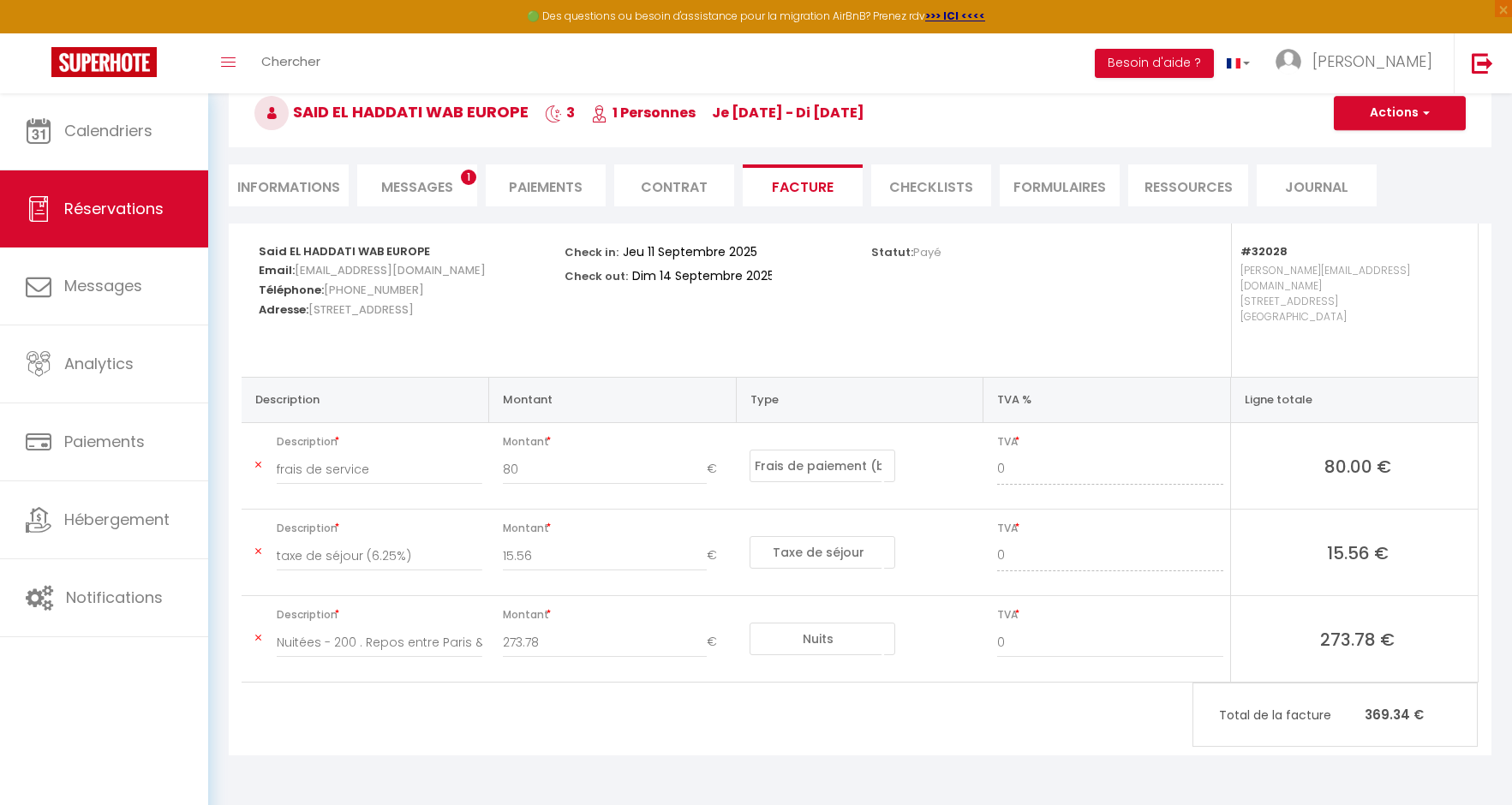
click at [1392, 117] on button "Actions" at bounding box center [1399, 113] width 132 height 34
click at [1390, 174] on link "Aperçu et éditer" at bounding box center [1386, 173] width 144 height 23
click at [429, 184] on span "Messages" at bounding box center [417, 186] width 72 height 20
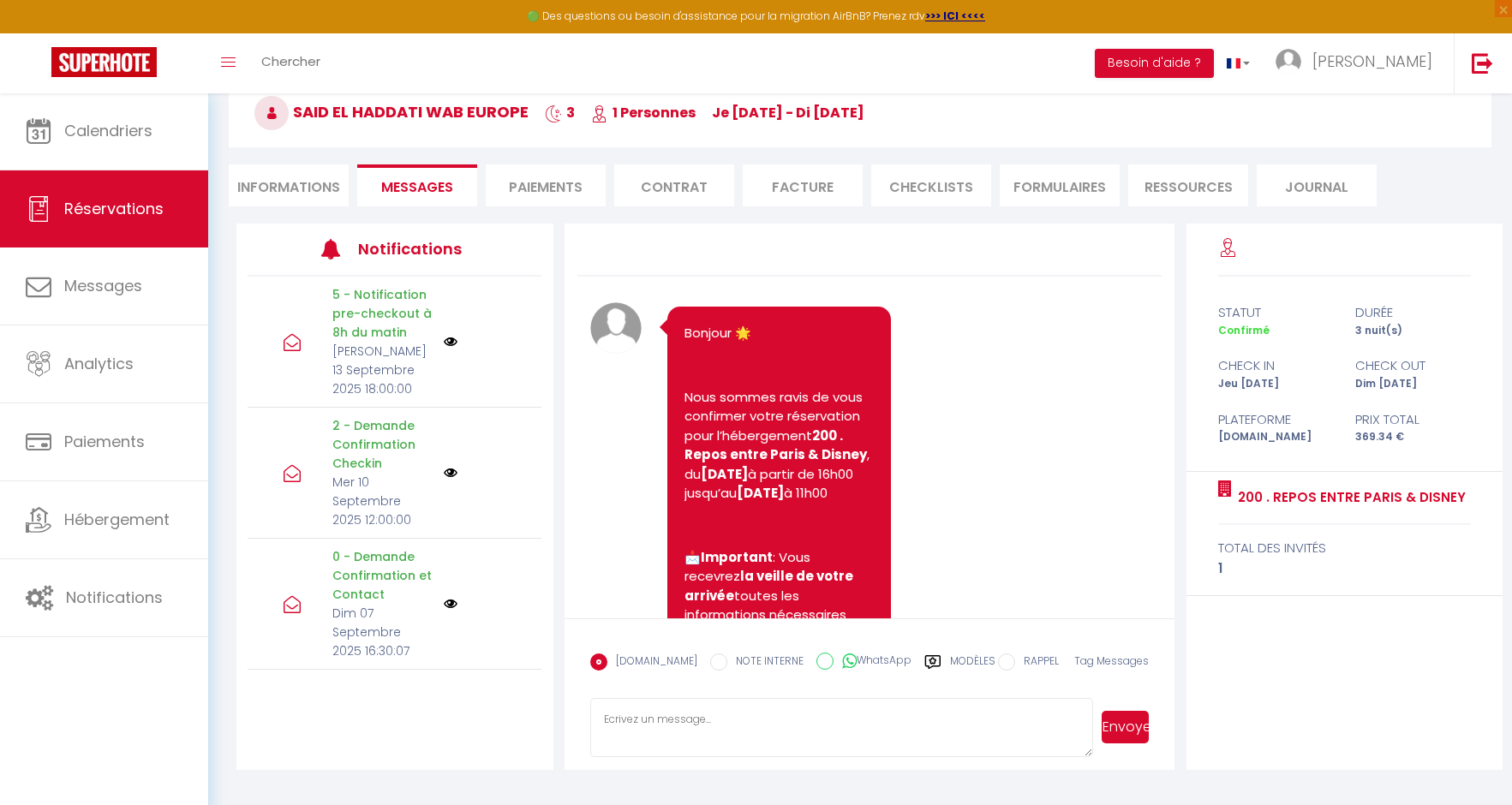
scroll to position [92, 0]
click at [552, 191] on li "Paiements" at bounding box center [545, 185] width 120 height 42
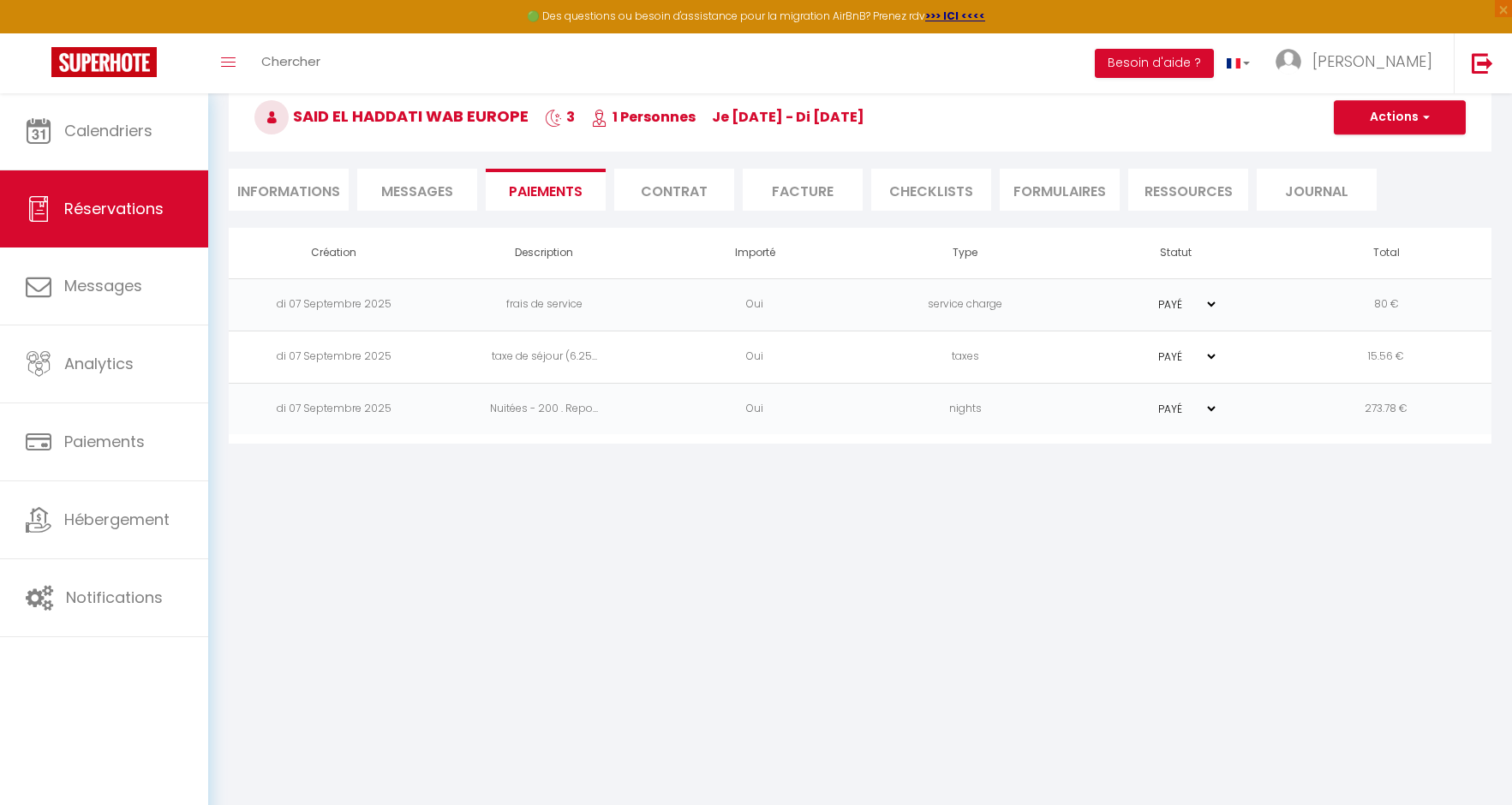
scroll to position [89, 0]
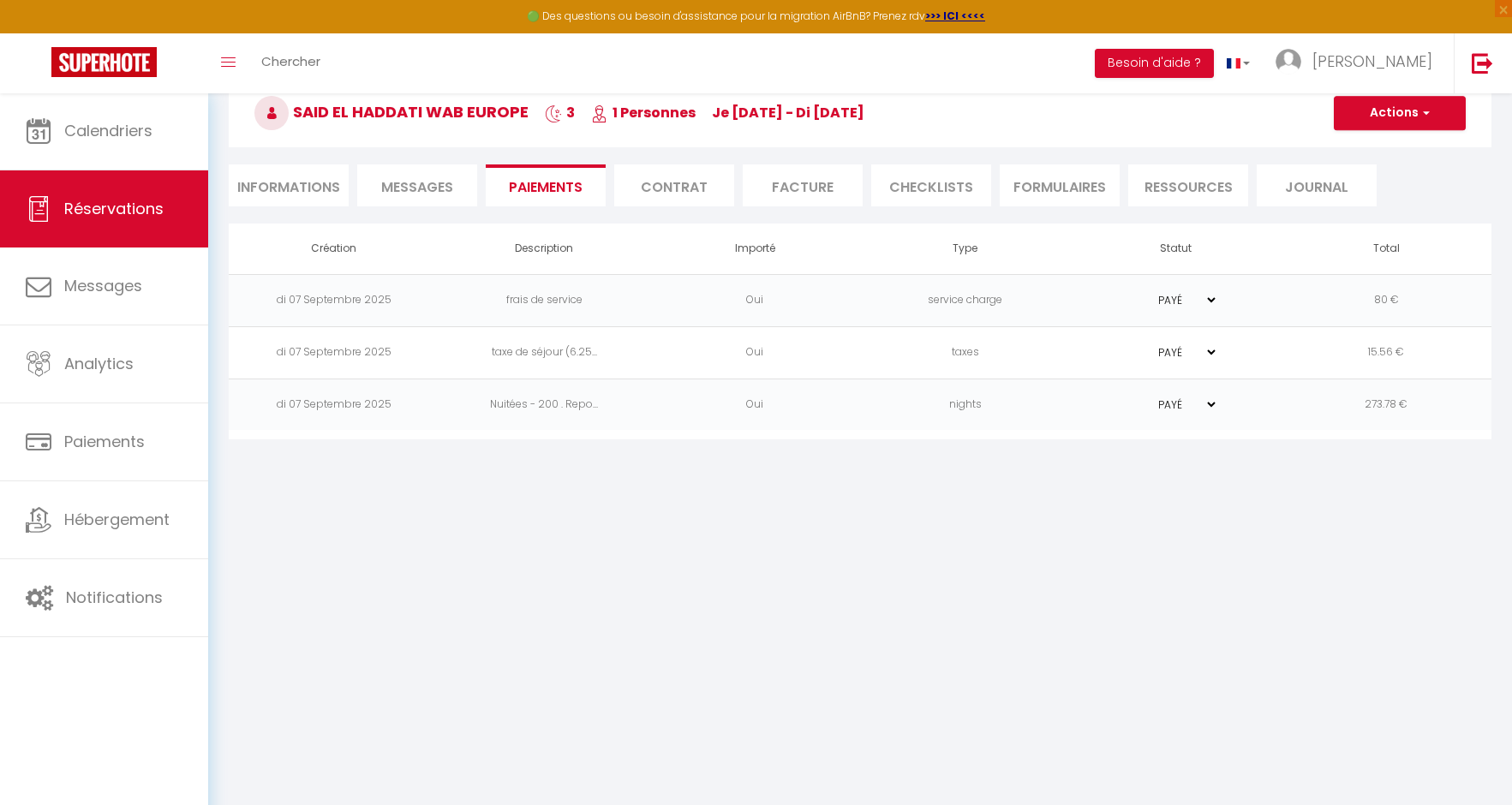
click at [792, 191] on li "Facture" at bounding box center [802, 185] width 120 height 42
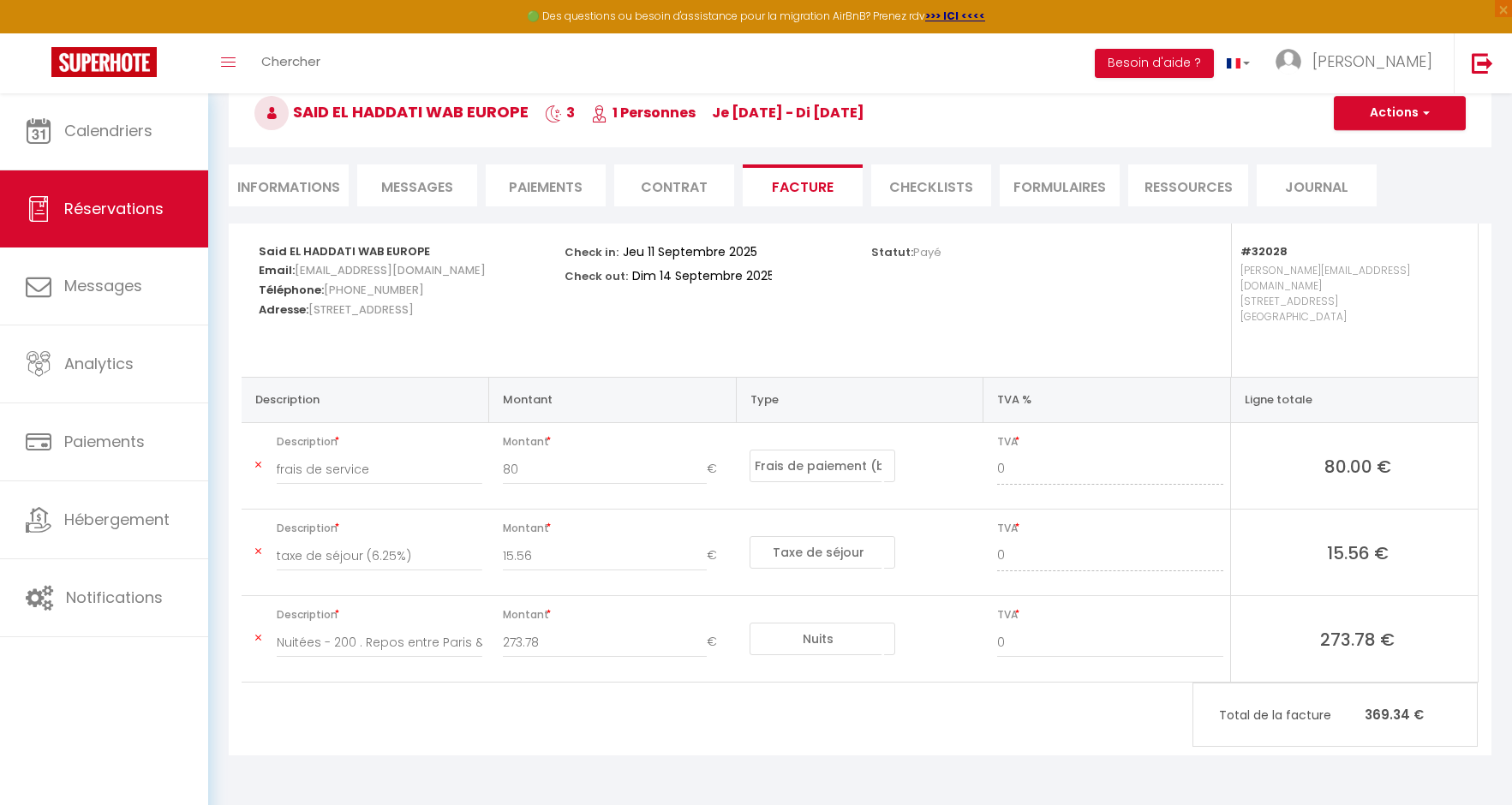
scroll to position [92, 0]
click at [1397, 102] on button "Actions" at bounding box center [1399, 113] width 132 height 34
click at [1376, 174] on link "Aperçu et éditer" at bounding box center [1386, 173] width 144 height 23
click at [802, 183] on li "Facture" at bounding box center [802, 185] width 120 height 42
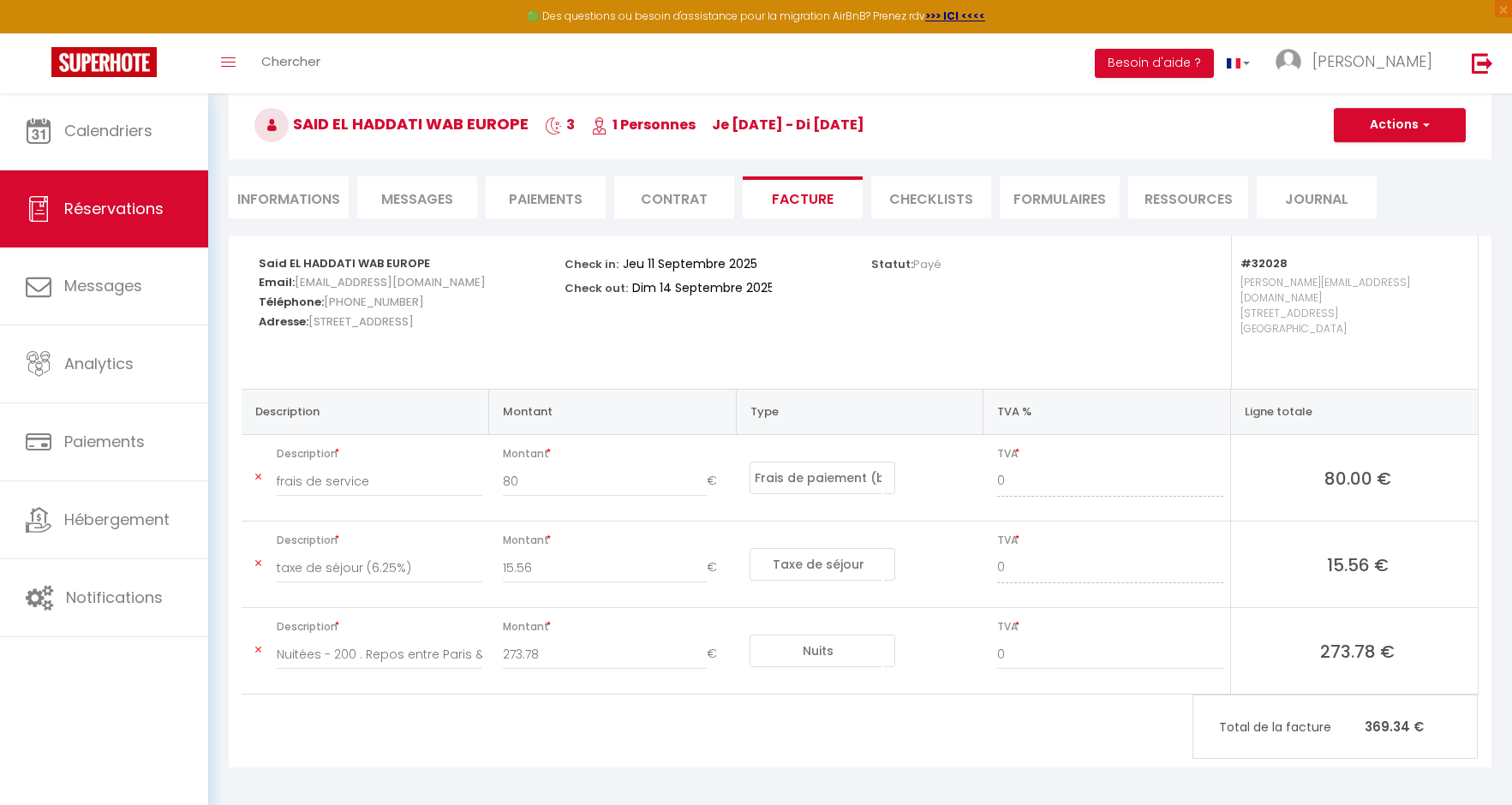
scroll to position [69, 0]
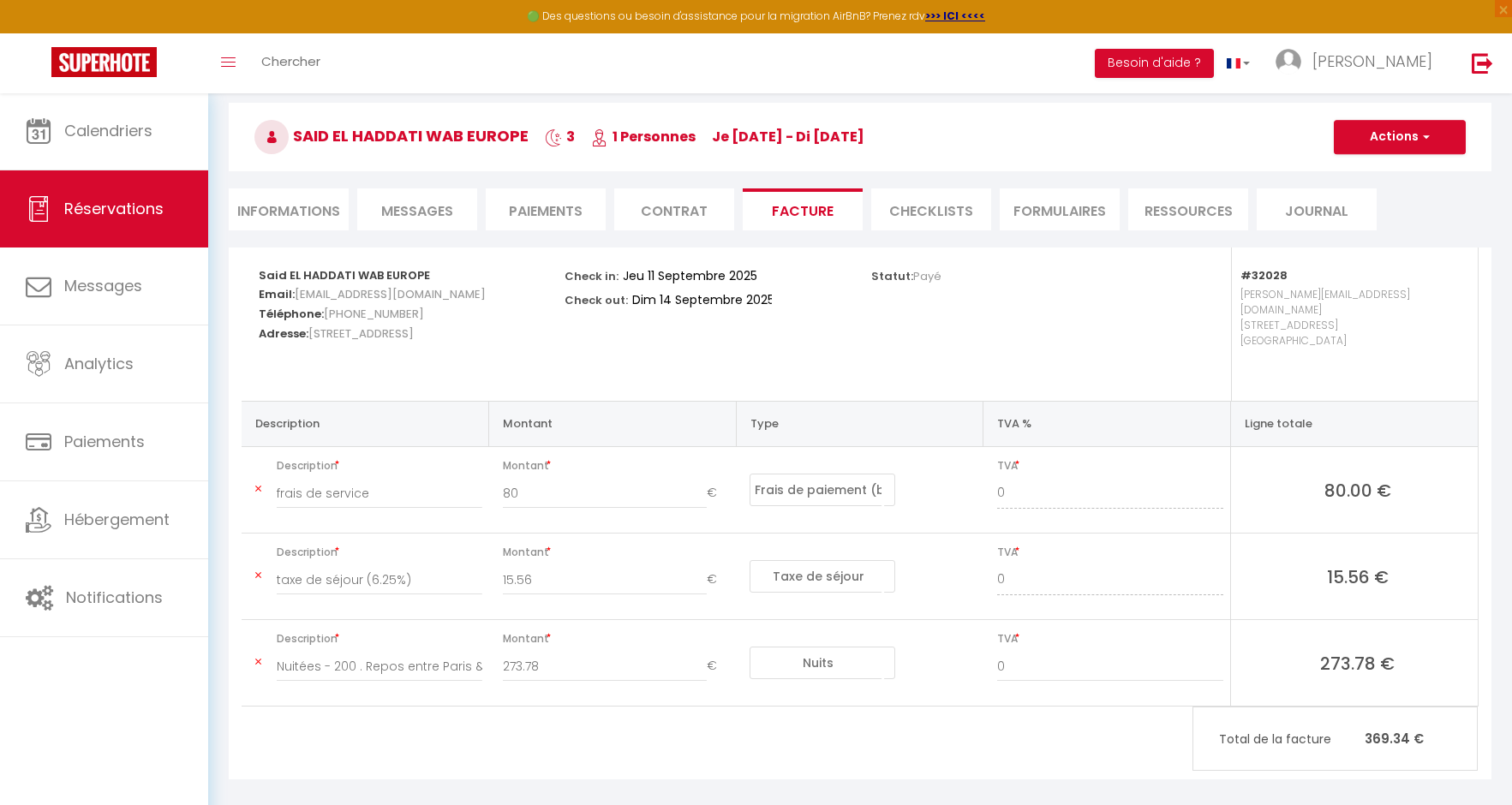
click at [1413, 137] on button "Actions" at bounding box center [1399, 137] width 132 height 34
click at [1421, 219] on link "Envoyer la facture" at bounding box center [1386, 219] width 144 height 23
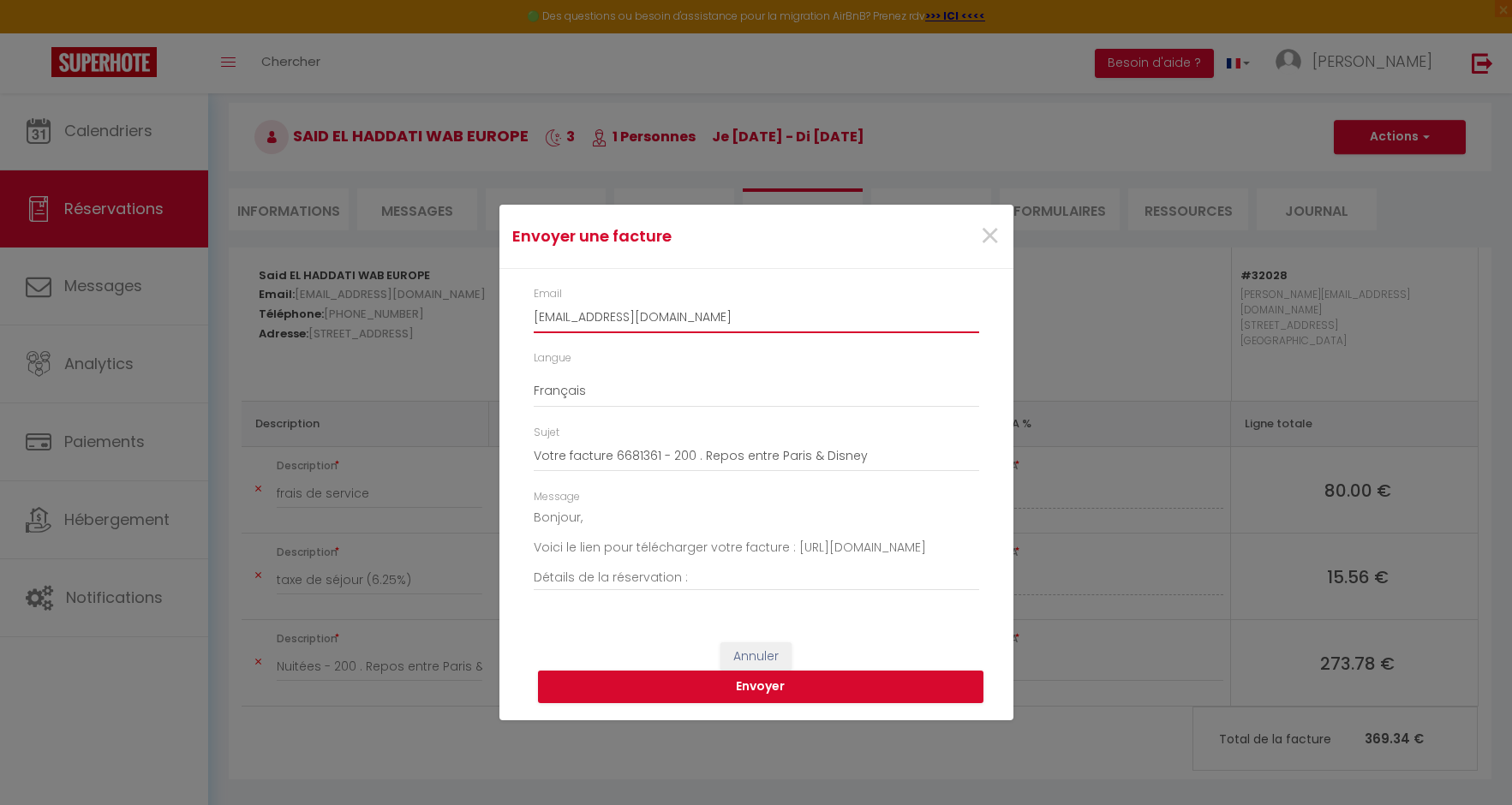
drag, startPoint x: 756, startPoint y: 319, endPoint x: 515, endPoint y: 307, distance: 241.3
click at [515, 307] on div "Email shadda.830321@guest.booking.com Langue Anglais Français Espagnol Portugai…" at bounding box center [756, 446] width 513 height 356
click at [987, 493] on div "Message Bonjour, Voici le lien pour télécharger votre facture : https://superho…" at bounding box center [756, 548] width 467 height 119
click at [674, 314] on input "Email" at bounding box center [756, 317] width 446 height 31
paste input "haddati@gmail.com"
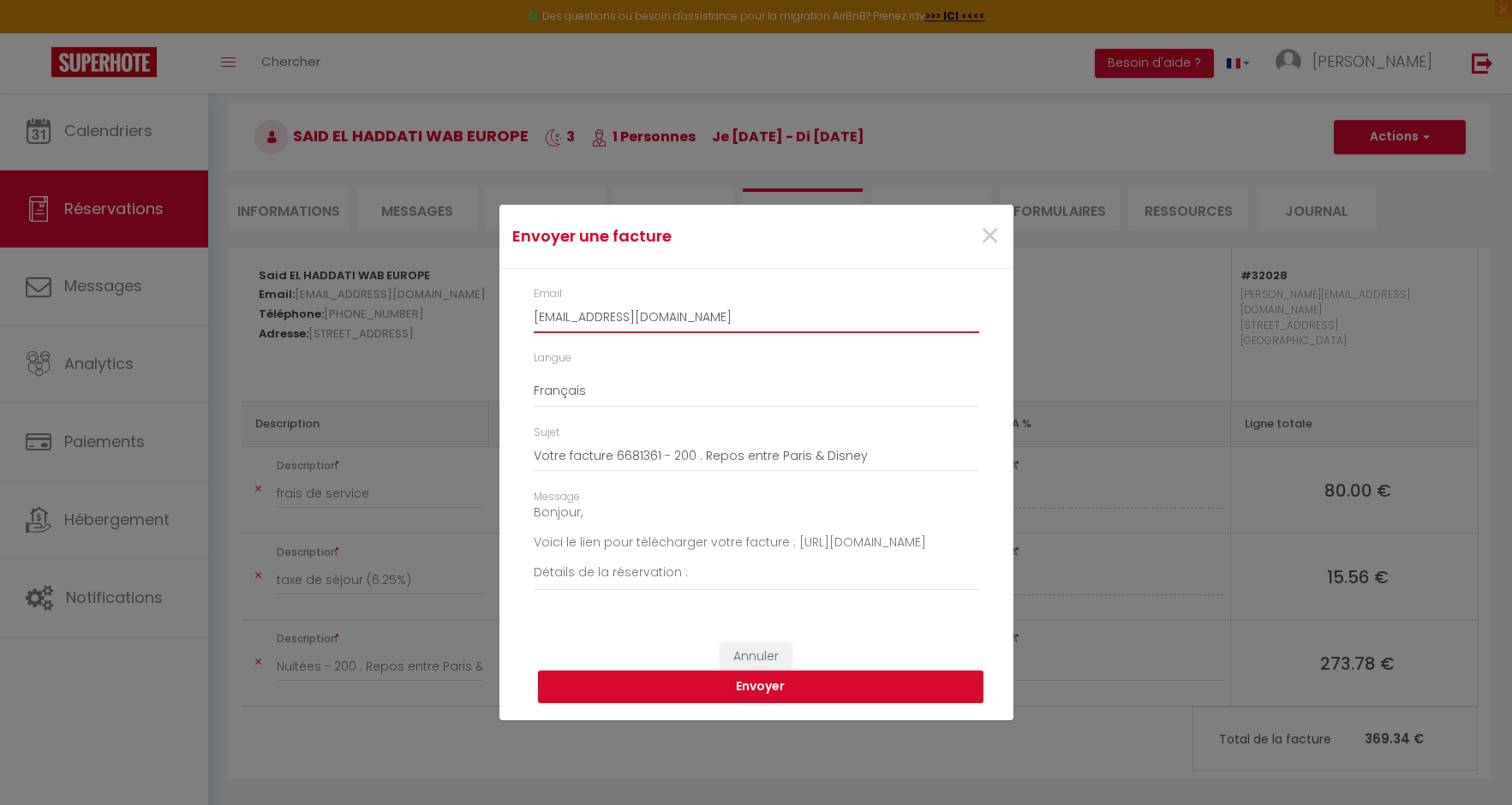
scroll to position [0, 0]
click at [772, 690] on button "Envoyer" at bounding box center [760, 686] width 446 height 33
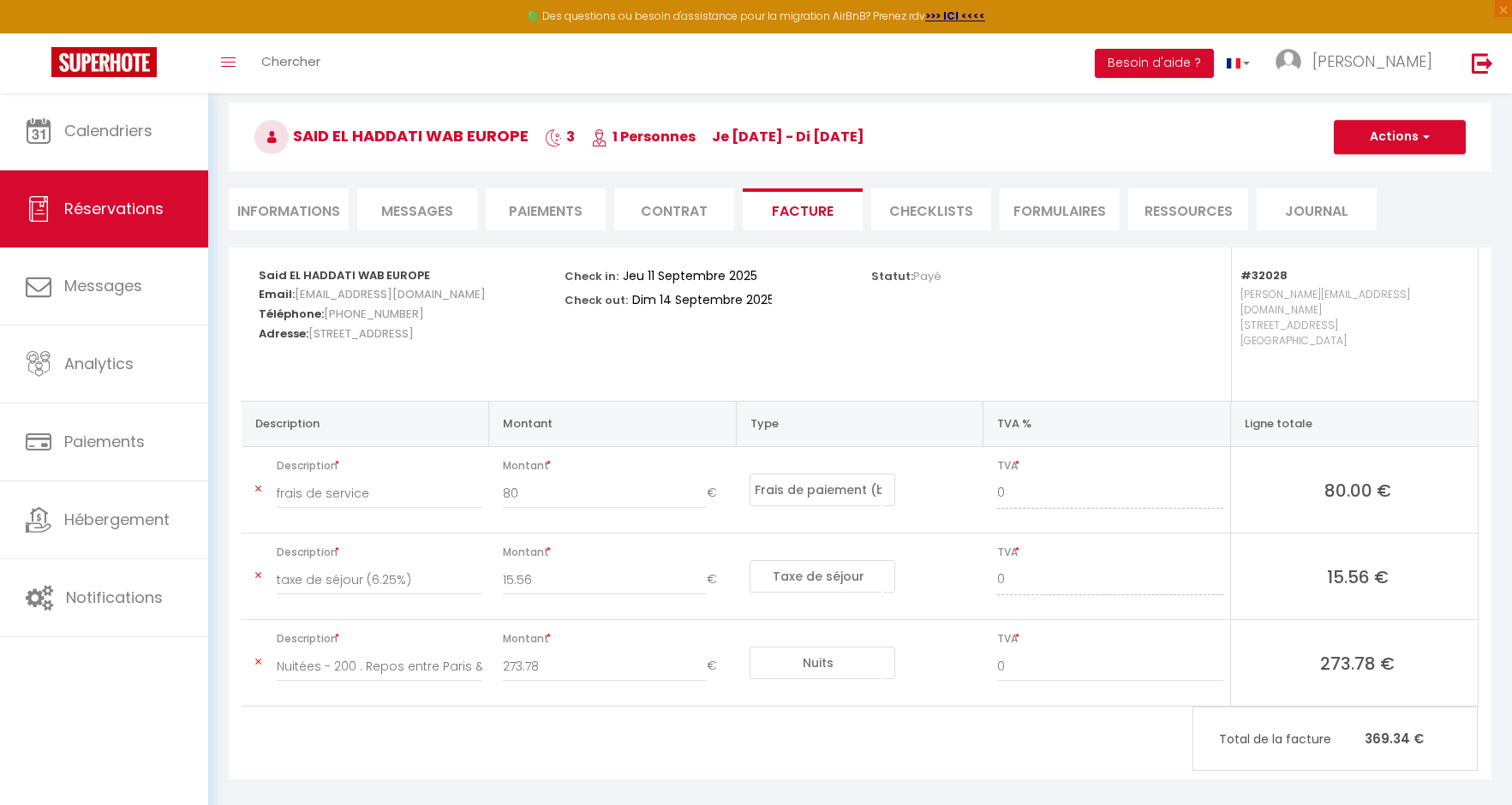
click at [1424, 141] on span "button" at bounding box center [1423, 137] width 10 height 15
click at [1405, 219] on link "Envoyer la facture" at bounding box center [1386, 219] width 144 height 23
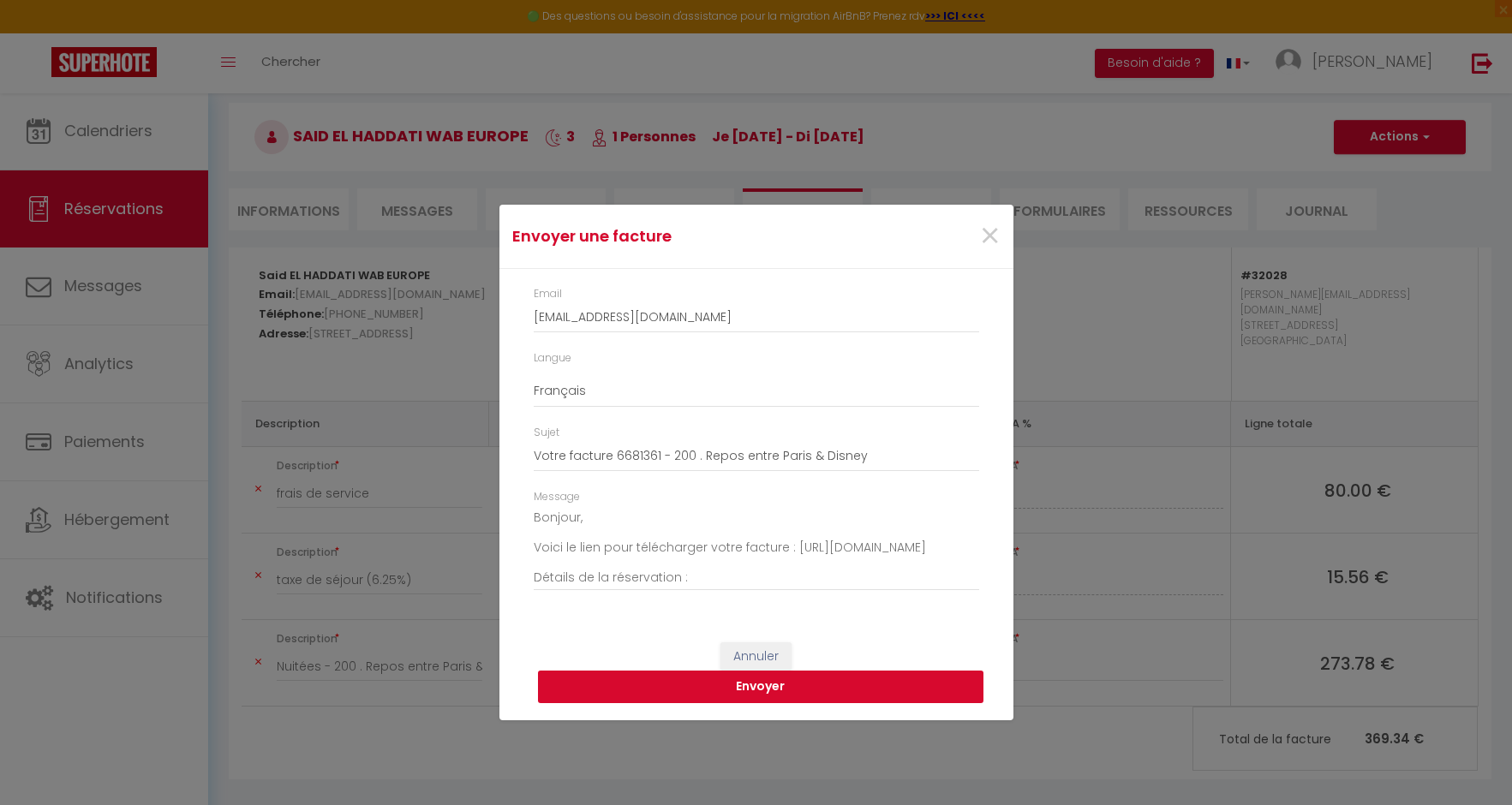
click at [795, 686] on button "Envoyer" at bounding box center [760, 686] width 446 height 33
